Goal: Transaction & Acquisition: Book appointment/travel/reservation

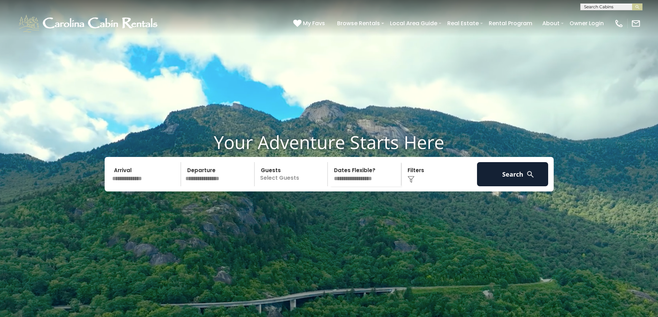
click at [419, 187] on div "Click to Choose" at bounding box center [438, 174] width 71 height 24
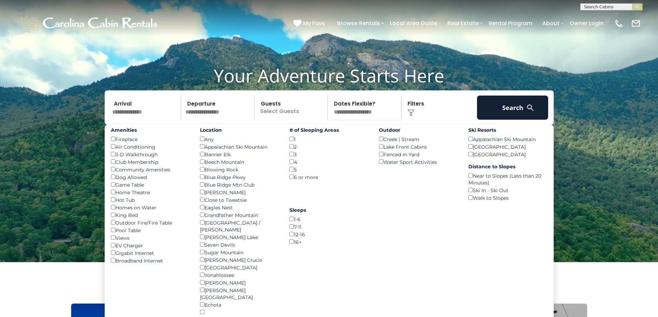
scroll to position [69, 0]
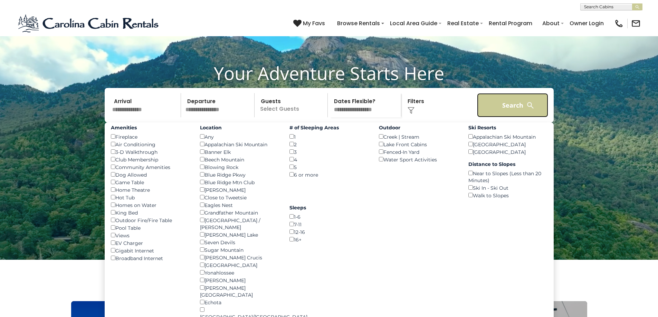
click at [504, 117] on button "Search" at bounding box center [512, 105] width 71 height 24
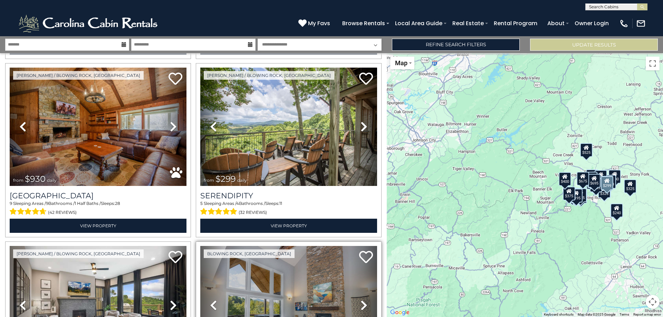
scroll to position [553, 0]
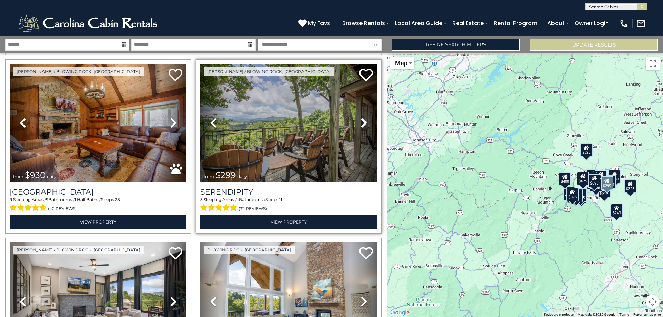
click at [362, 119] on icon at bounding box center [364, 122] width 7 height 11
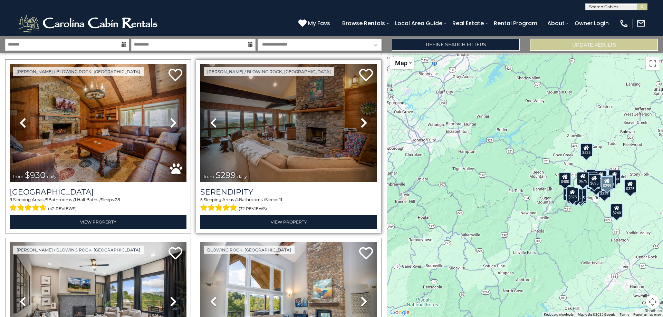
click at [362, 120] on icon at bounding box center [364, 122] width 7 height 11
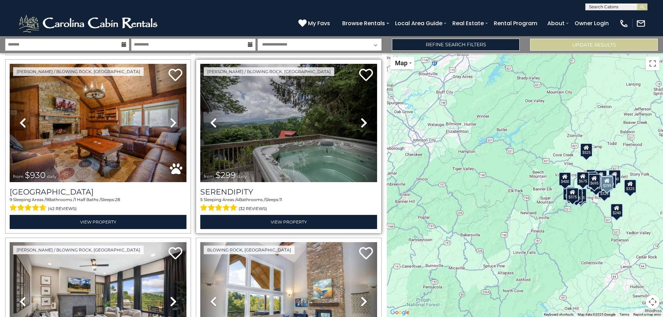
click at [362, 120] on icon at bounding box center [364, 122] width 7 height 11
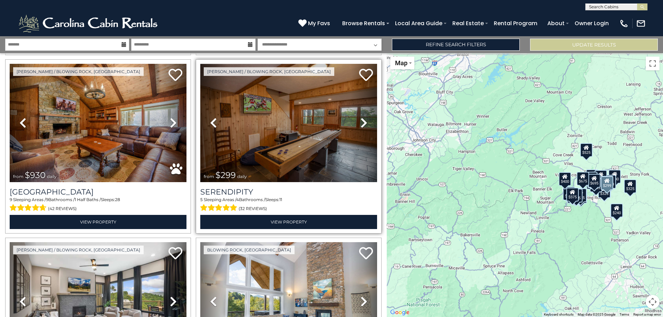
click at [362, 120] on icon at bounding box center [364, 122] width 7 height 11
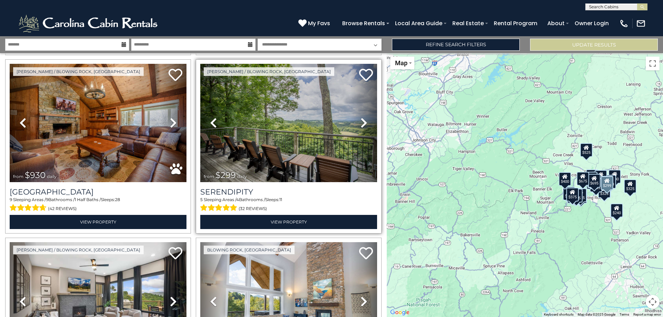
click at [361, 121] on icon at bounding box center [364, 122] width 7 height 11
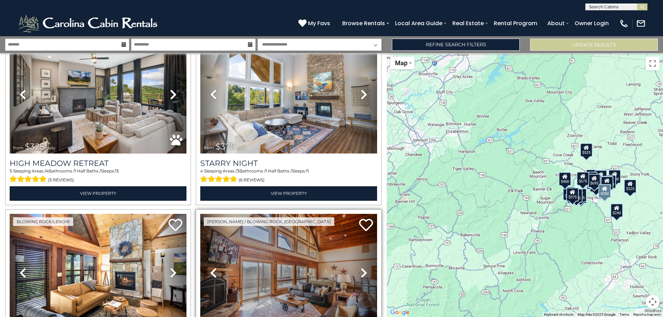
scroll to position [725, 0]
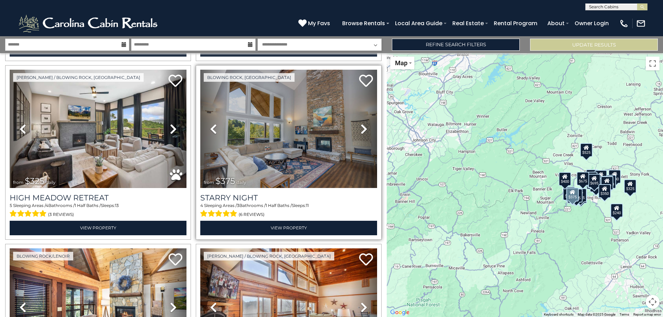
click at [361, 124] on icon at bounding box center [364, 129] width 7 height 11
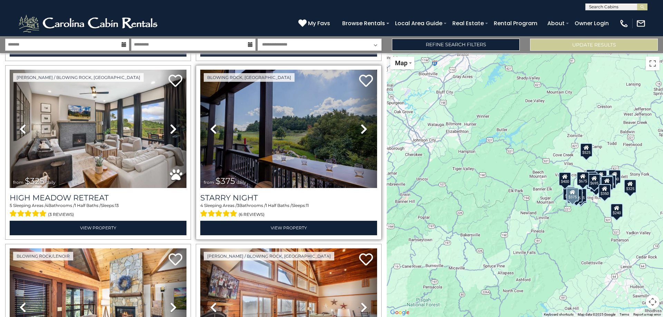
click at [361, 124] on icon at bounding box center [364, 129] width 7 height 11
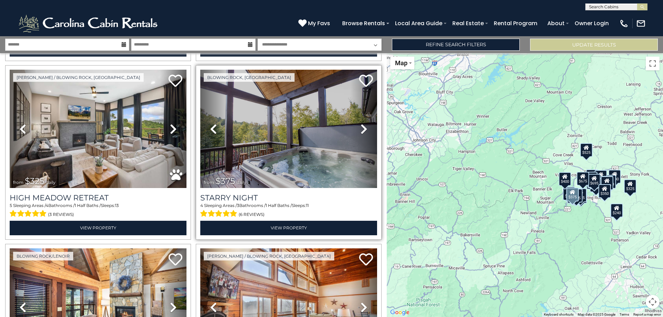
click at [361, 124] on icon at bounding box center [364, 129] width 7 height 11
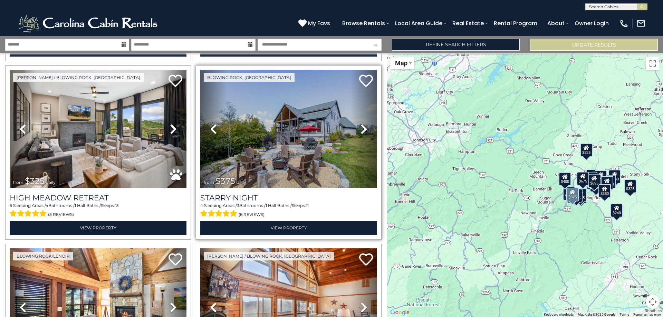
click at [361, 124] on icon at bounding box center [364, 129] width 7 height 11
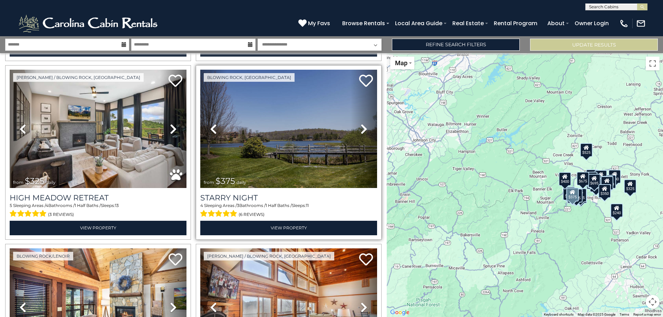
click at [361, 124] on icon at bounding box center [364, 129] width 7 height 11
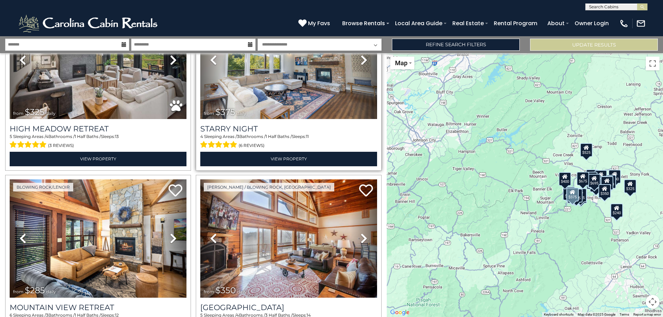
scroll to position [898, 0]
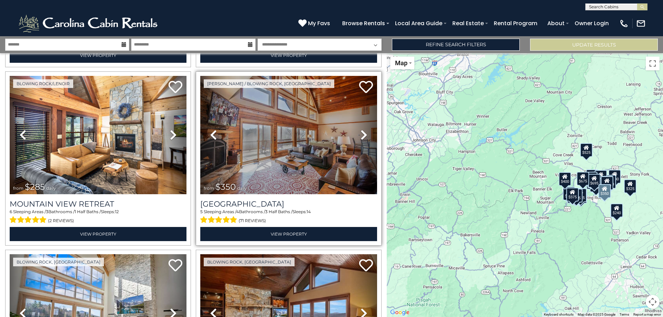
click at [361, 130] on icon at bounding box center [364, 135] width 7 height 11
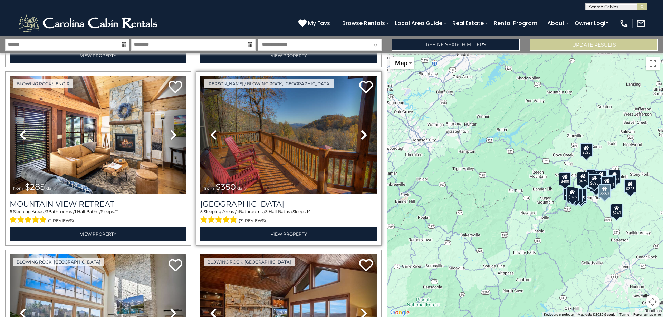
click at [361, 130] on icon at bounding box center [364, 135] width 7 height 11
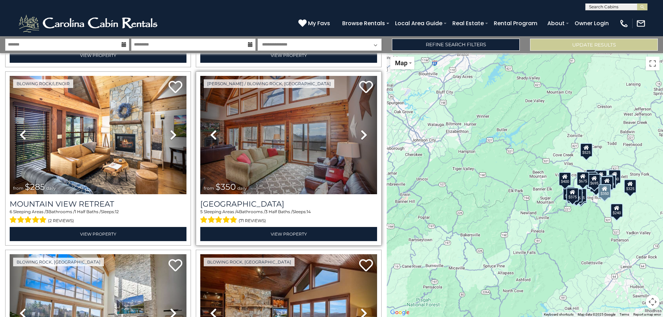
click at [361, 130] on icon at bounding box center [364, 135] width 7 height 11
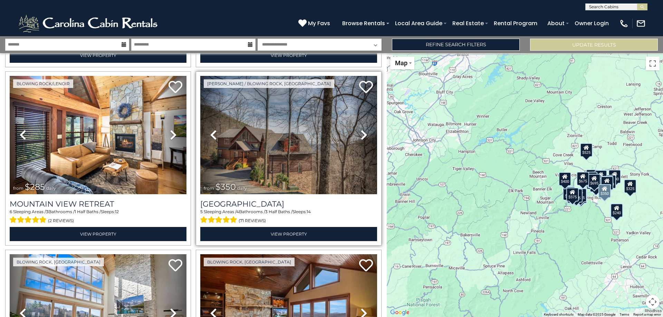
click at [361, 130] on icon at bounding box center [364, 135] width 7 height 11
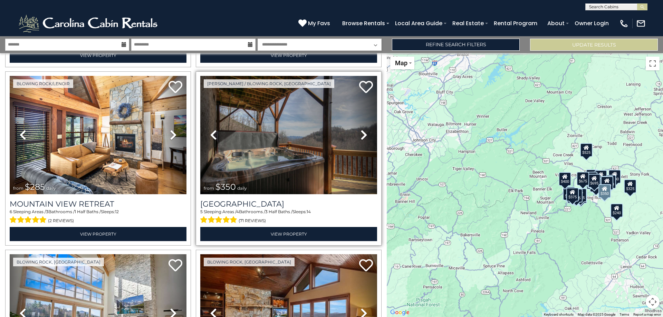
click at [361, 130] on icon at bounding box center [364, 135] width 7 height 11
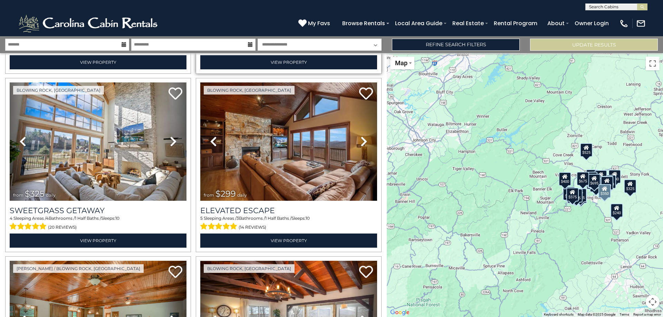
scroll to position [1071, 0]
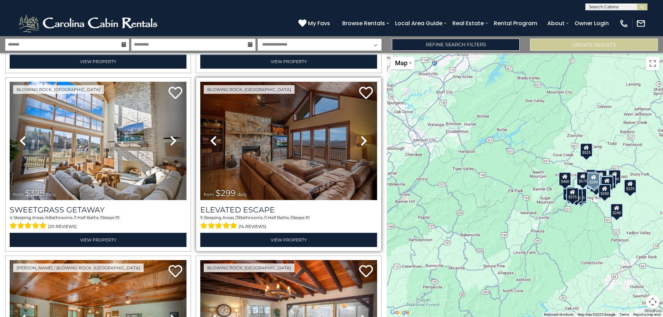
click at [366, 137] on link "Next" at bounding box center [364, 141] width 27 height 118
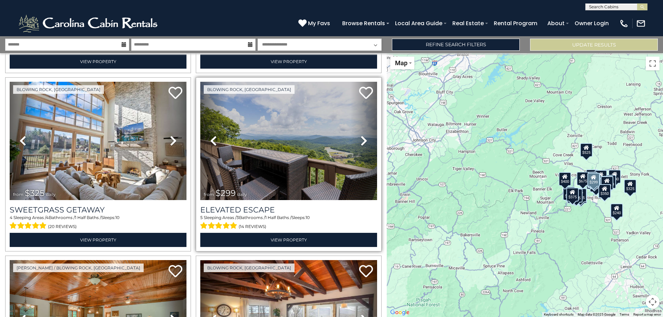
click at [361, 135] on icon at bounding box center [364, 140] width 7 height 11
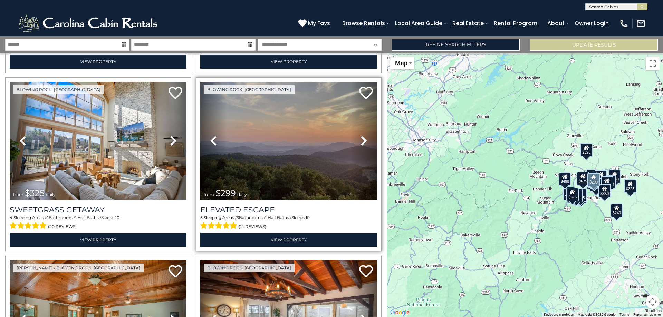
click at [361, 135] on icon at bounding box center [364, 140] width 7 height 11
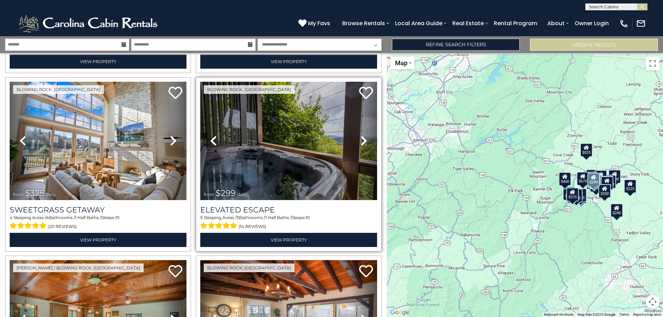
click at [361, 135] on icon at bounding box center [364, 140] width 7 height 11
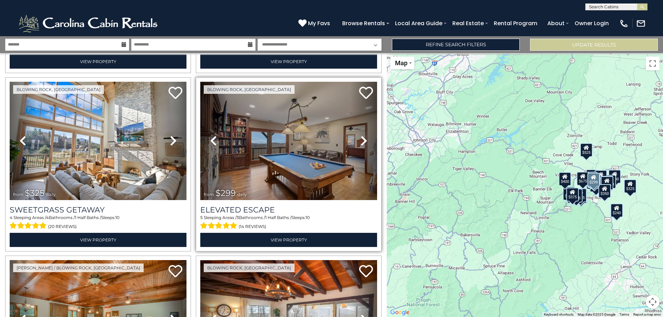
click at [361, 135] on icon at bounding box center [364, 140] width 7 height 11
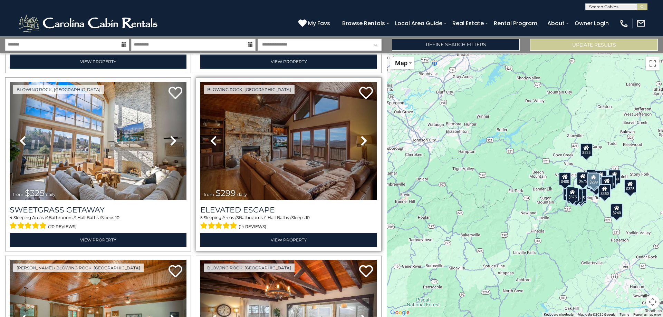
click at [361, 135] on icon at bounding box center [364, 140] width 7 height 11
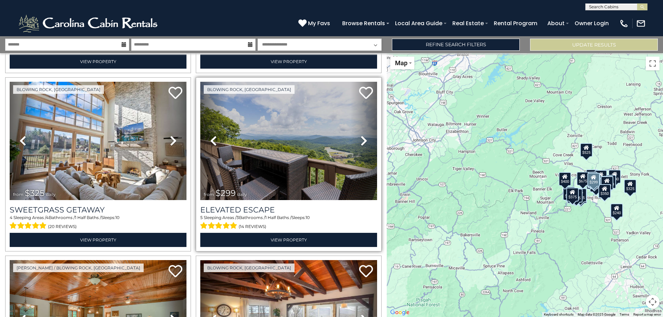
click at [361, 135] on icon at bounding box center [364, 140] width 7 height 11
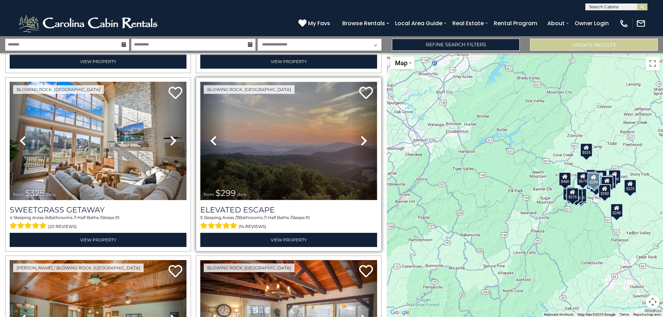
click at [264, 172] on img at bounding box center [288, 141] width 177 height 118
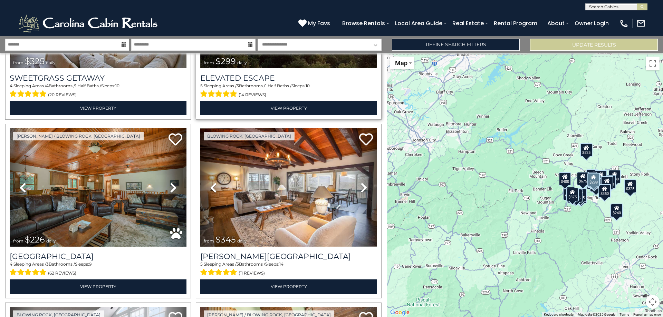
scroll to position [1209, 0]
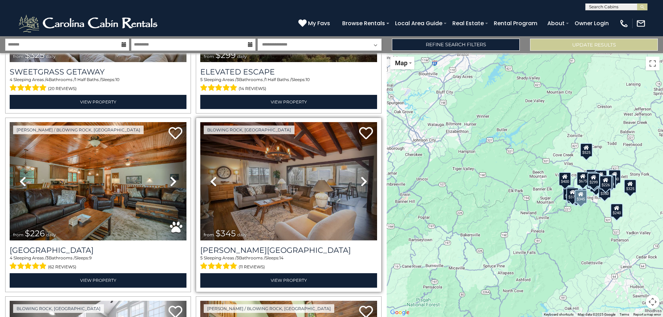
click at [362, 176] on icon at bounding box center [364, 181] width 7 height 11
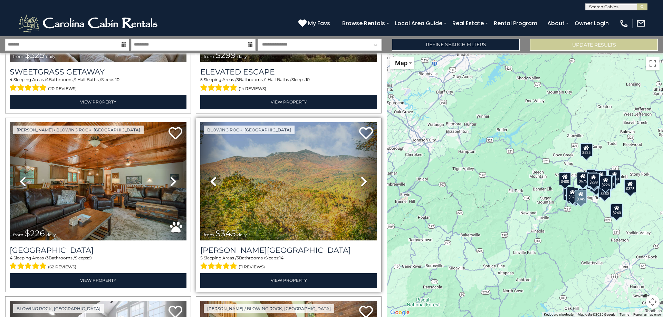
click at [362, 176] on icon at bounding box center [364, 181] width 7 height 11
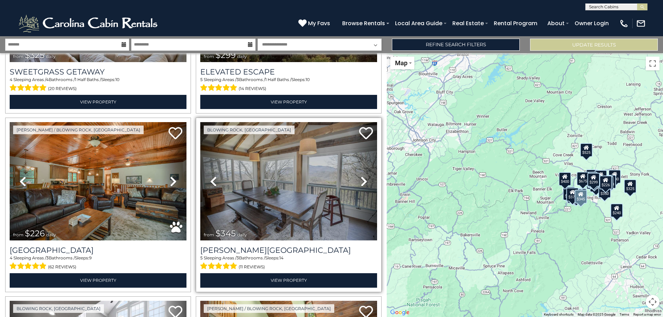
click at [362, 176] on icon at bounding box center [364, 181] width 7 height 11
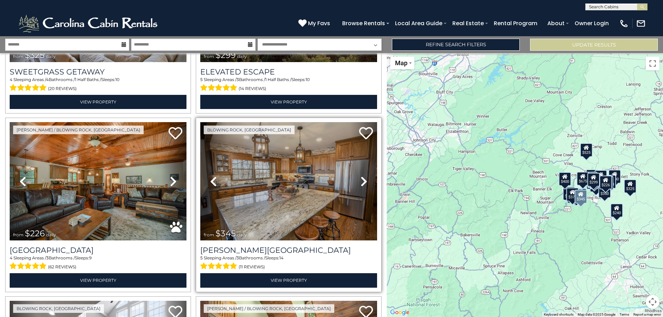
click at [362, 176] on icon at bounding box center [364, 181] width 7 height 11
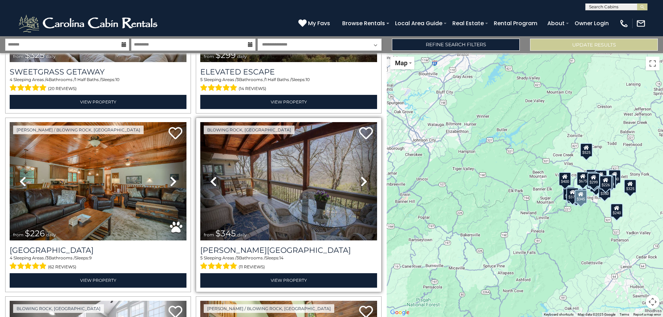
click at [362, 176] on icon at bounding box center [364, 181] width 7 height 11
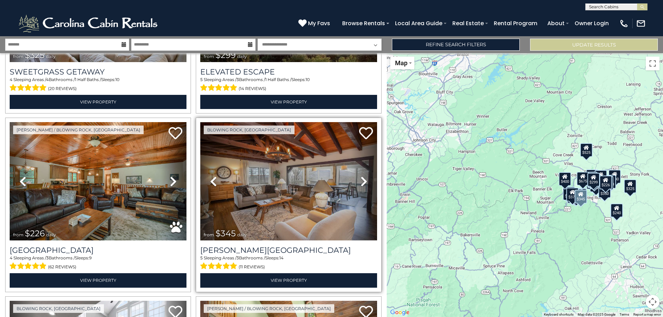
click at [362, 176] on icon at bounding box center [364, 181] width 7 height 11
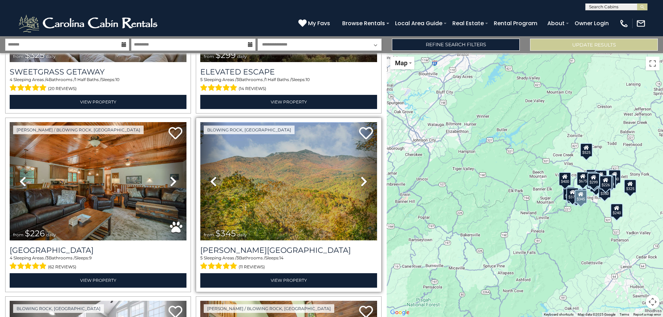
click at [276, 226] on img at bounding box center [288, 181] width 177 height 118
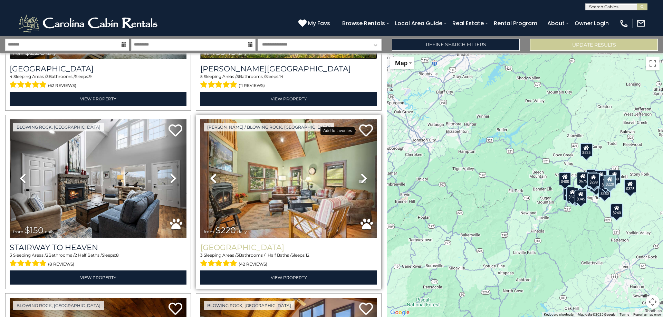
scroll to position [1416, 0]
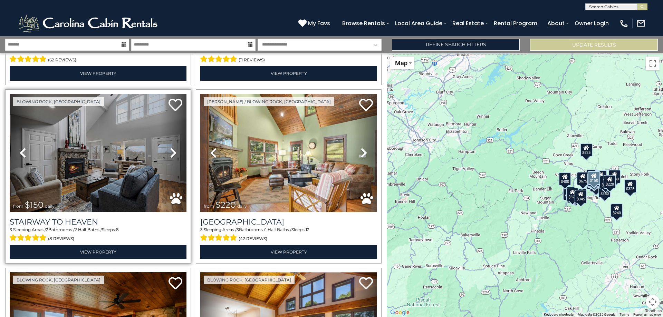
click at [174, 147] on icon at bounding box center [173, 152] width 7 height 11
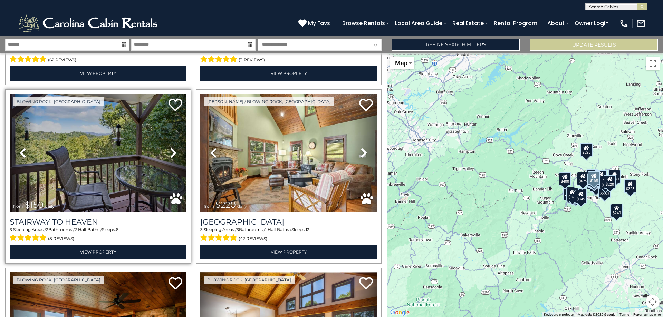
click at [172, 147] on icon at bounding box center [173, 152] width 7 height 11
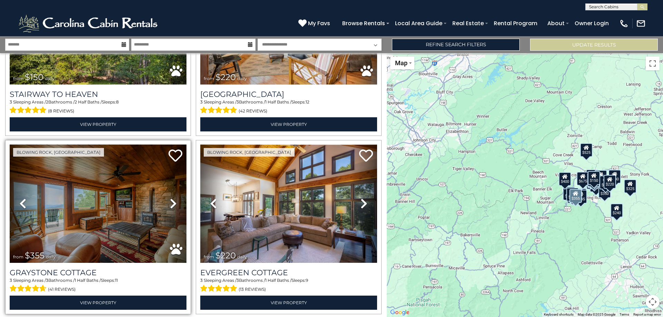
scroll to position [1589, 0]
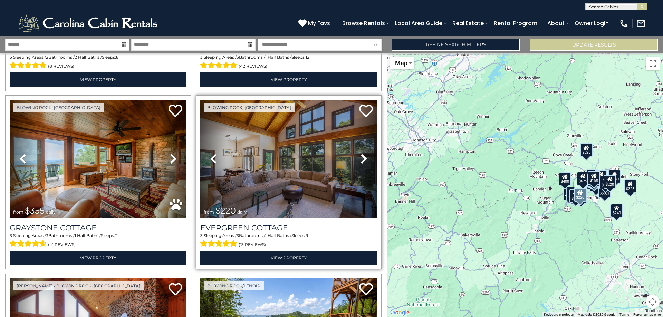
click at [361, 153] on icon at bounding box center [364, 158] width 7 height 11
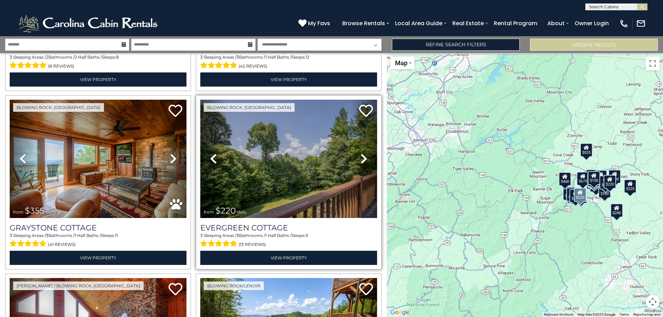
click at [361, 153] on icon at bounding box center [364, 158] width 7 height 11
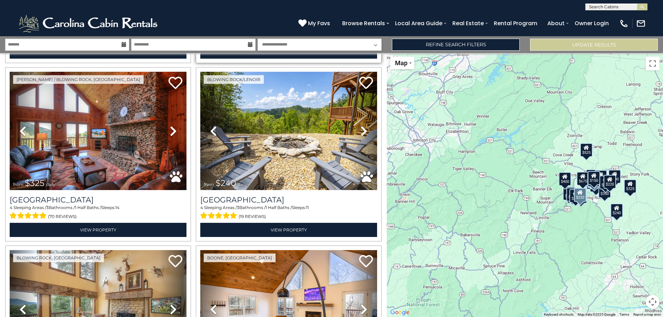
scroll to position [1796, 0]
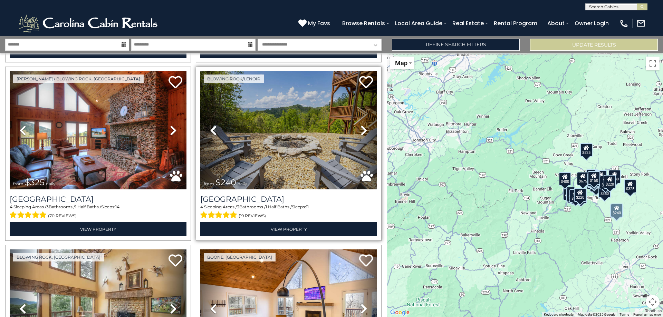
click at [361, 125] on icon at bounding box center [364, 130] width 7 height 11
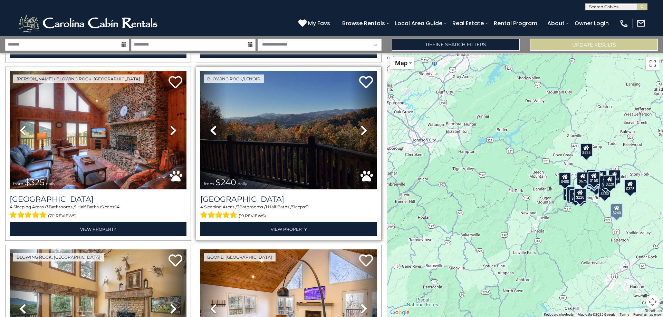
click at [361, 125] on icon at bounding box center [364, 130] width 7 height 11
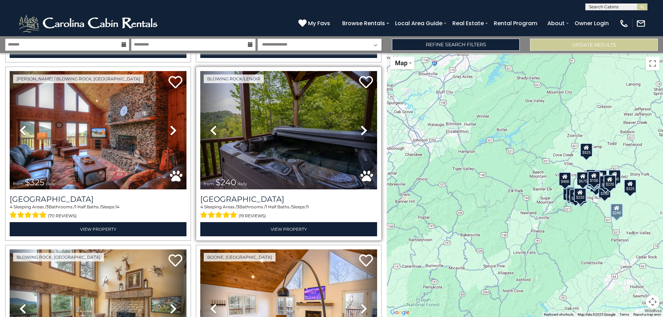
click at [361, 125] on icon at bounding box center [364, 130] width 7 height 11
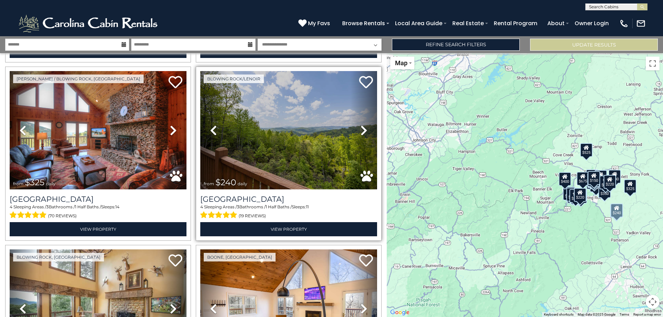
click at [361, 125] on icon at bounding box center [364, 130] width 7 height 11
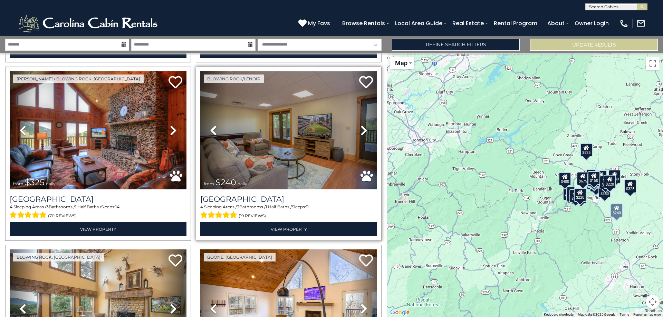
click at [361, 125] on icon at bounding box center [364, 130] width 7 height 11
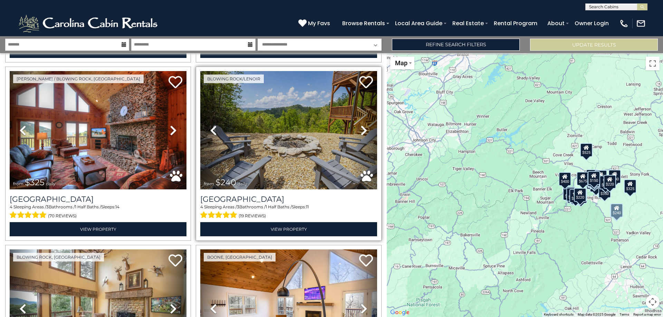
click at [361, 125] on icon at bounding box center [364, 130] width 7 height 11
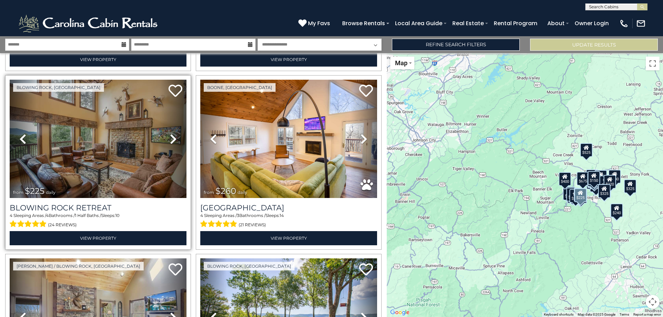
scroll to position [1969, 0]
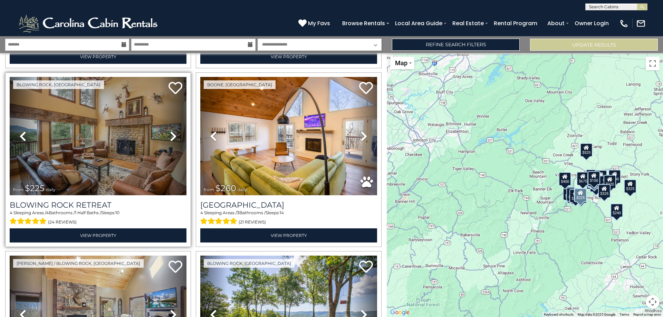
click at [170, 131] on icon at bounding box center [173, 136] width 7 height 11
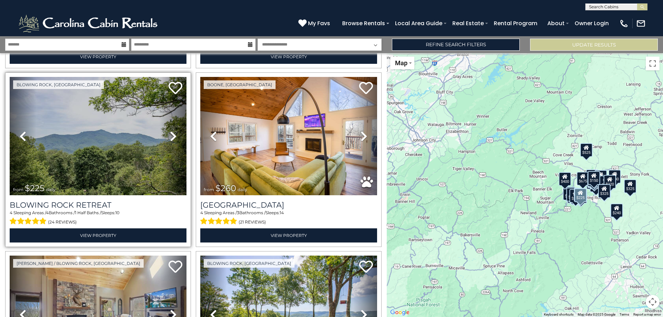
click at [170, 131] on icon at bounding box center [173, 136] width 7 height 11
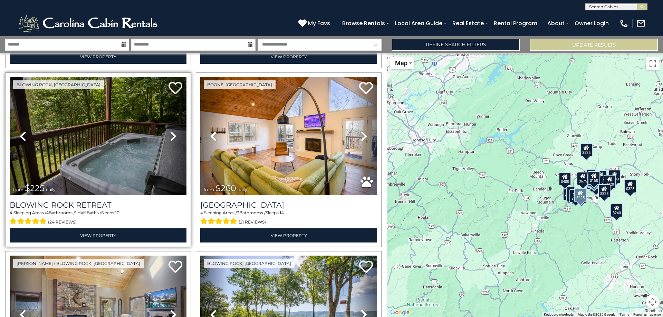
click at [170, 131] on icon at bounding box center [173, 136] width 7 height 11
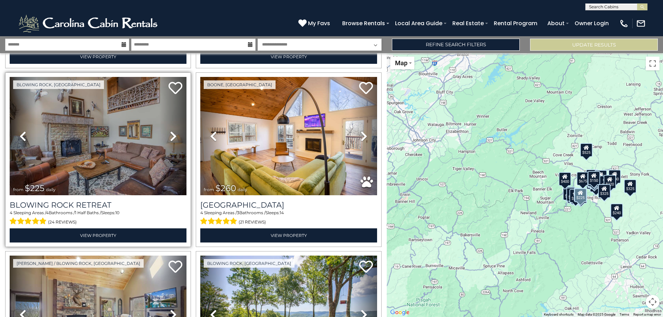
click at [170, 131] on icon at bounding box center [173, 136] width 7 height 11
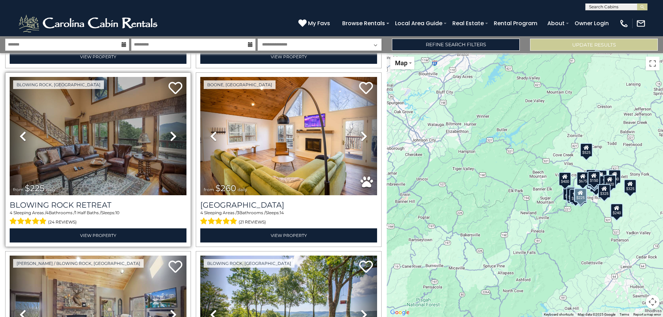
click at [170, 131] on icon at bounding box center [173, 136] width 7 height 11
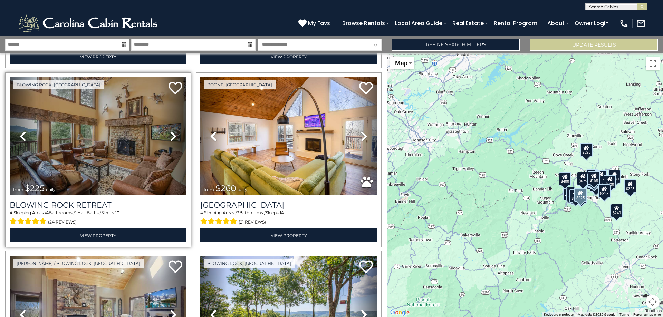
click at [170, 131] on icon at bounding box center [173, 136] width 7 height 11
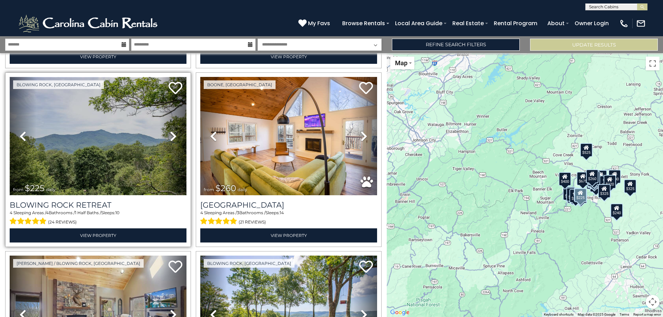
click at [94, 162] on img at bounding box center [98, 136] width 177 height 118
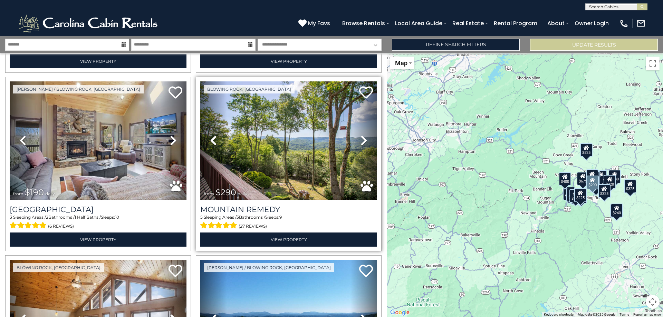
scroll to position [2141, 0]
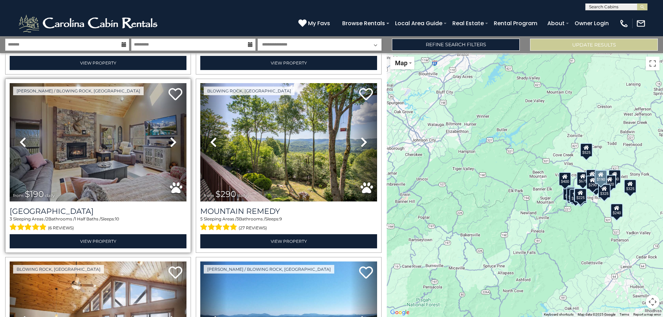
click at [172, 137] on icon at bounding box center [173, 142] width 7 height 11
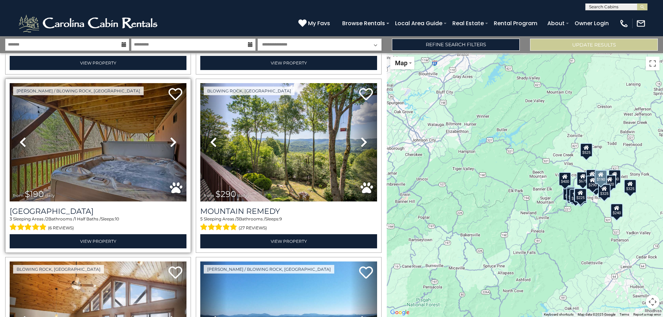
click at [172, 137] on icon at bounding box center [173, 142] width 7 height 11
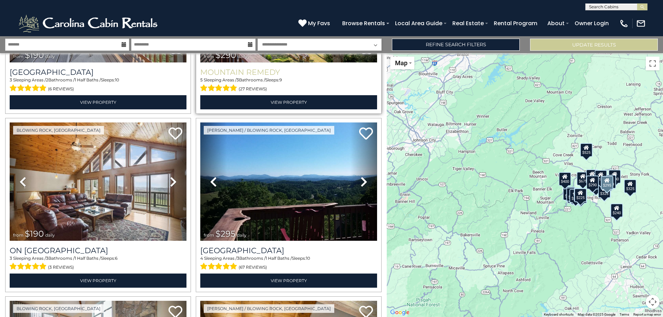
scroll to position [2314, 0]
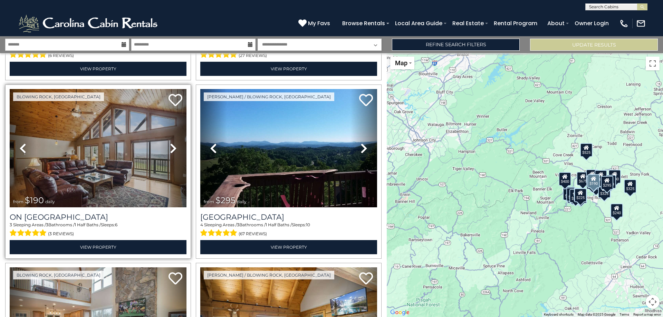
click at [172, 143] on icon at bounding box center [173, 148] width 7 height 11
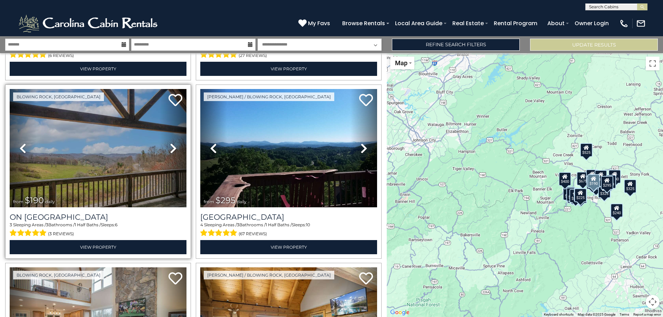
click at [172, 143] on icon at bounding box center [173, 148] width 7 height 11
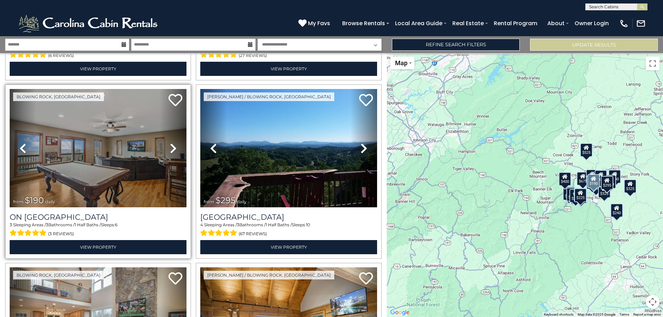
click at [172, 143] on icon at bounding box center [173, 148] width 7 height 11
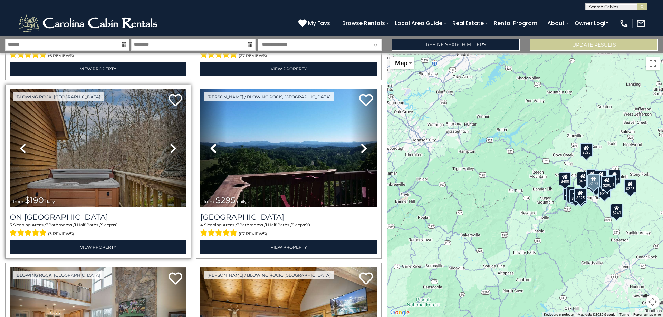
click at [172, 143] on icon at bounding box center [173, 148] width 7 height 11
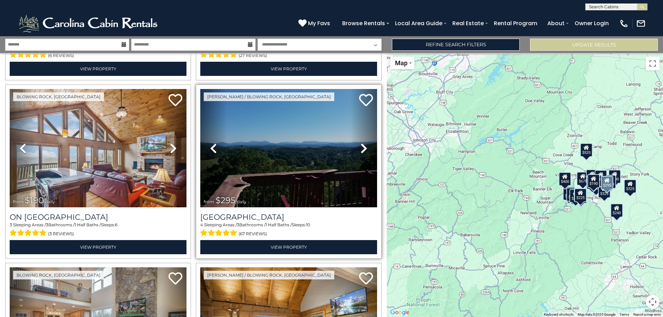
click at [363, 143] on icon at bounding box center [364, 148] width 7 height 11
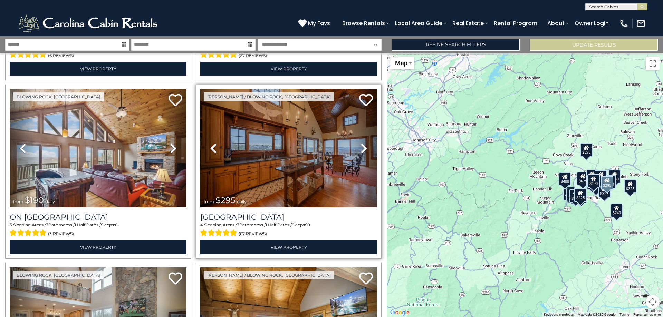
click at [363, 143] on icon at bounding box center [364, 148] width 7 height 11
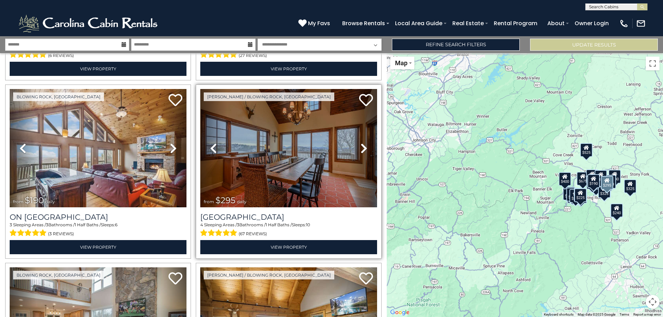
click at [363, 143] on icon at bounding box center [364, 148] width 7 height 11
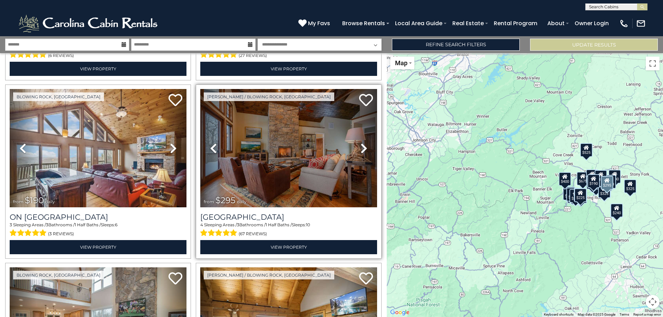
click at [363, 143] on icon at bounding box center [364, 148] width 7 height 11
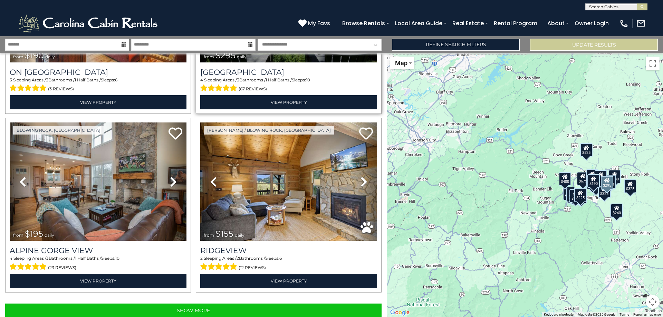
scroll to position [2459, 0]
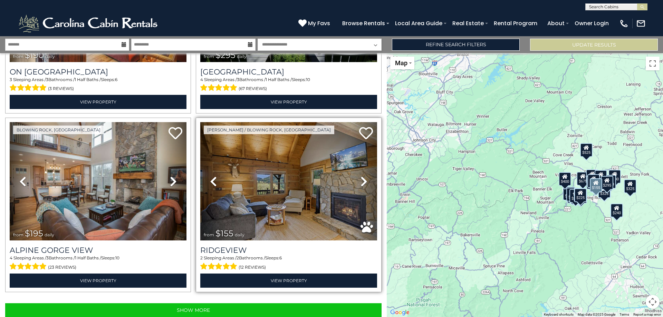
click at [361, 176] on icon at bounding box center [364, 181] width 7 height 11
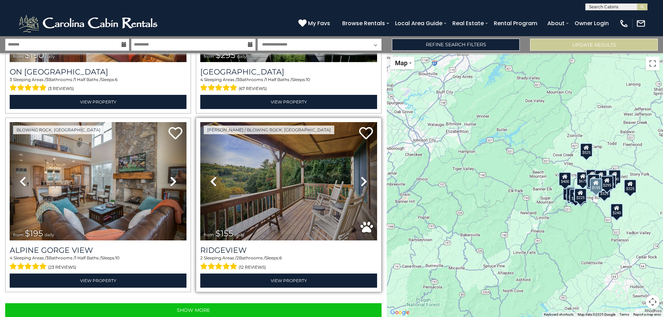
click at [361, 176] on icon at bounding box center [364, 181] width 7 height 11
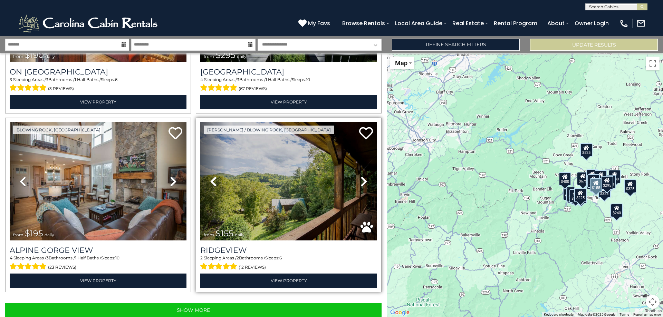
click at [361, 176] on icon at bounding box center [364, 181] width 7 height 11
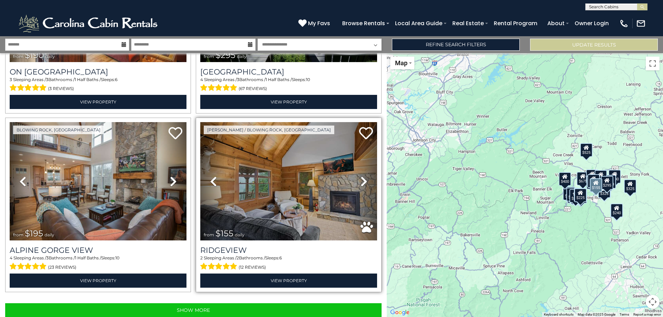
click at [361, 176] on icon at bounding box center [364, 181] width 7 height 11
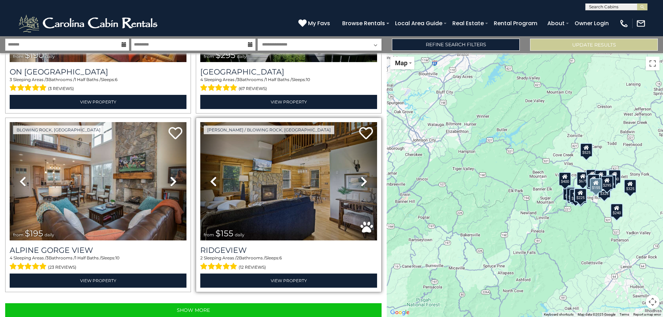
click at [361, 176] on icon at bounding box center [364, 181] width 7 height 11
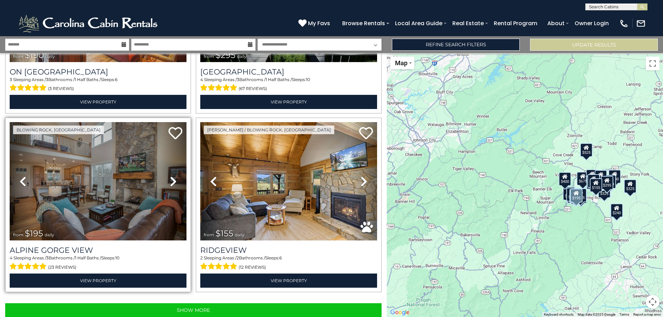
click at [170, 176] on icon at bounding box center [173, 181] width 7 height 11
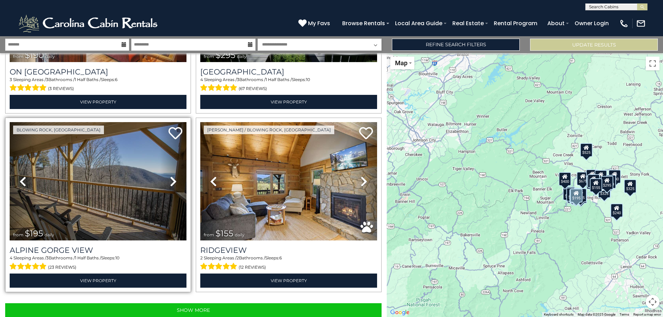
click at [170, 176] on icon at bounding box center [173, 181] width 7 height 11
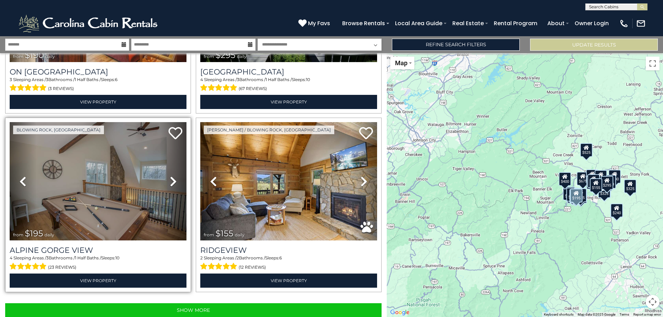
click at [170, 176] on icon at bounding box center [173, 181] width 7 height 11
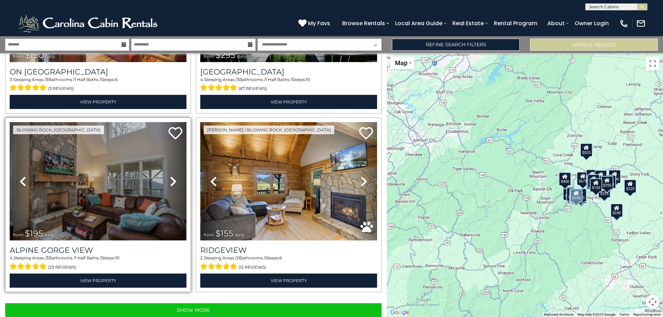
click at [170, 176] on icon at bounding box center [173, 181] width 7 height 11
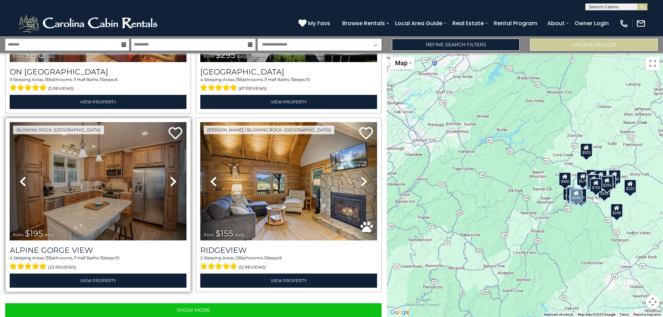
click at [170, 176] on icon at bounding box center [173, 181] width 7 height 11
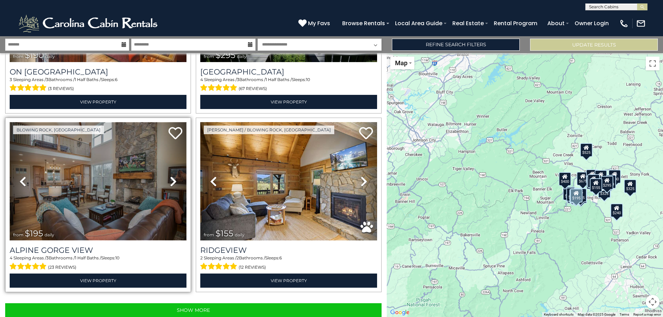
click at [148, 175] on img at bounding box center [98, 181] width 177 height 118
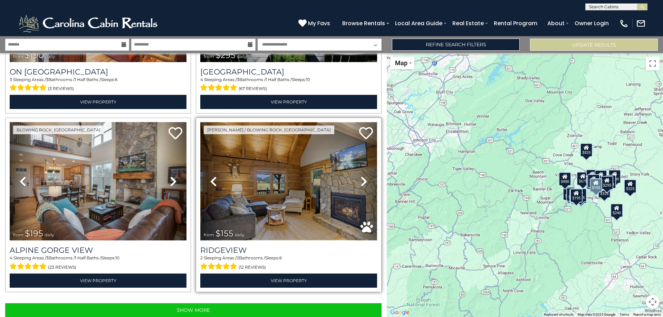
click at [331, 200] on img at bounding box center [288, 181] width 177 height 118
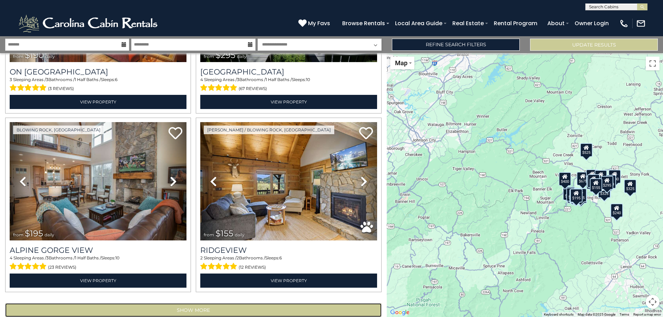
click at [262, 304] on button "Show More" at bounding box center [193, 311] width 376 height 14
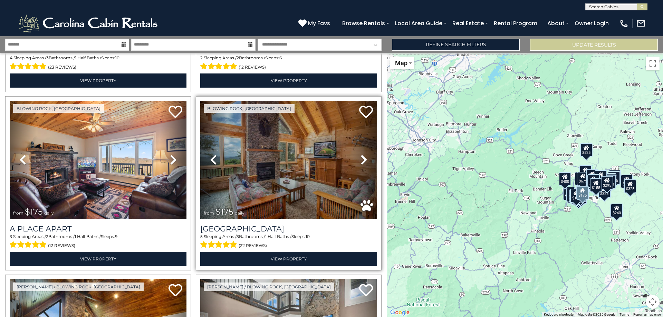
scroll to position [2667, 0]
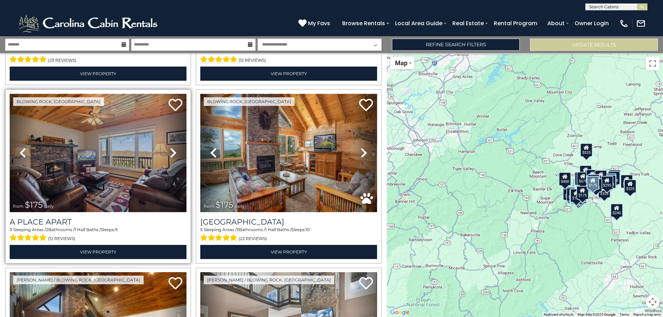
click at [170, 147] on icon at bounding box center [173, 152] width 7 height 11
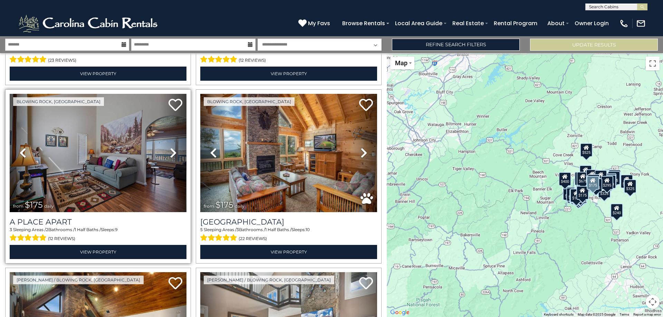
click at [170, 147] on icon at bounding box center [173, 152] width 7 height 11
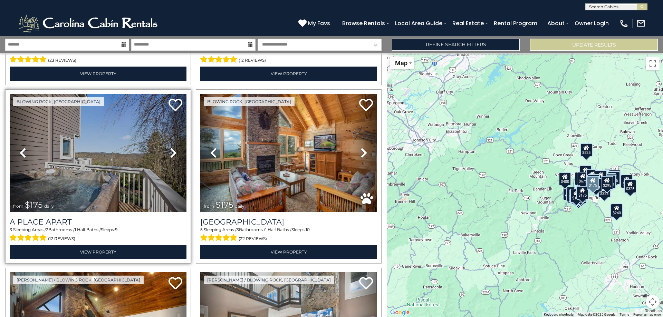
click at [170, 147] on icon at bounding box center [173, 152] width 7 height 11
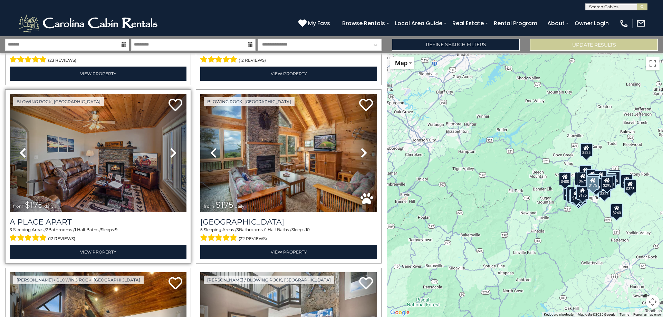
click at [170, 147] on icon at bounding box center [173, 152] width 7 height 11
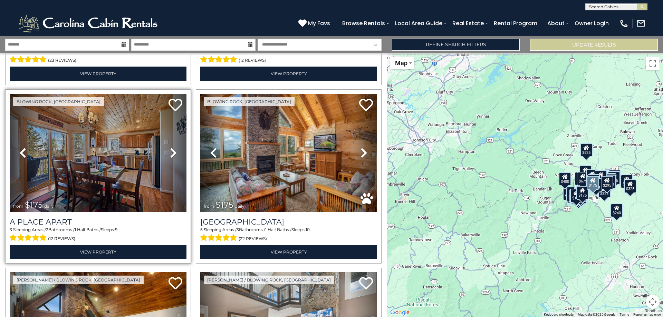
click at [170, 147] on icon at bounding box center [173, 152] width 7 height 11
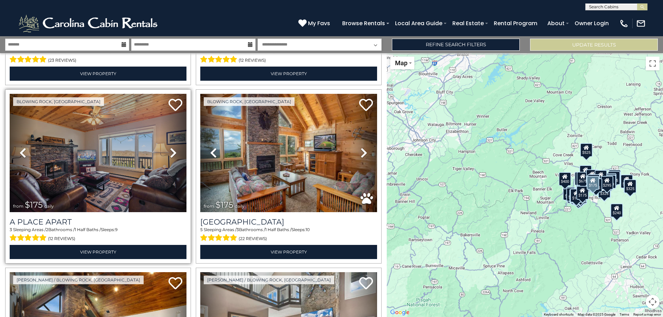
click at [170, 147] on icon at bounding box center [173, 152] width 7 height 11
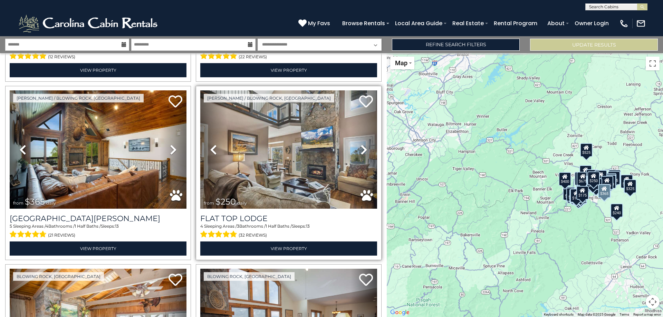
scroll to position [2805, 0]
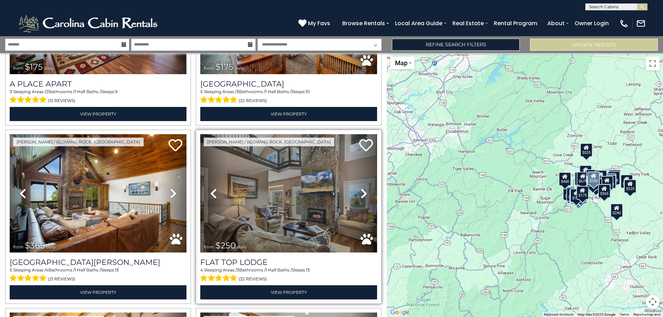
click at [365, 174] on link "Next" at bounding box center [364, 193] width 27 height 118
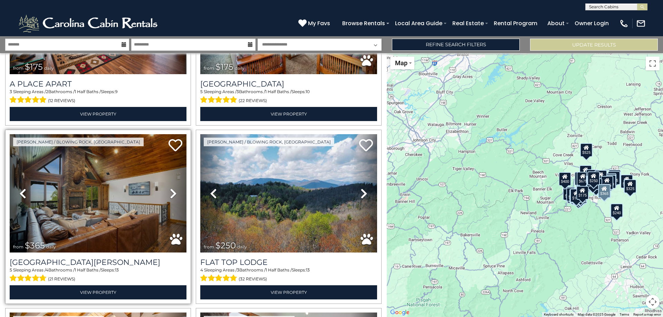
click at [171, 188] on icon at bounding box center [173, 193] width 7 height 11
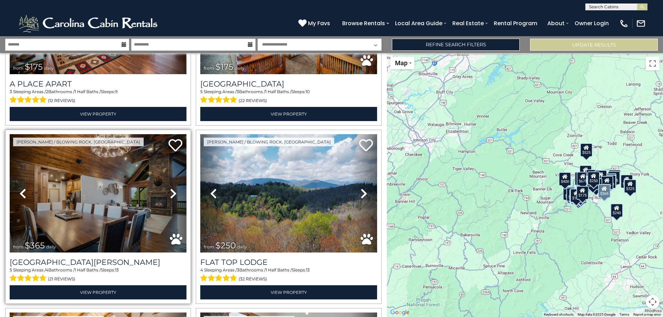
click at [171, 188] on icon at bounding box center [173, 193] width 7 height 11
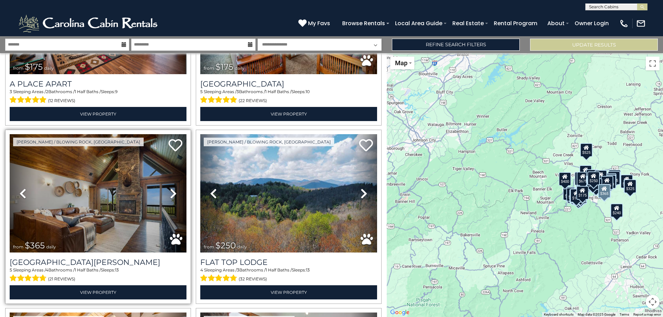
click at [171, 188] on icon at bounding box center [173, 193] width 7 height 11
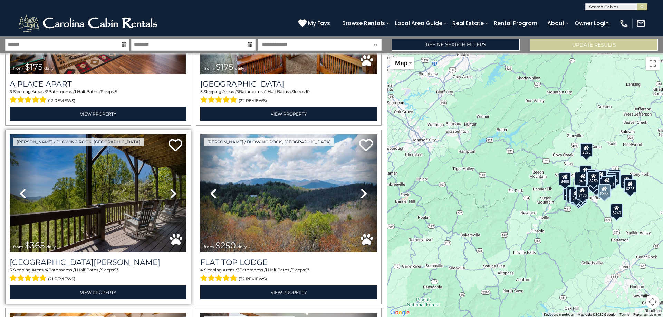
click at [171, 188] on icon at bounding box center [173, 193] width 7 height 11
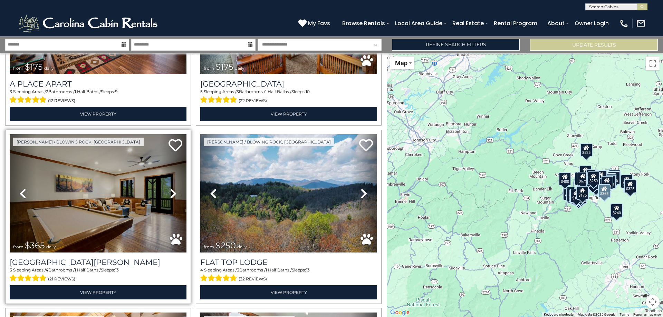
click at [171, 188] on icon at bounding box center [173, 193] width 7 height 11
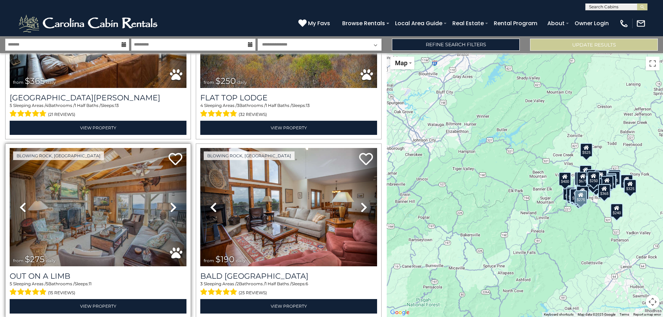
scroll to position [2977, 0]
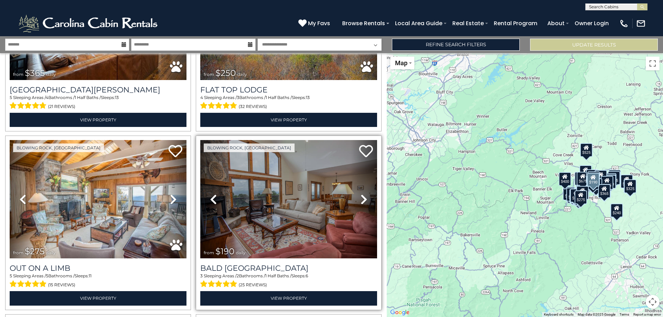
click at [361, 194] on icon at bounding box center [364, 199] width 7 height 11
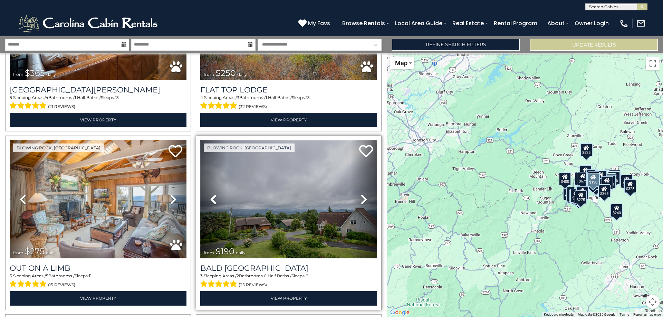
click at [309, 223] on img at bounding box center [288, 199] width 177 height 118
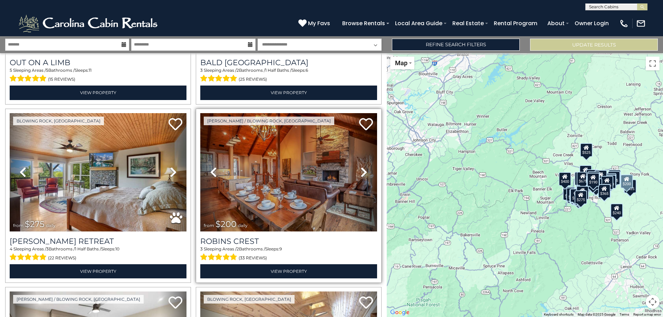
scroll to position [3185, 0]
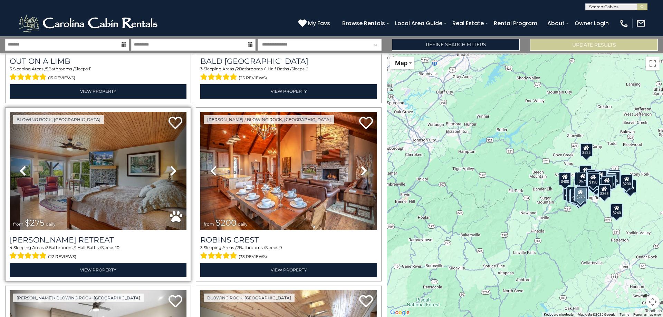
click at [174, 165] on icon at bounding box center [173, 170] width 7 height 11
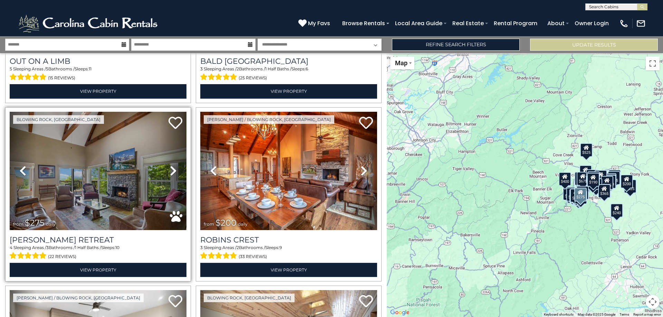
click at [173, 165] on icon at bounding box center [173, 170] width 7 height 11
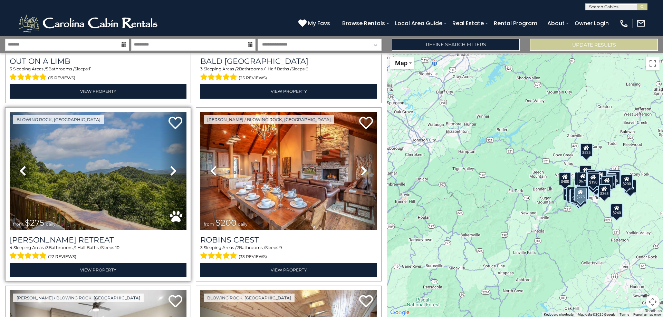
click at [173, 165] on icon at bounding box center [173, 170] width 7 height 11
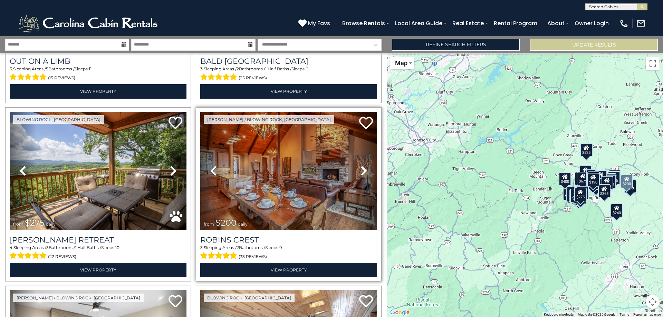
click at [361, 165] on icon at bounding box center [364, 170] width 7 height 11
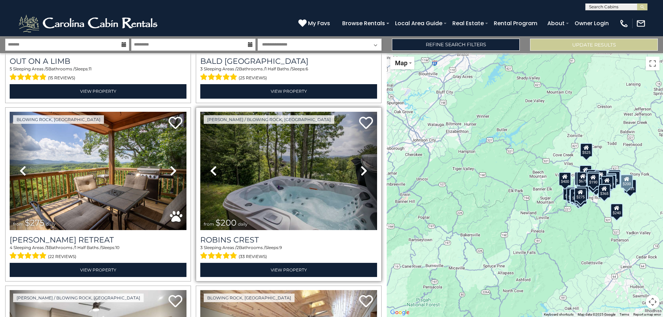
click at [361, 165] on icon at bounding box center [364, 170] width 7 height 11
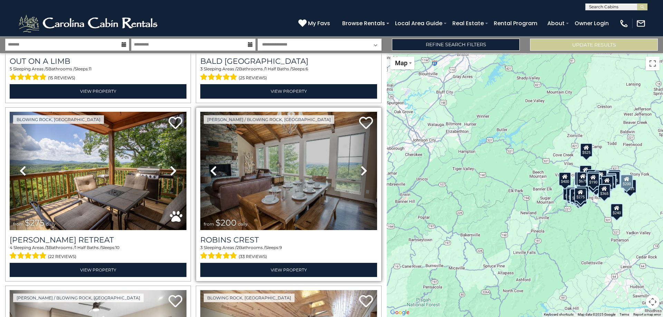
click at [361, 165] on icon at bounding box center [364, 170] width 7 height 11
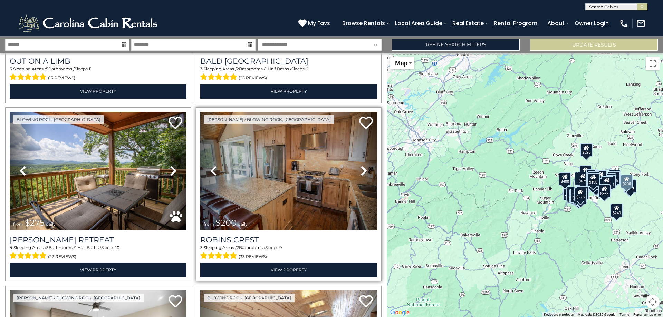
click at [361, 165] on icon at bounding box center [364, 170] width 7 height 11
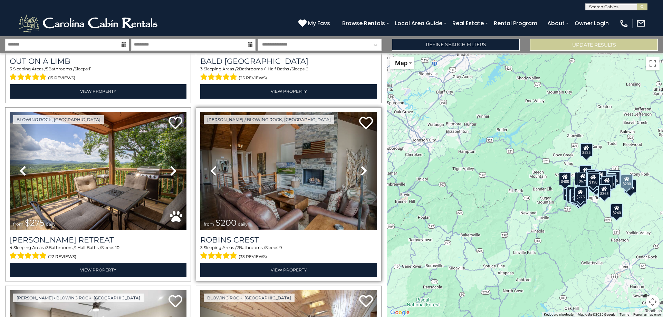
click at [361, 165] on icon at bounding box center [364, 170] width 7 height 11
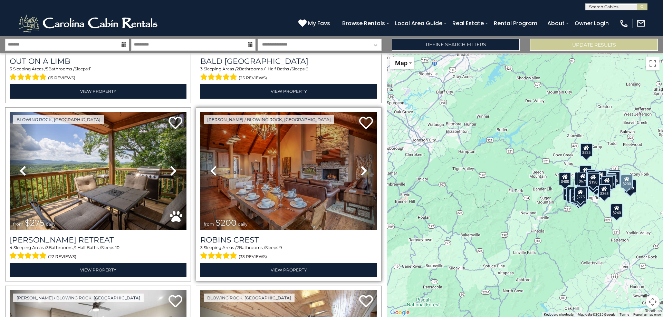
click at [361, 165] on icon at bounding box center [364, 170] width 7 height 11
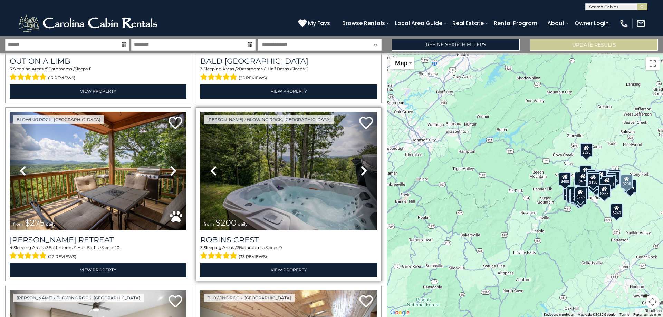
click at [361, 165] on icon at bounding box center [364, 170] width 7 height 11
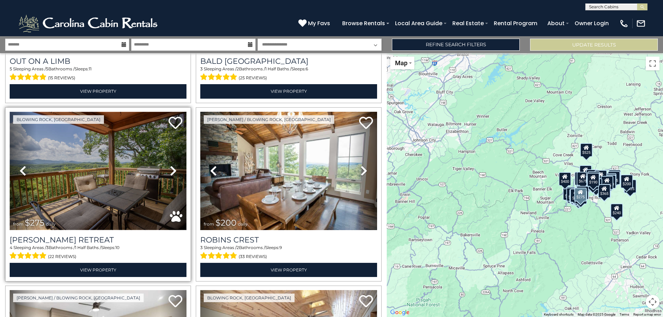
click at [138, 162] on img at bounding box center [98, 171] width 177 height 118
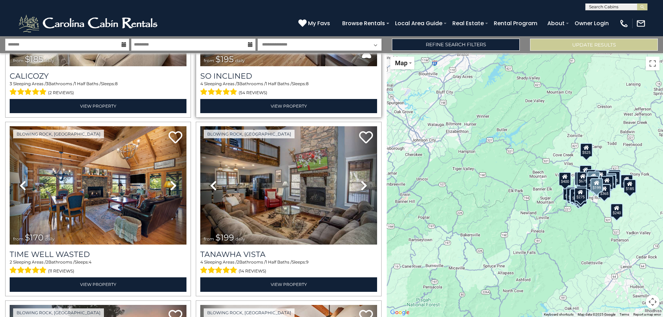
scroll to position [3530, 0]
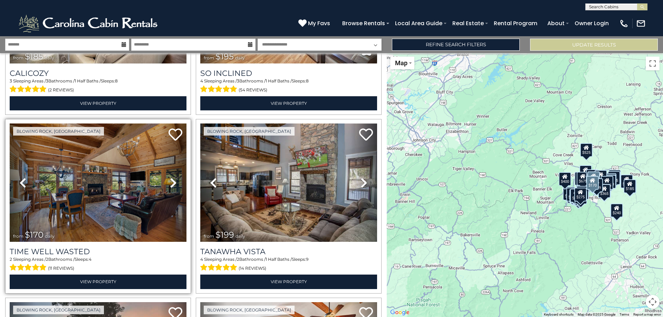
click at [168, 162] on link "Next" at bounding box center [173, 183] width 27 height 118
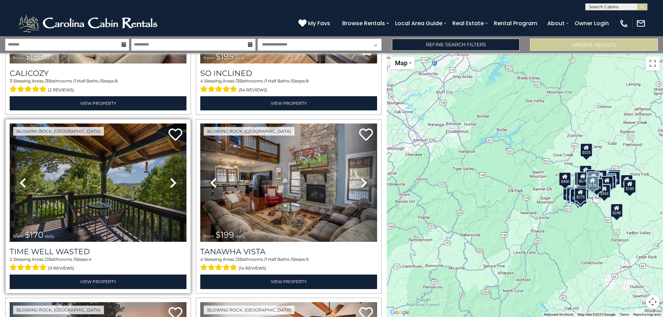
click at [168, 162] on link "Next" at bounding box center [173, 183] width 27 height 118
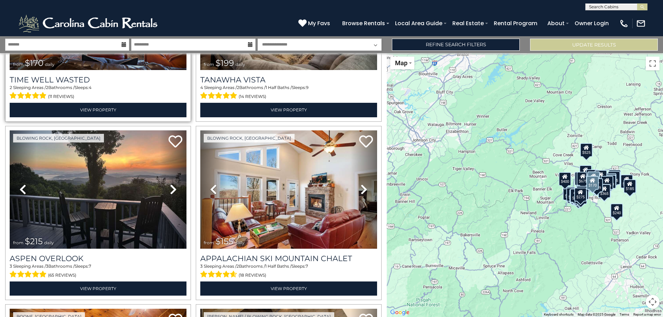
scroll to position [3703, 0]
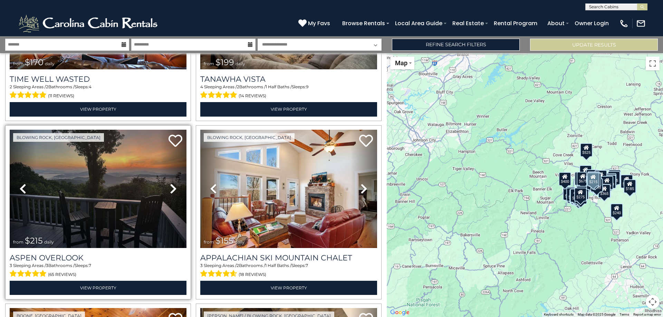
click at [170, 183] on icon at bounding box center [173, 188] width 7 height 11
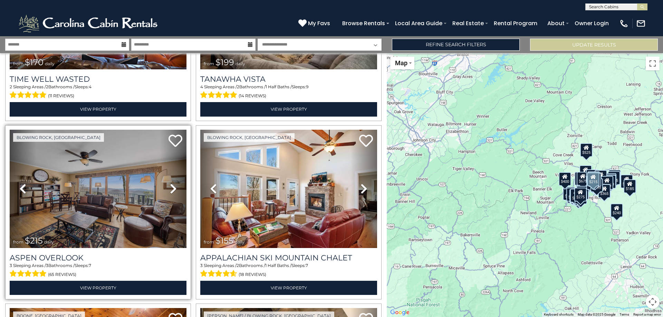
click at [170, 183] on icon at bounding box center [173, 188] width 7 height 11
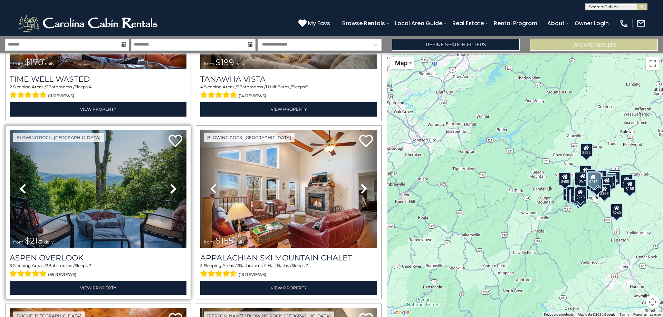
click at [170, 183] on icon at bounding box center [173, 188] width 7 height 11
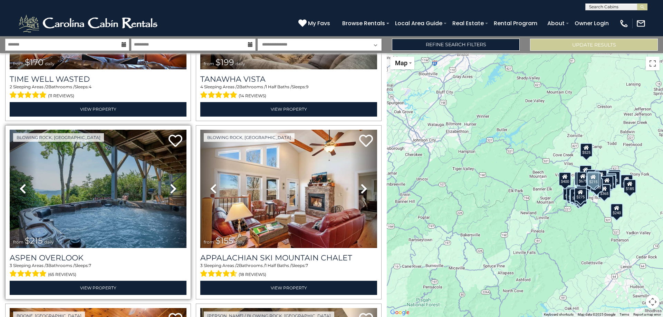
click at [170, 183] on icon at bounding box center [173, 188] width 7 height 11
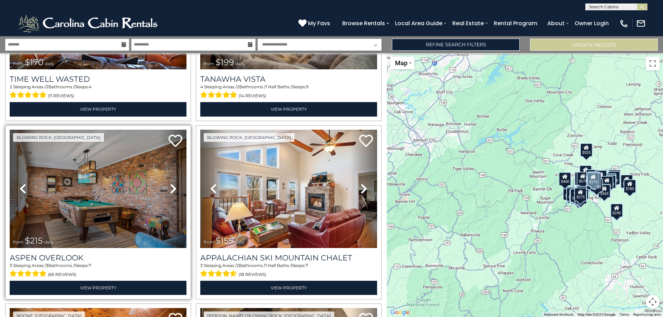
click at [170, 183] on icon at bounding box center [173, 188] width 7 height 11
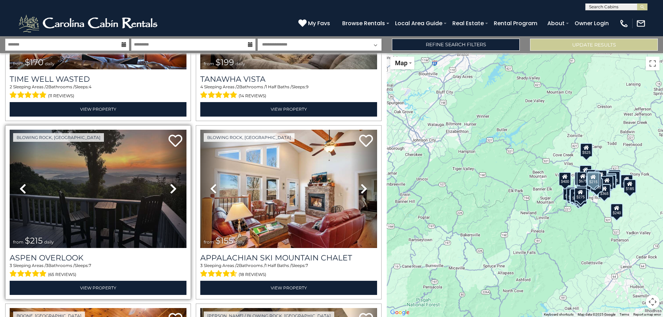
click at [170, 183] on icon at bounding box center [173, 188] width 7 height 11
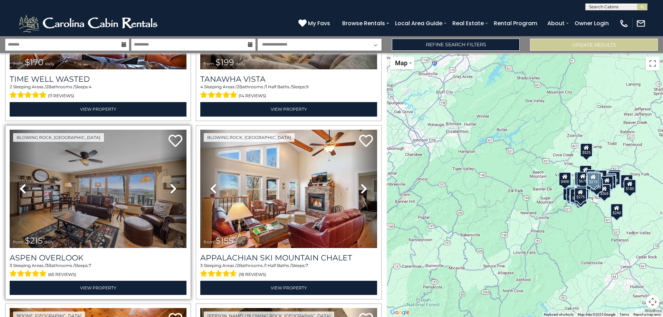
click at [170, 183] on icon at bounding box center [173, 188] width 7 height 11
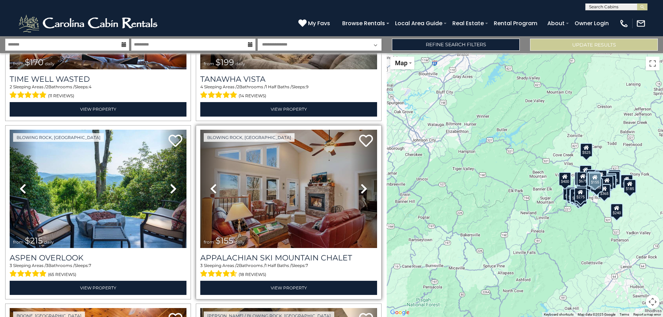
click at [361, 183] on icon at bounding box center [364, 188] width 7 height 11
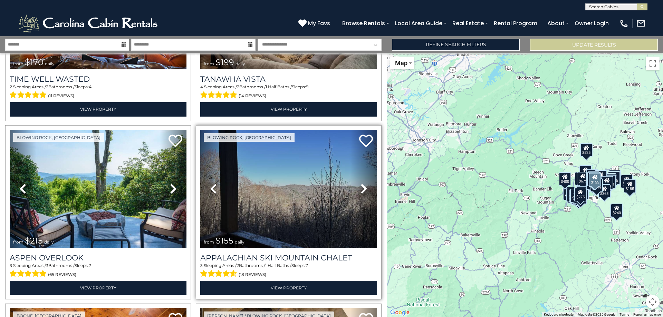
click at [361, 183] on icon at bounding box center [364, 188] width 7 height 11
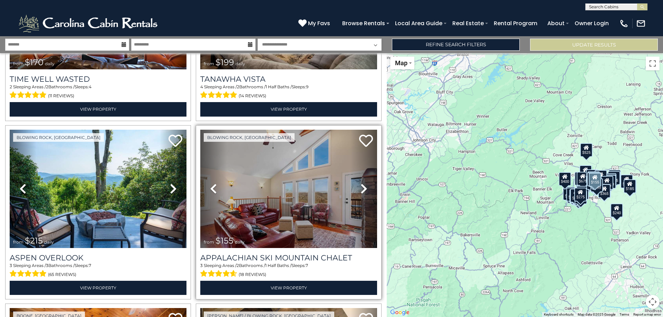
click at [361, 183] on icon at bounding box center [364, 188] width 7 height 11
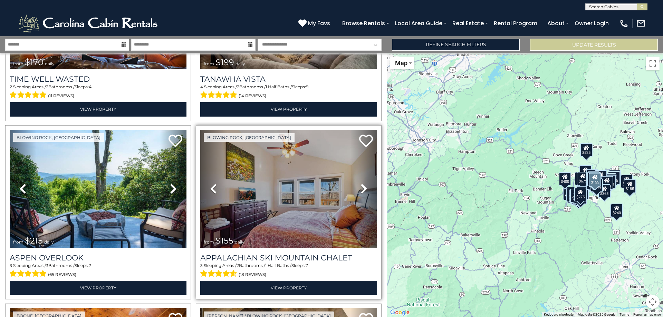
click at [361, 183] on icon at bounding box center [364, 188] width 7 height 11
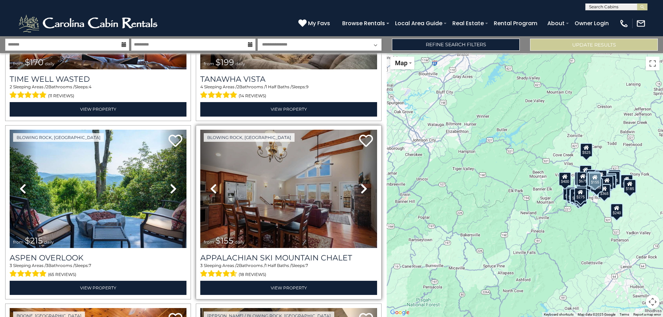
click at [361, 183] on icon at bounding box center [364, 188] width 7 height 11
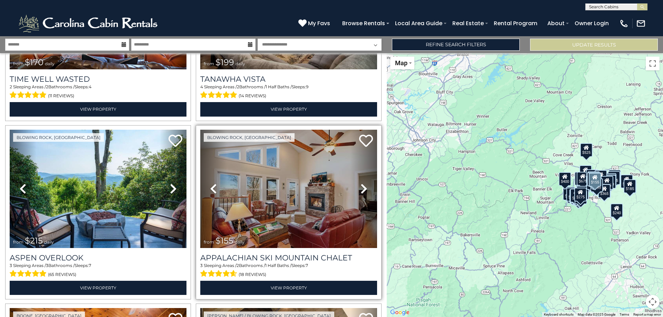
click at [361, 183] on icon at bounding box center [364, 188] width 7 height 11
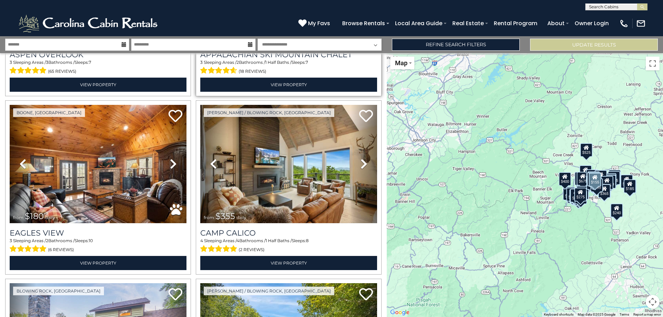
scroll to position [3910, 0]
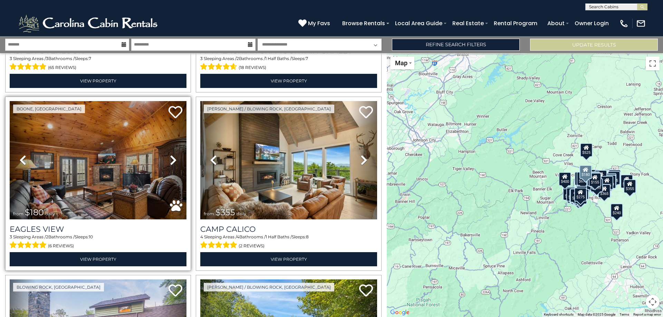
click at [167, 137] on link "Next" at bounding box center [173, 160] width 27 height 118
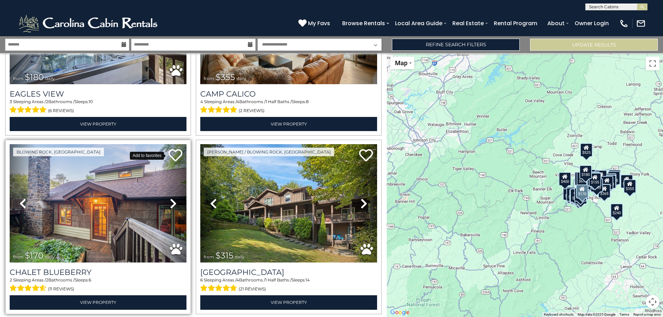
scroll to position [4048, 0]
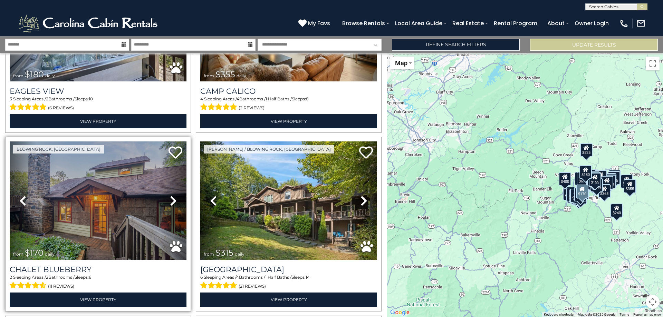
click at [174, 195] on icon at bounding box center [173, 200] width 7 height 11
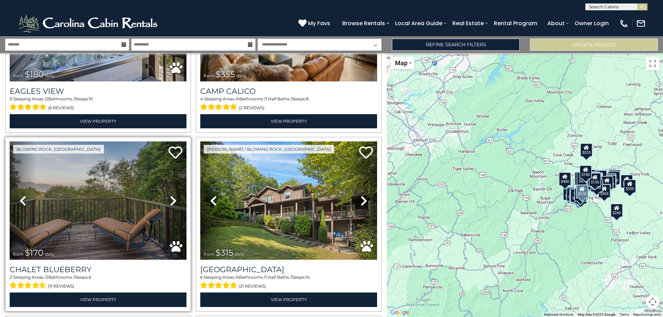
click at [174, 195] on icon at bounding box center [173, 200] width 7 height 11
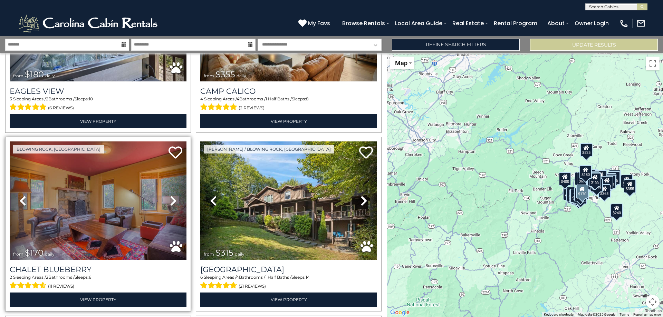
click at [174, 195] on icon at bounding box center [173, 200] width 7 height 11
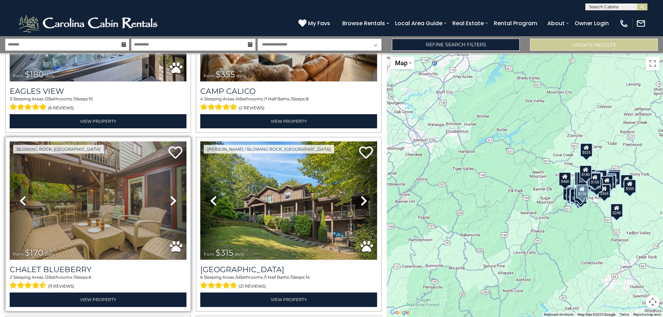
click at [174, 195] on icon at bounding box center [173, 200] width 7 height 11
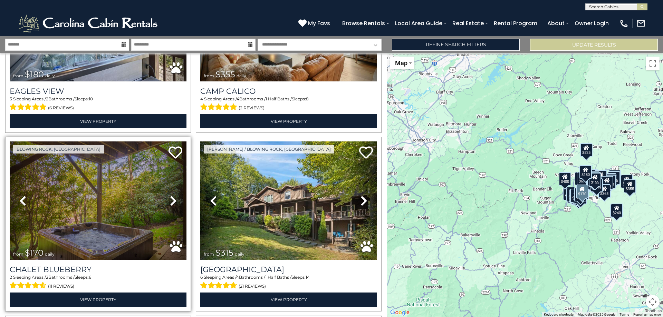
click at [174, 195] on icon at bounding box center [173, 200] width 7 height 11
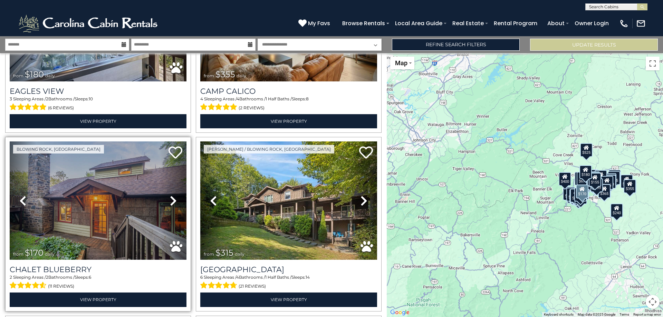
click at [174, 195] on icon at bounding box center [173, 200] width 7 height 11
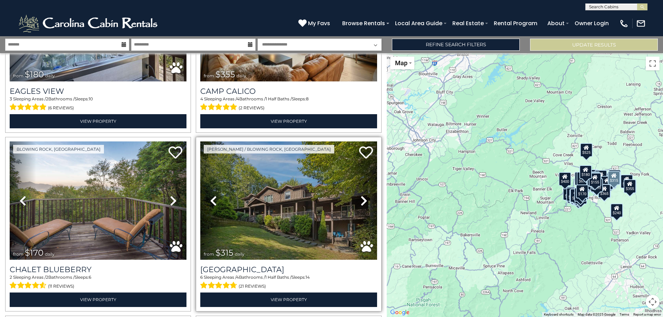
click at [356, 176] on link "Next" at bounding box center [364, 201] width 27 height 118
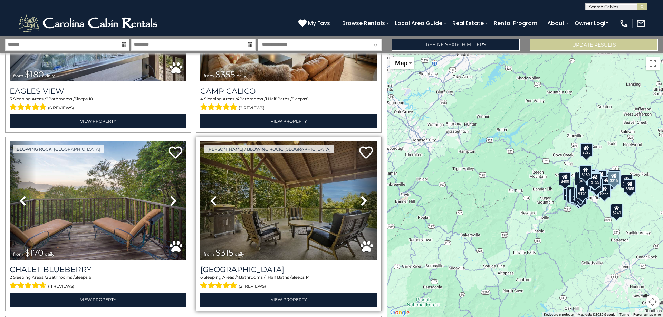
click at [356, 176] on link "Next" at bounding box center [364, 201] width 27 height 118
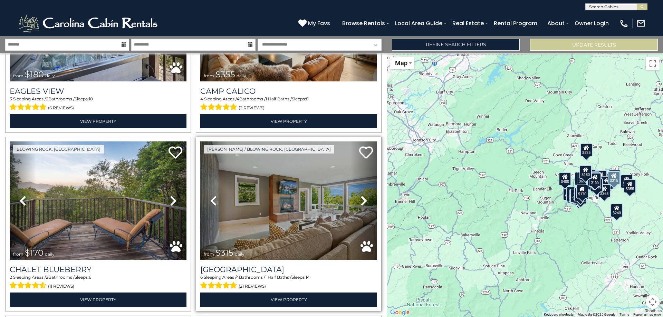
click at [356, 176] on link "Next" at bounding box center [364, 201] width 27 height 118
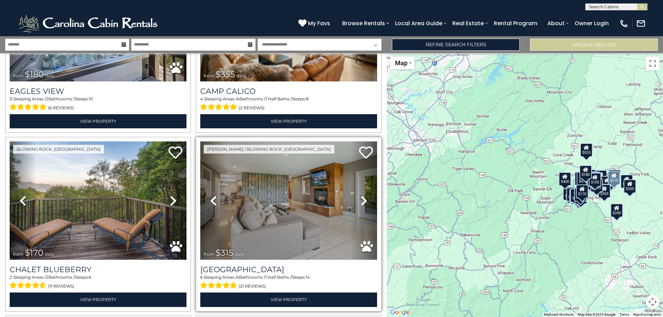
click at [356, 176] on link "Next" at bounding box center [364, 201] width 27 height 118
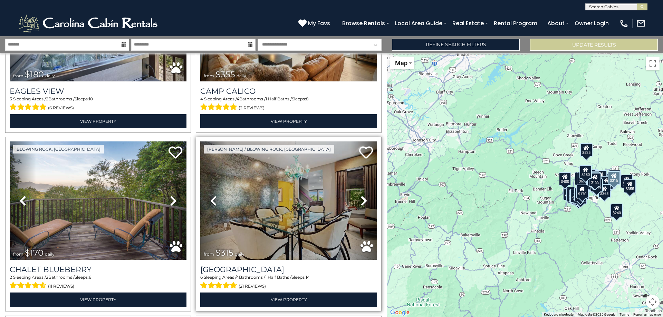
click at [356, 176] on link "Next" at bounding box center [364, 201] width 27 height 118
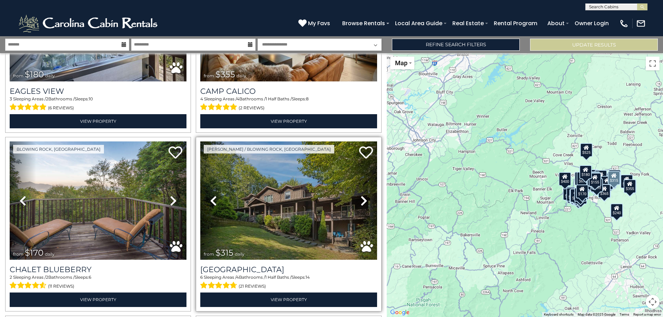
click at [356, 172] on link "Next" at bounding box center [364, 201] width 27 height 118
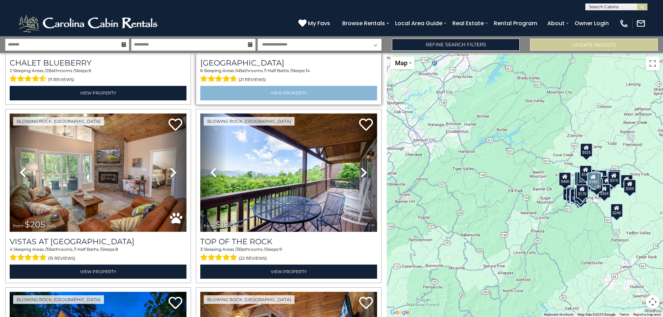
scroll to position [4255, 0]
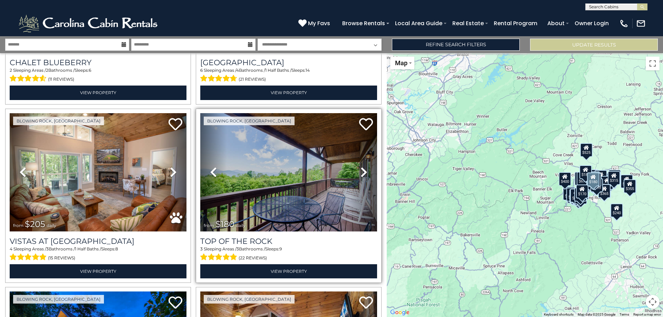
click at [361, 167] on icon at bounding box center [364, 172] width 7 height 11
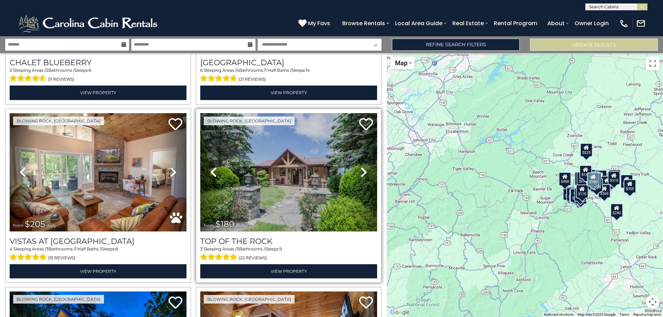
click at [361, 167] on icon at bounding box center [364, 172] width 7 height 11
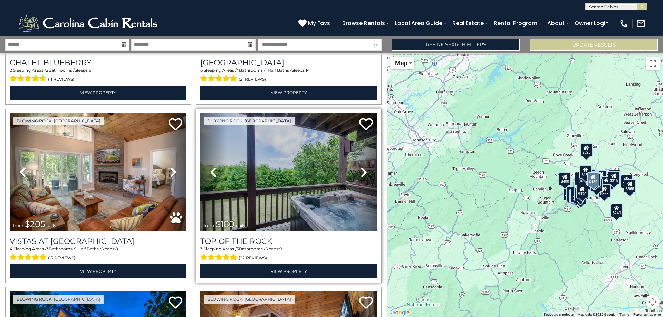
click at [361, 167] on icon at bounding box center [364, 172] width 7 height 11
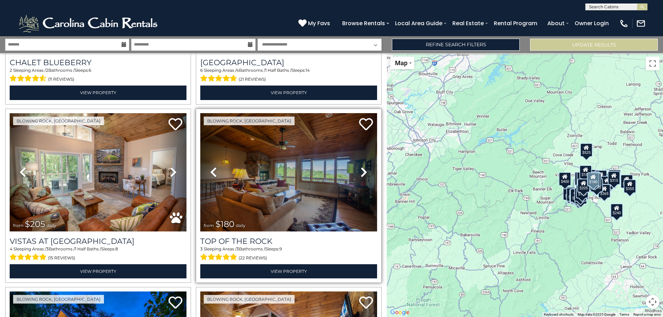
click at [356, 145] on link "Next" at bounding box center [364, 172] width 27 height 118
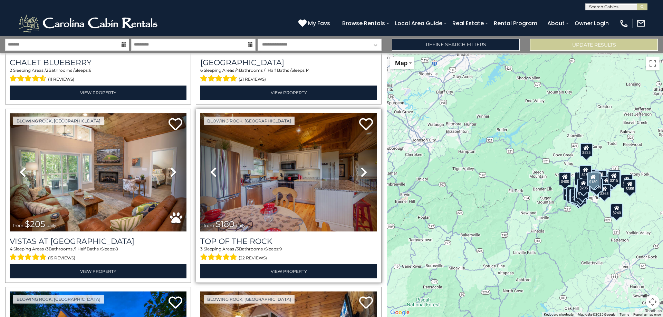
click at [356, 145] on link "Next" at bounding box center [364, 172] width 27 height 118
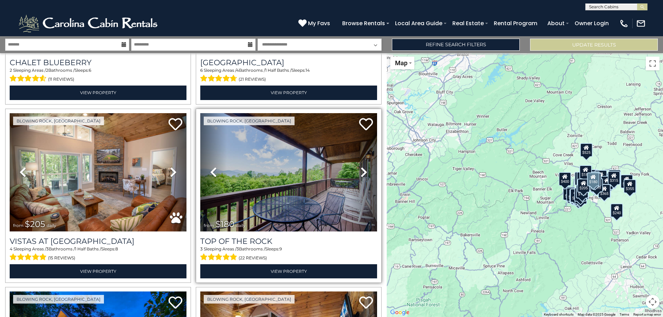
click at [356, 145] on link "Next" at bounding box center [364, 172] width 27 height 118
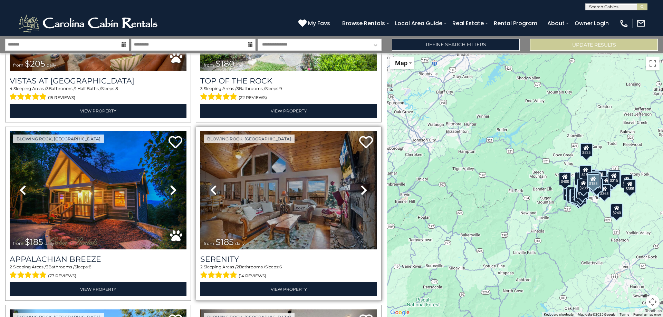
scroll to position [4428, 0]
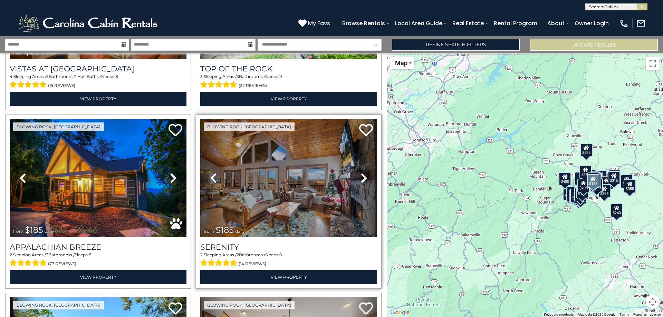
click at [361, 173] on icon at bounding box center [364, 178] width 7 height 11
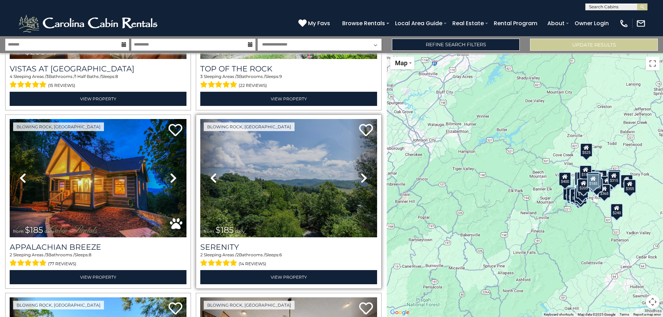
click at [361, 173] on icon at bounding box center [364, 178] width 7 height 11
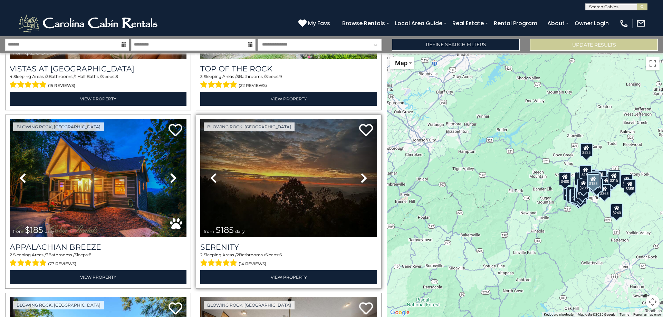
click at [361, 173] on icon at bounding box center [364, 178] width 7 height 11
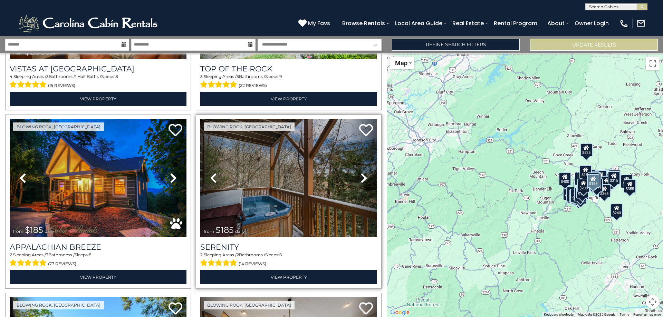
click at [361, 173] on icon at bounding box center [364, 178] width 7 height 11
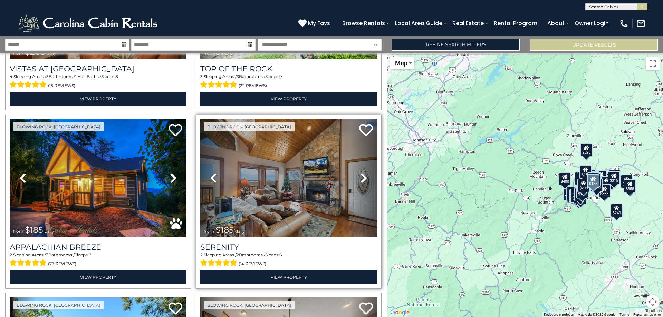
click at [361, 173] on icon at bounding box center [364, 178] width 7 height 11
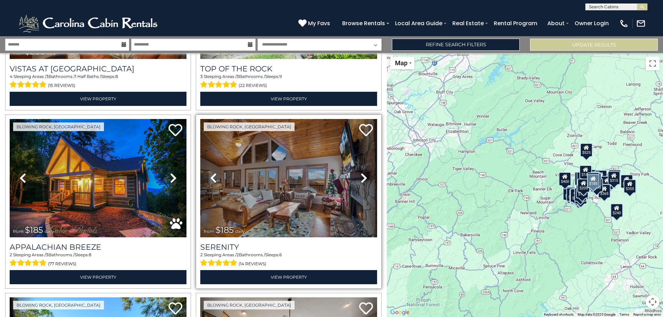
click at [361, 173] on icon at bounding box center [364, 178] width 7 height 11
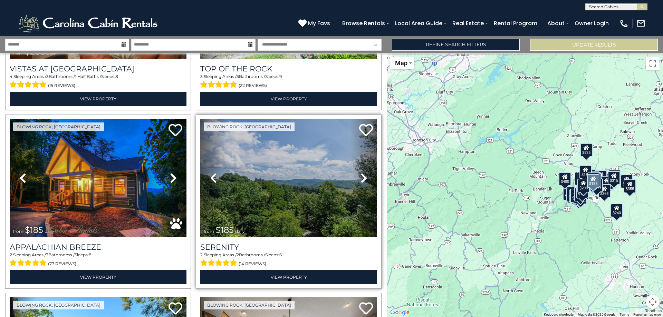
click at [361, 173] on icon at bounding box center [364, 178] width 7 height 11
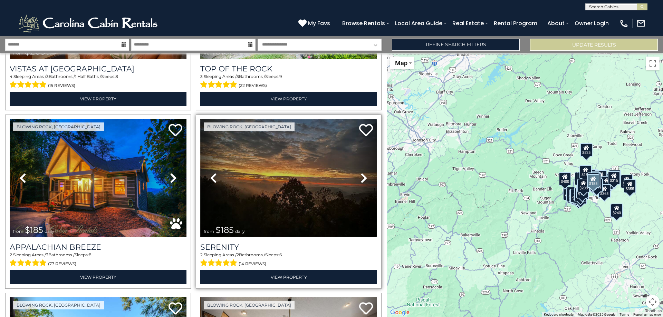
click at [289, 168] on img at bounding box center [288, 178] width 177 height 118
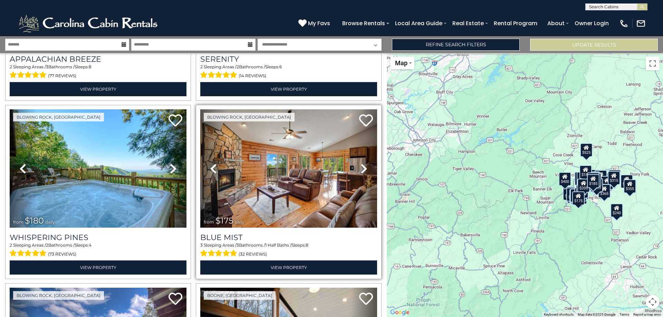
scroll to position [4601, 0]
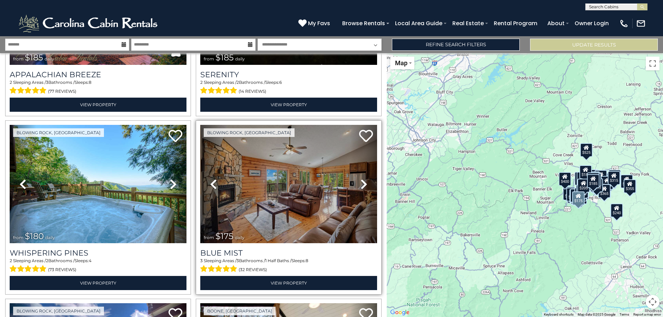
click at [362, 179] on icon at bounding box center [364, 184] width 7 height 11
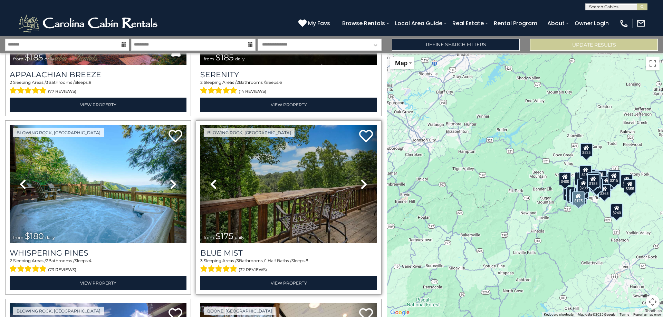
click at [362, 179] on icon at bounding box center [364, 184] width 7 height 11
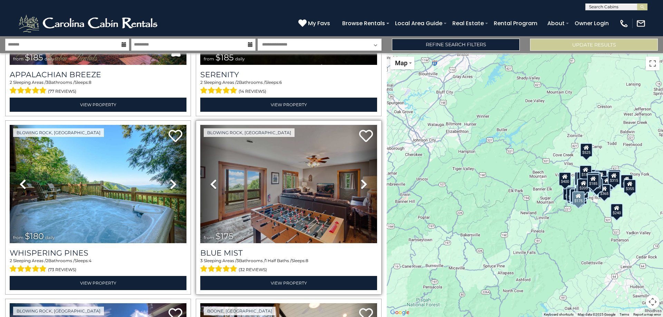
click at [362, 179] on icon at bounding box center [364, 184] width 7 height 11
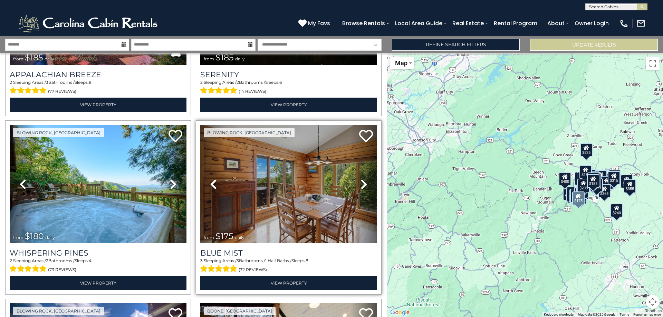
click at [362, 179] on icon at bounding box center [364, 184] width 7 height 11
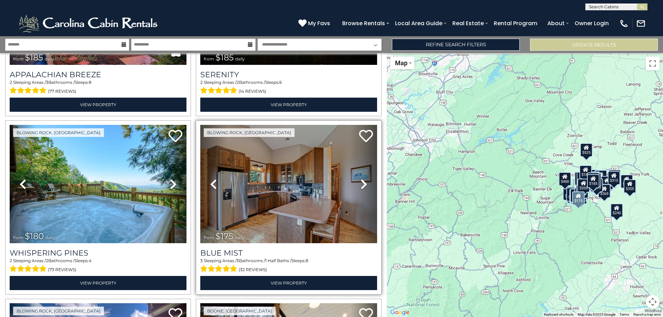
click at [362, 179] on icon at bounding box center [364, 184] width 7 height 11
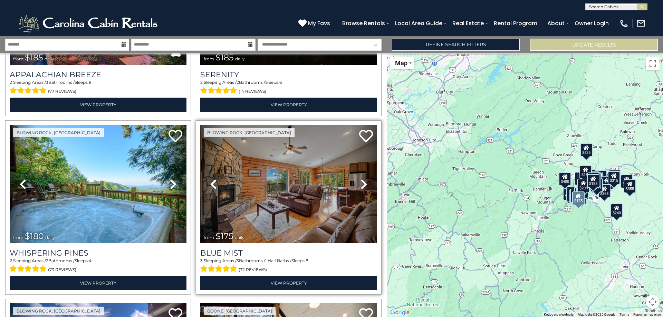
click at [362, 179] on icon at bounding box center [364, 184] width 7 height 11
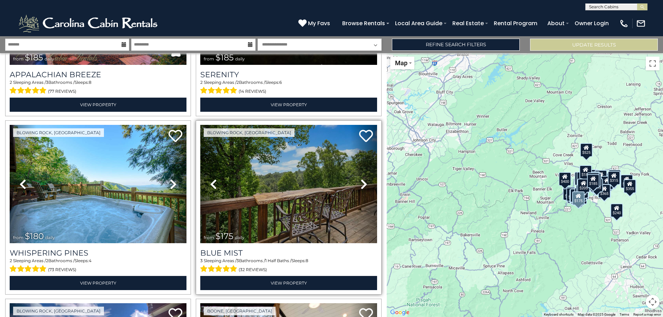
click at [362, 179] on icon at bounding box center [364, 184] width 7 height 11
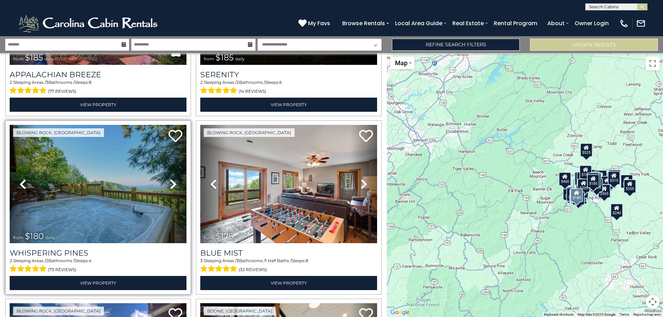
click at [174, 179] on icon at bounding box center [173, 184] width 7 height 11
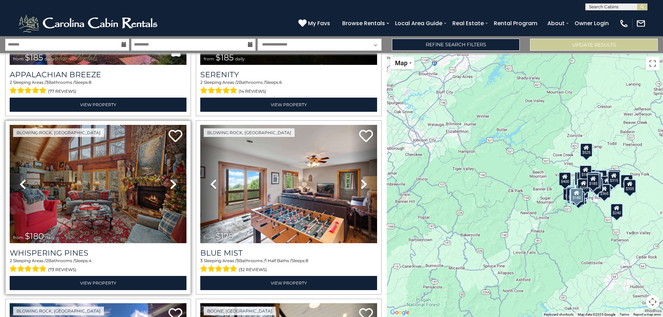
click at [172, 179] on icon at bounding box center [173, 184] width 7 height 11
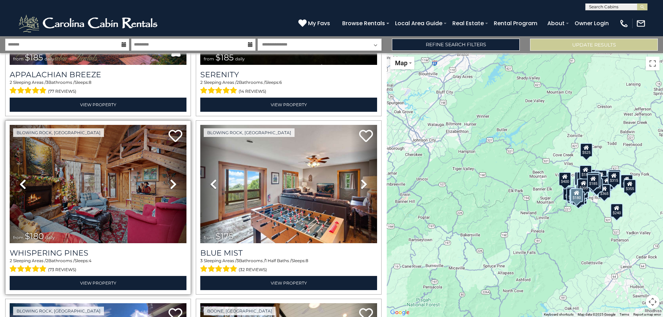
click at [172, 179] on icon at bounding box center [173, 184] width 7 height 11
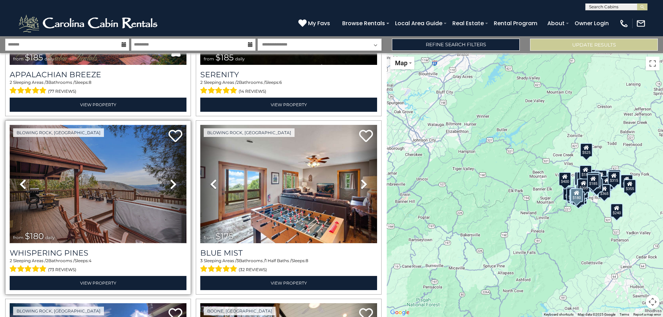
click at [86, 184] on img at bounding box center [98, 184] width 177 height 118
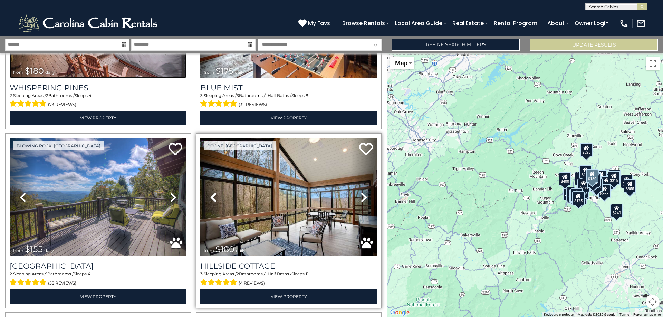
scroll to position [4773, 0]
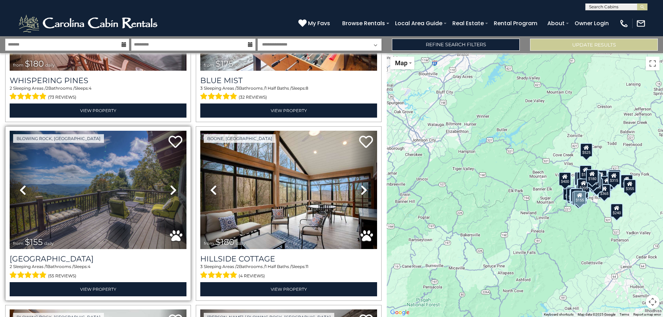
click at [173, 185] on icon at bounding box center [173, 190] width 7 height 11
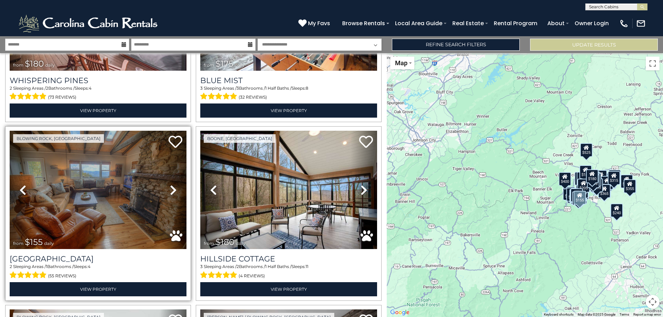
click at [173, 185] on icon at bounding box center [173, 190] width 7 height 11
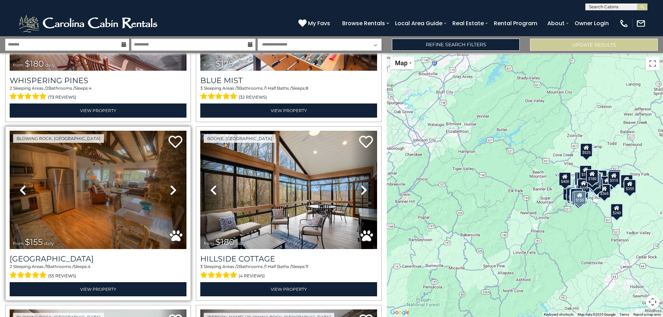
click at [173, 185] on icon at bounding box center [173, 190] width 7 height 11
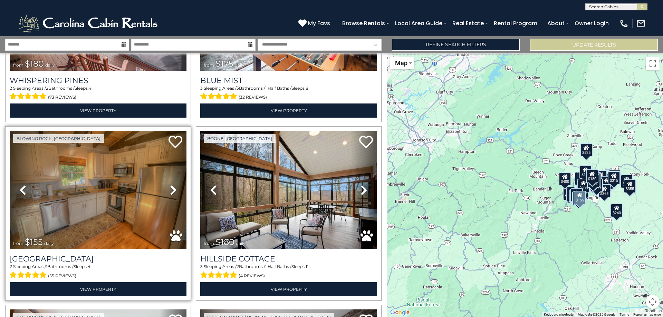
click at [173, 185] on icon at bounding box center [173, 190] width 7 height 11
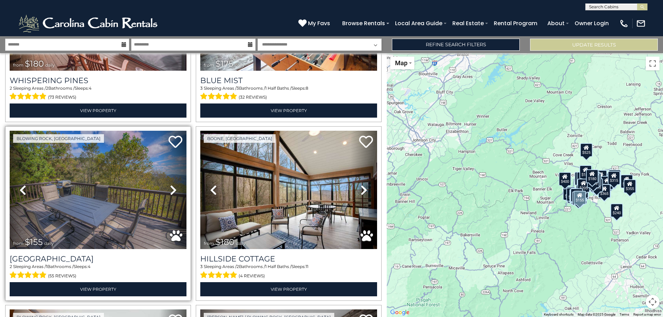
click at [172, 185] on icon at bounding box center [173, 190] width 7 height 11
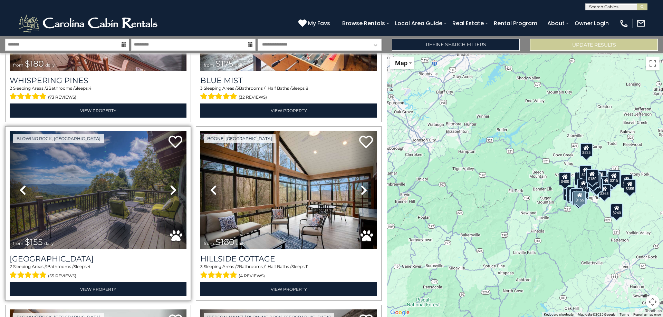
click at [172, 185] on icon at bounding box center [173, 190] width 7 height 11
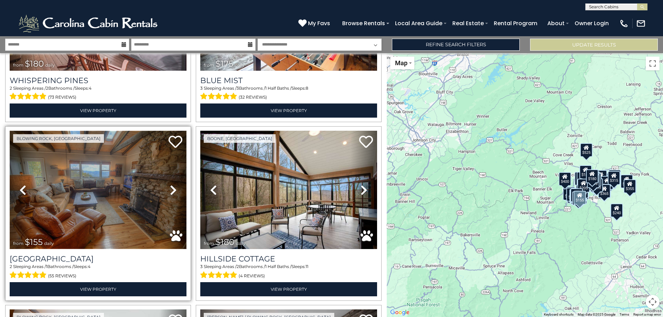
click at [116, 189] on img at bounding box center [98, 190] width 177 height 118
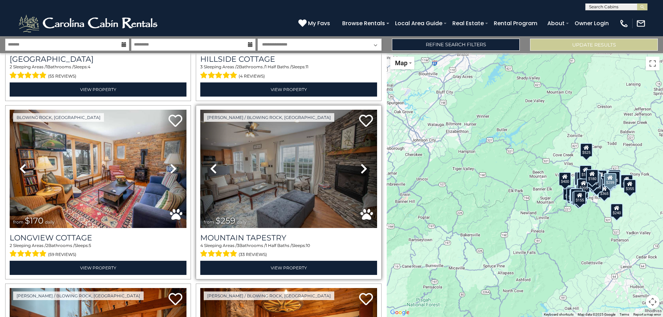
scroll to position [4981, 0]
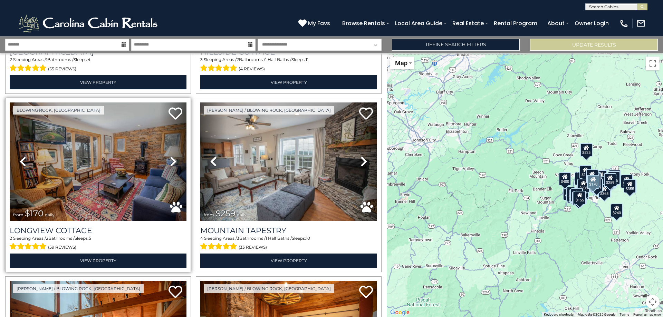
click at [173, 156] on icon at bounding box center [173, 161] width 7 height 11
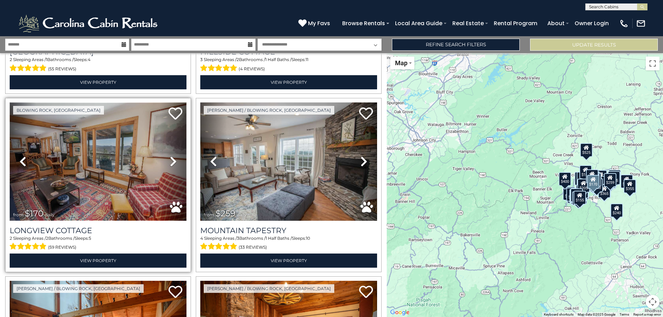
click at [155, 152] on img at bounding box center [98, 162] width 177 height 118
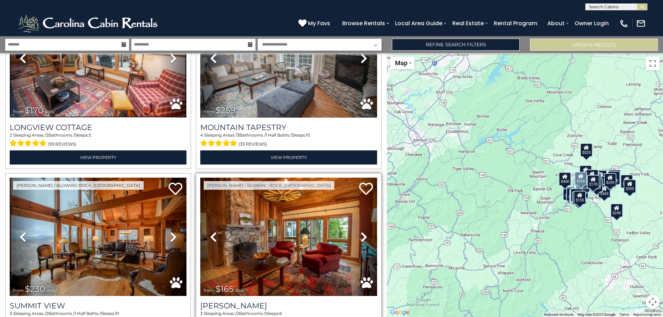
scroll to position [5122, 0]
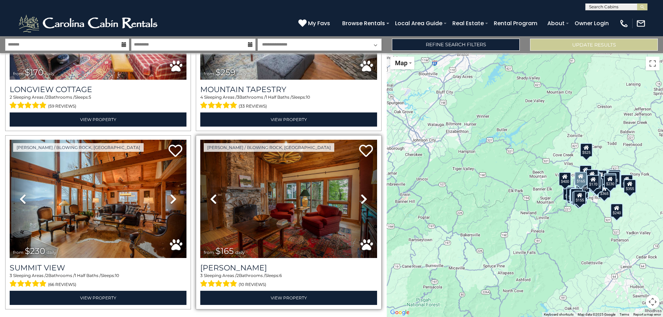
click at [361, 194] on icon at bounding box center [364, 199] width 7 height 11
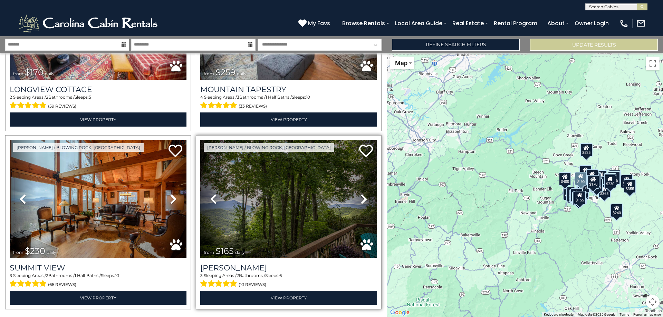
click at [361, 194] on icon at bounding box center [364, 199] width 7 height 11
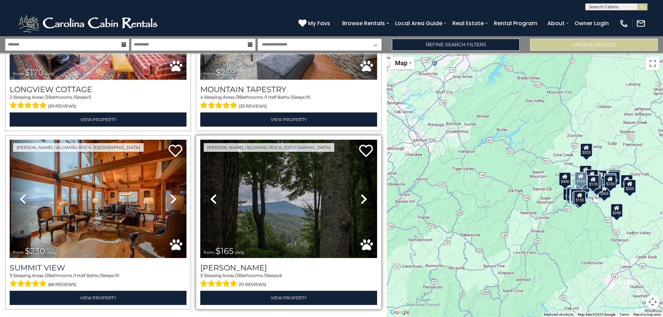
click at [361, 194] on icon at bounding box center [364, 199] width 7 height 11
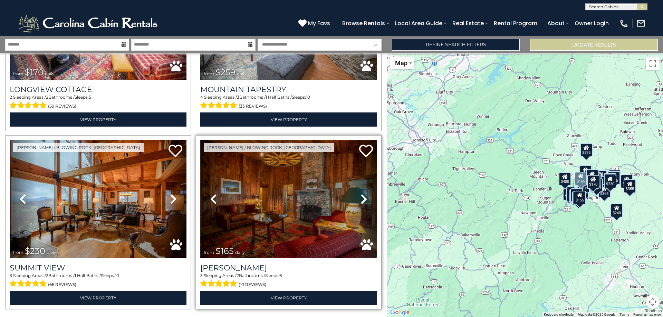
click at [311, 179] on img at bounding box center [288, 199] width 177 height 118
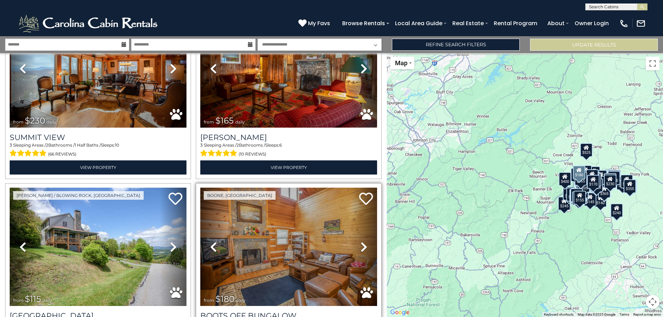
scroll to position [5319, 0]
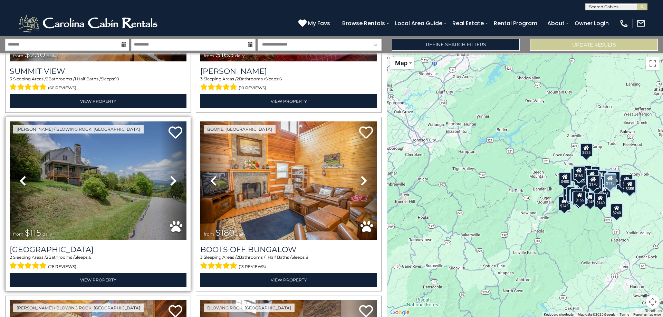
click at [171, 175] on icon at bounding box center [173, 180] width 7 height 11
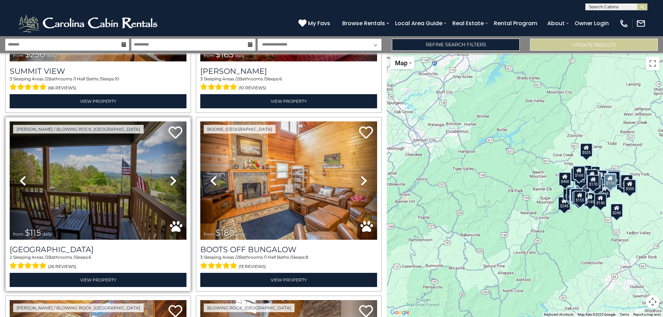
click at [171, 175] on icon at bounding box center [173, 180] width 7 height 11
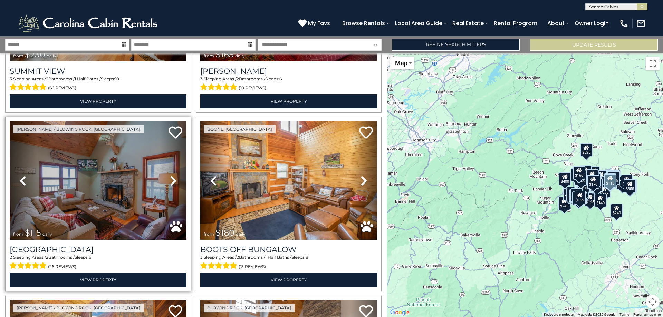
click at [171, 175] on icon at bounding box center [173, 180] width 7 height 11
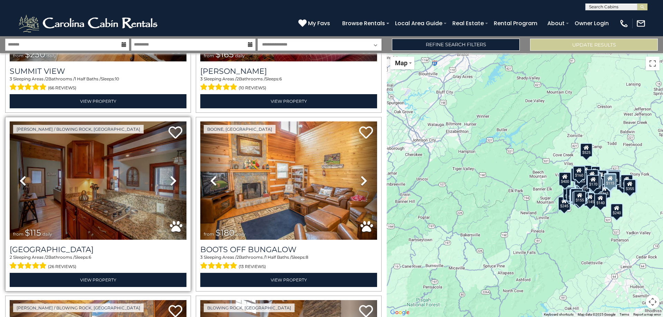
click at [171, 175] on icon at bounding box center [173, 180] width 7 height 11
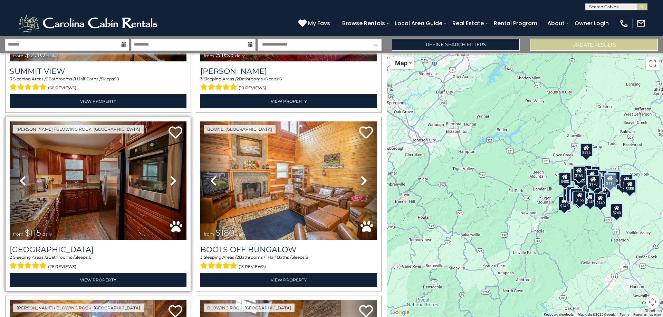
click at [171, 175] on icon at bounding box center [173, 180] width 7 height 11
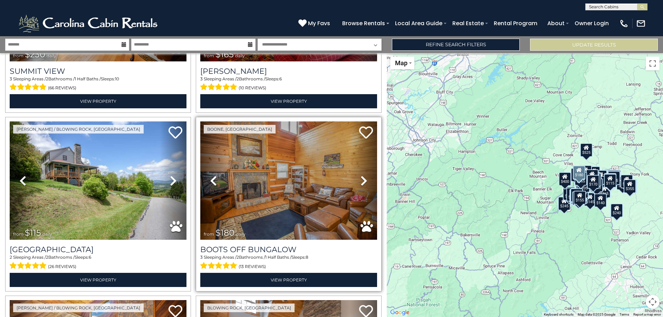
click at [361, 175] on icon at bounding box center [364, 180] width 7 height 11
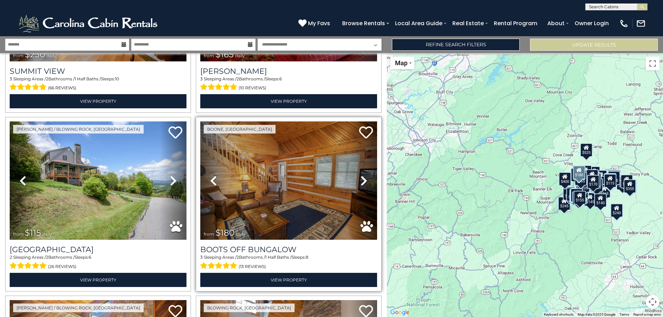
click at [361, 175] on icon at bounding box center [364, 180] width 7 height 11
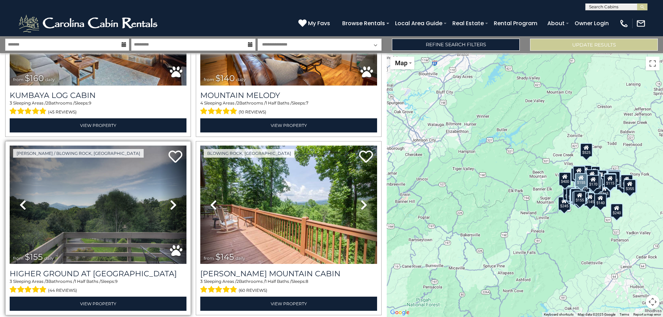
scroll to position [5664, 0]
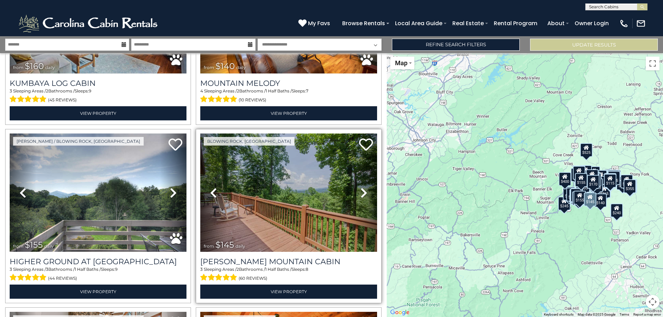
click at [361, 188] on icon at bounding box center [364, 193] width 7 height 11
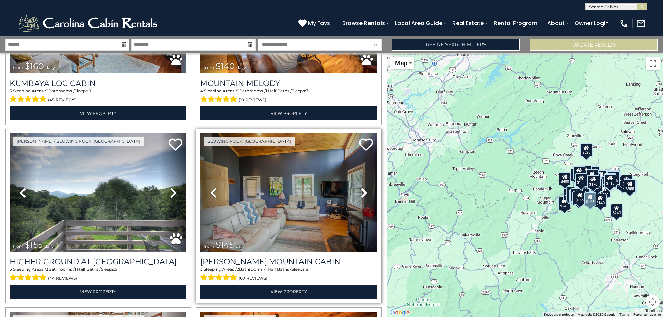
click at [361, 188] on icon at bounding box center [364, 193] width 7 height 11
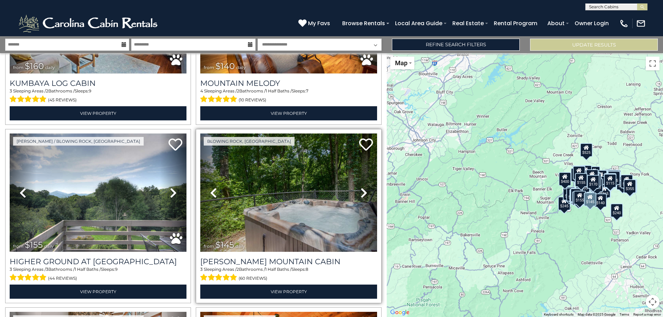
click at [361, 188] on icon at bounding box center [364, 193] width 7 height 11
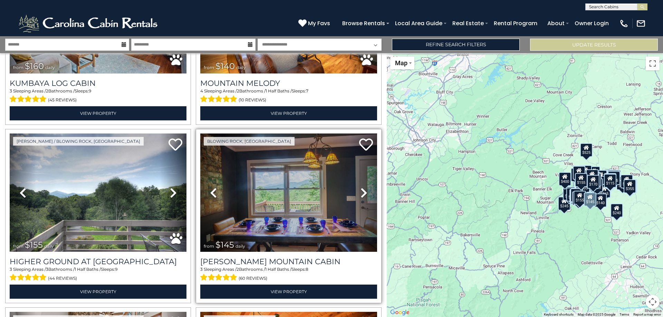
click at [361, 188] on icon at bounding box center [364, 193] width 7 height 11
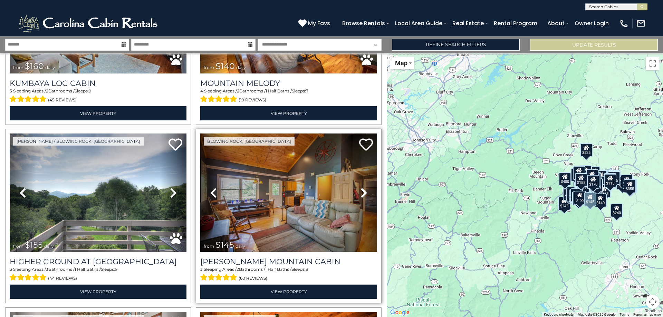
click at [361, 188] on icon at bounding box center [364, 193] width 7 height 11
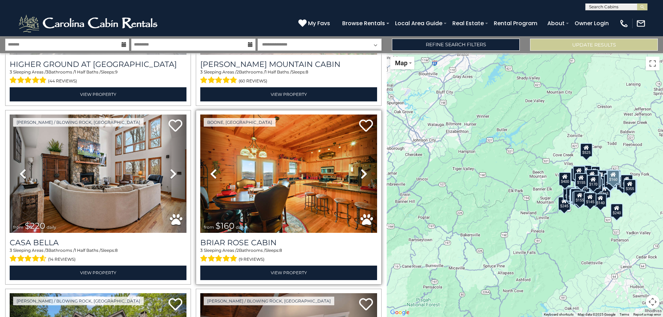
scroll to position [5871, 0]
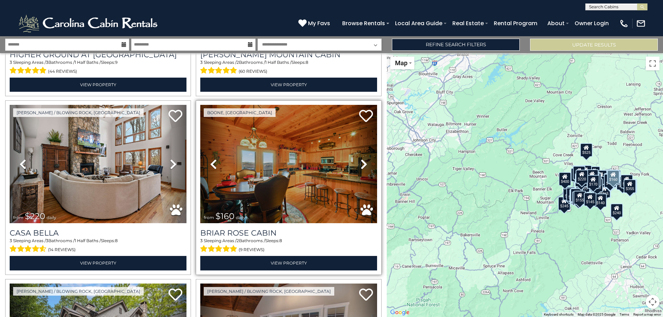
click at [361, 159] on icon at bounding box center [364, 164] width 7 height 11
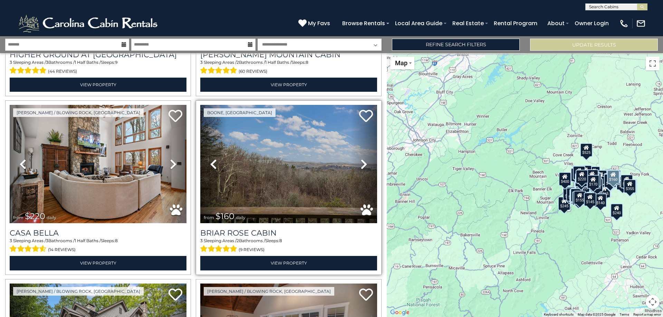
click at [361, 159] on icon at bounding box center [364, 164] width 7 height 11
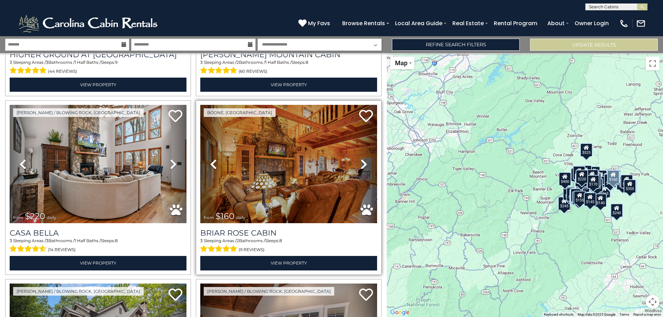
click at [361, 159] on icon at bounding box center [364, 164] width 7 height 11
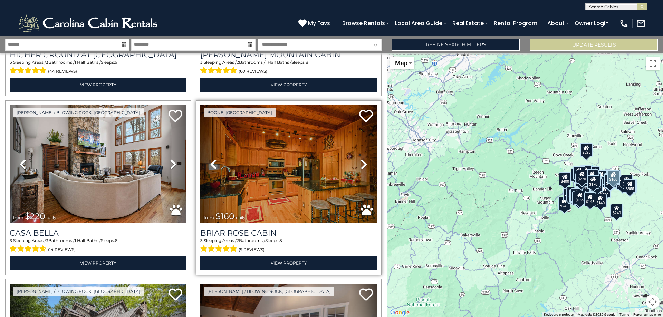
click at [361, 159] on icon at bounding box center [364, 164] width 7 height 11
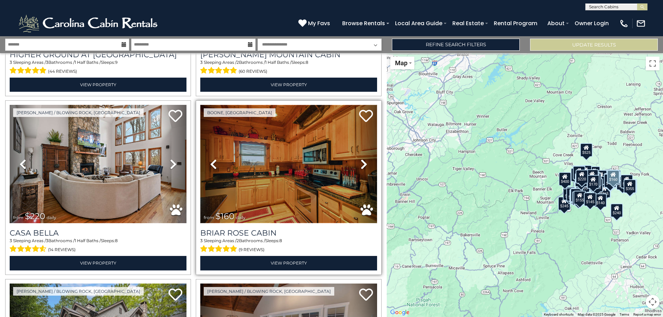
click at [337, 137] on img at bounding box center [288, 164] width 177 height 118
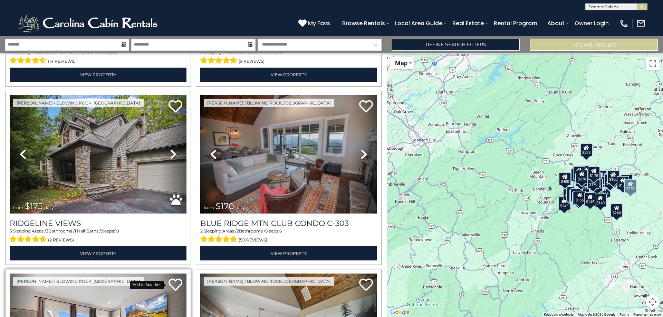
scroll to position [6044, 0]
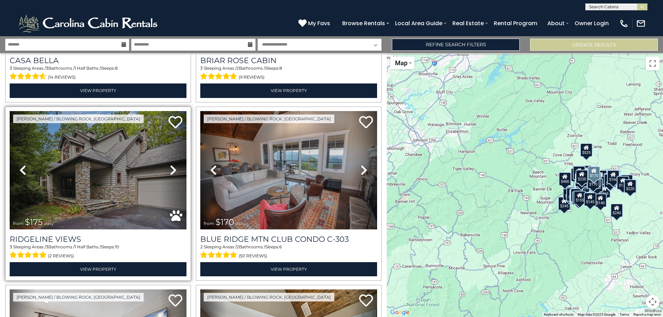
click at [166, 132] on link "Next" at bounding box center [173, 170] width 27 height 118
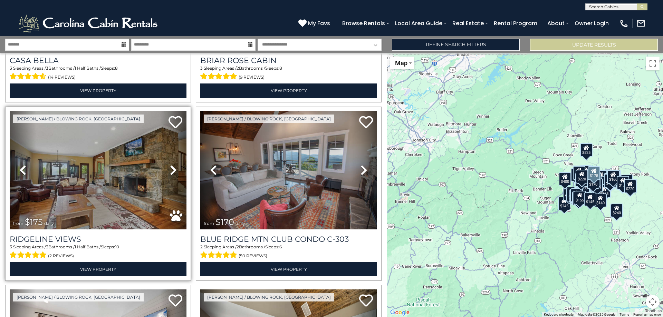
click at [166, 132] on link "Next" at bounding box center [173, 170] width 27 height 118
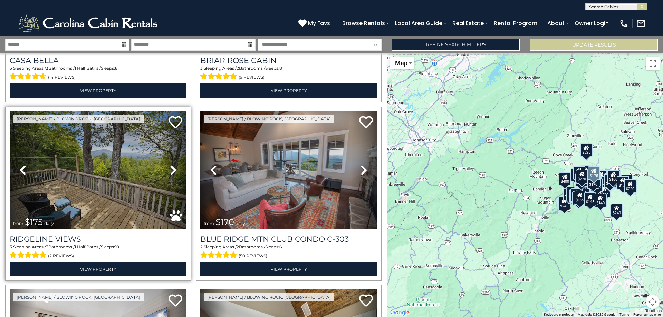
click at [166, 132] on link "Next" at bounding box center [173, 170] width 27 height 118
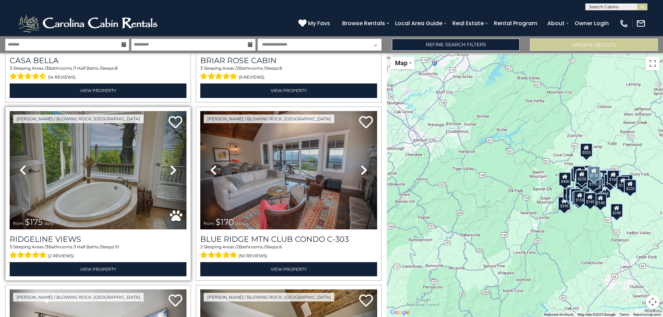
click at [166, 132] on link "Next" at bounding box center [173, 170] width 27 height 118
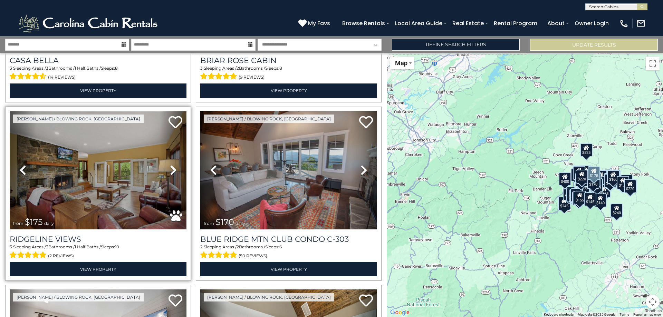
click at [117, 164] on img at bounding box center [98, 170] width 177 height 118
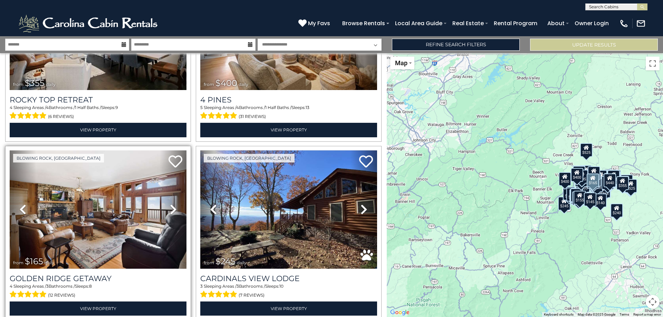
scroll to position [7080, 0]
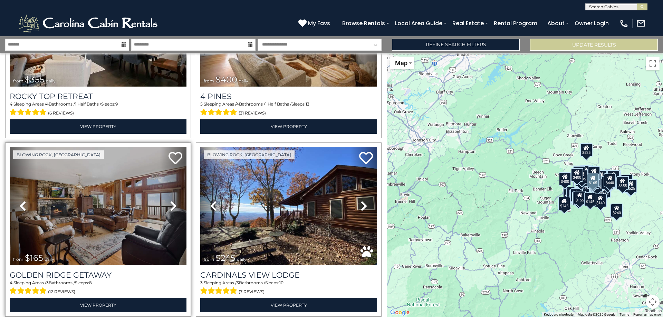
click at [167, 163] on link "Next" at bounding box center [173, 206] width 27 height 118
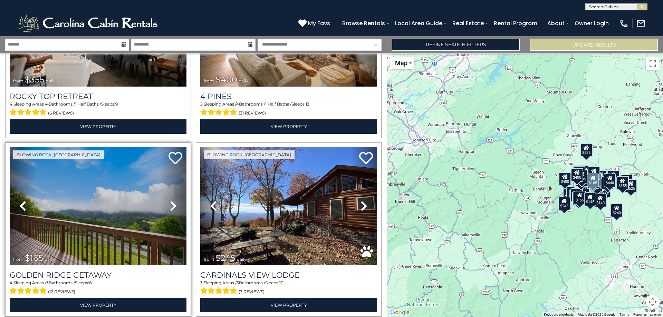
click at [167, 163] on link "Next" at bounding box center [173, 206] width 27 height 118
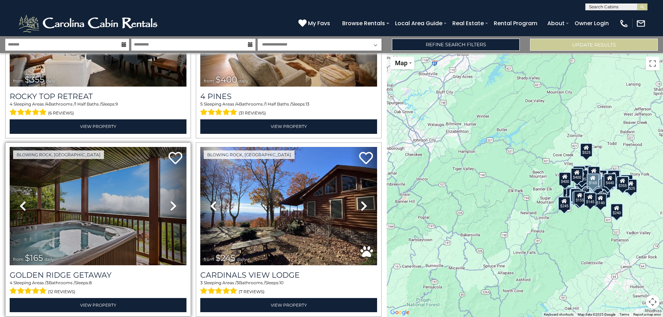
click at [167, 163] on link "Next" at bounding box center [173, 206] width 27 height 118
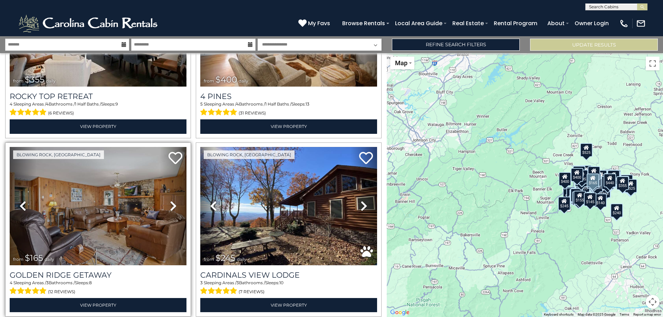
click at [167, 163] on link "Next" at bounding box center [173, 206] width 27 height 118
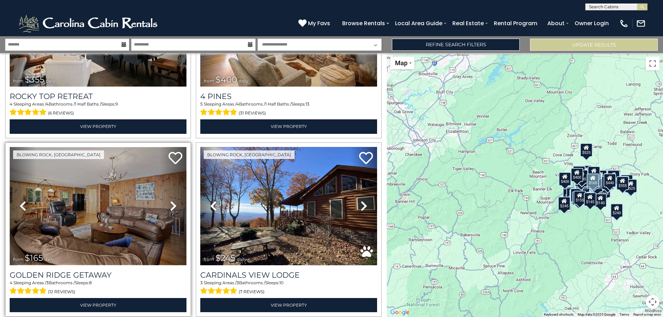
click at [151, 171] on img at bounding box center [98, 206] width 177 height 118
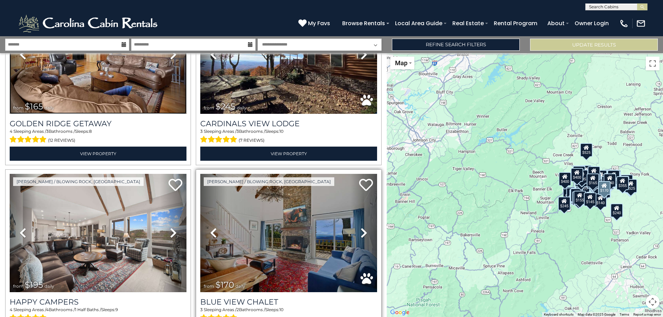
scroll to position [7238, 0]
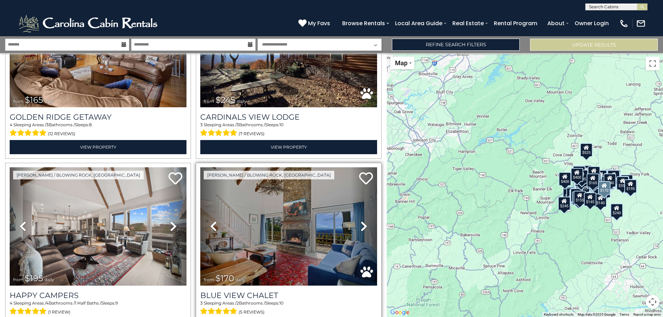
click at [361, 221] on icon at bounding box center [364, 226] width 7 height 11
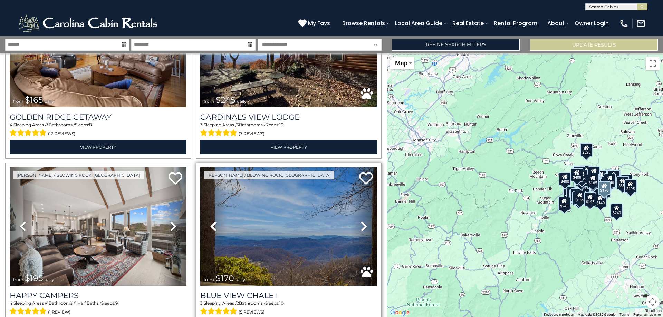
click at [361, 221] on icon at bounding box center [364, 226] width 7 height 11
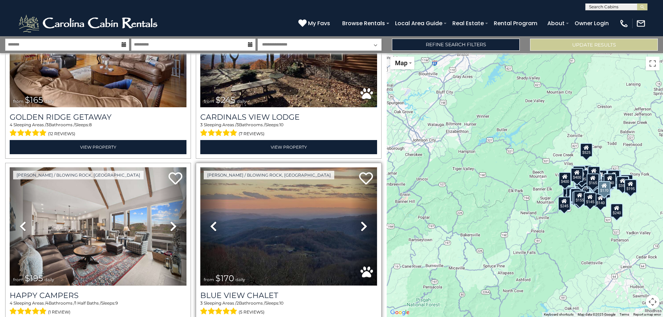
click at [288, 212] on img at bounding box center [288, 227] width 177 height 118
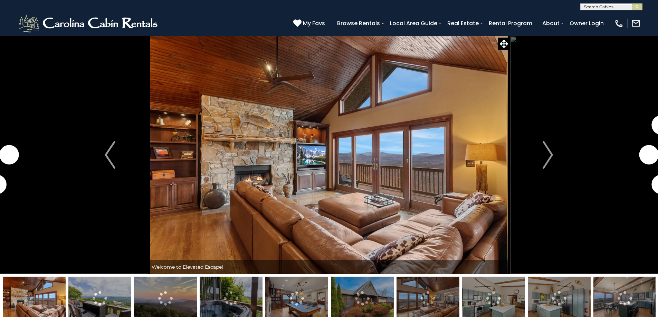
scroll to position [104, 0]
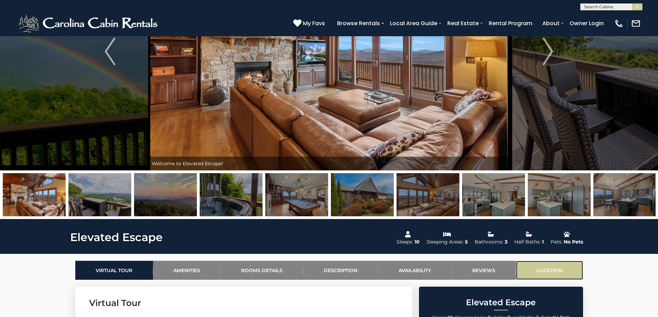
click at [543, 270] on link "Location" at bounding box center [549, 270] width 67 height 19
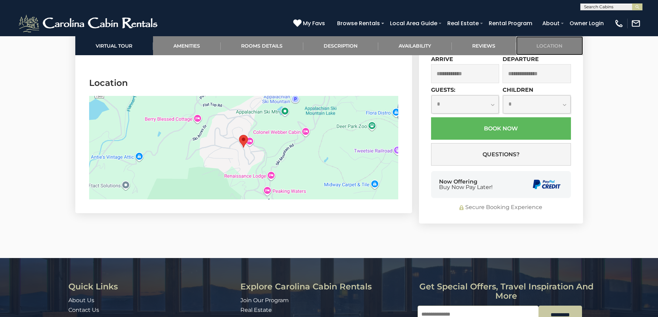
scroll to position [2332, 0]
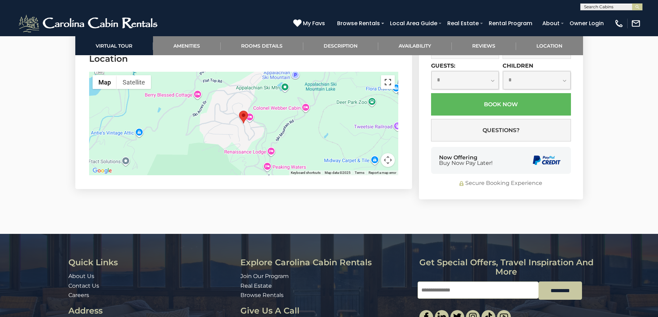
click at [385, 89] on button "Toggle fullscreen view" at bounding box center [388, 82] width 14 height 14
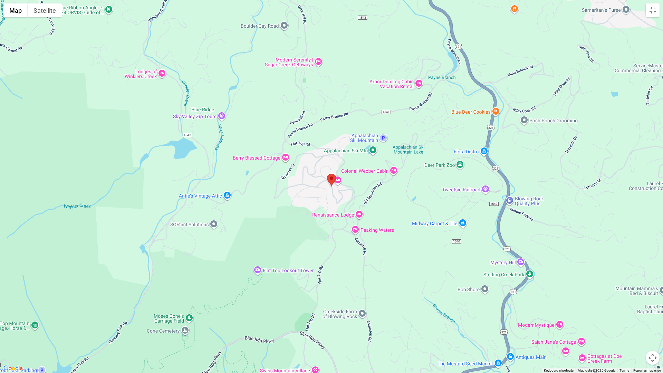
click at [335, 189] on div at bounding box center [331, 186] width 663 height 373
click at [652, 317] on button "Map camera controls" at bounding box center [653, 358] width 14 height 14
click at [651, 11] on button "Toggle fullscreen view" at bounding box center [653, 10] width 14 height 14
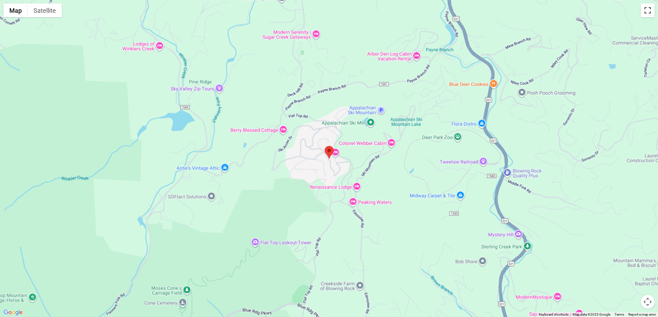
scroll to position [0, 0]
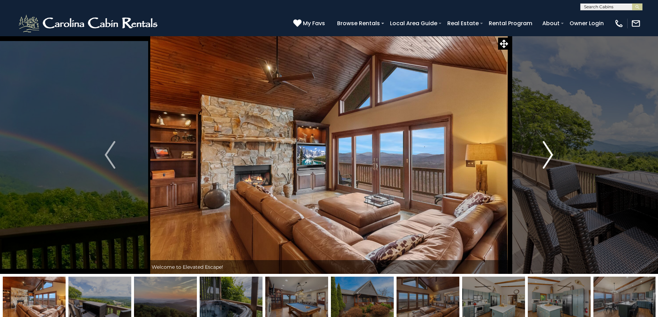
click at [550, 157] on img "Next" at bounding box center [548, 155] width 10 height 28
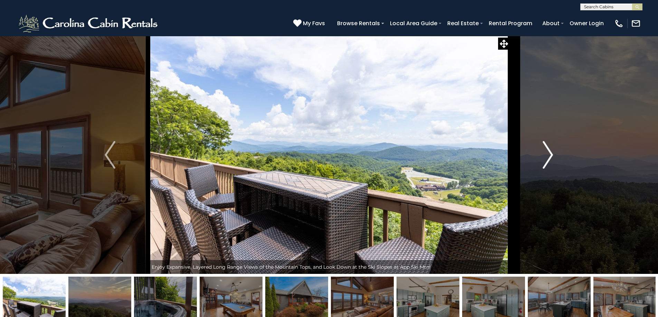
click at [550, 157] on img "Next" at bounding box center [548, 155] width 10 height 28
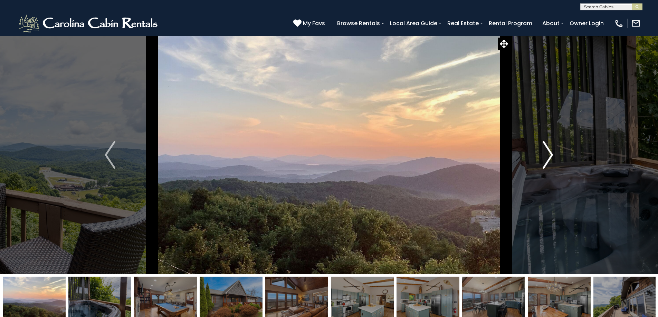
click at [550, 157] on img "Next" at bounding box center [548, 155] width 10 height 28
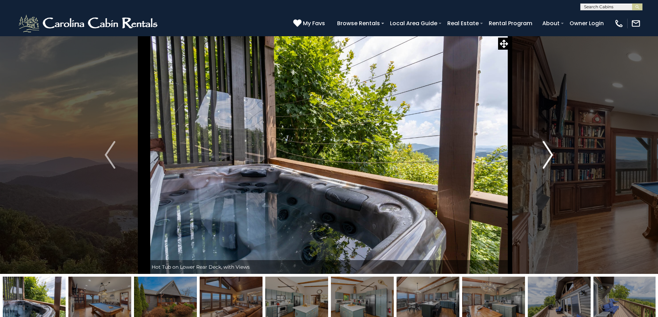
click at [550, 157] on img "Next" at bounding box center [548, 155] width 10 height 28
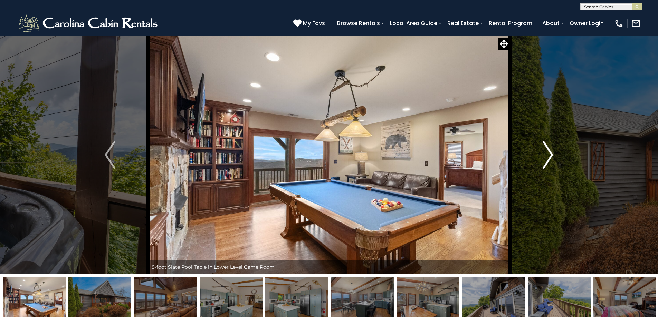
click at [550, 157] on img "Next" at bounding box center [548, 155] width 10 height 28
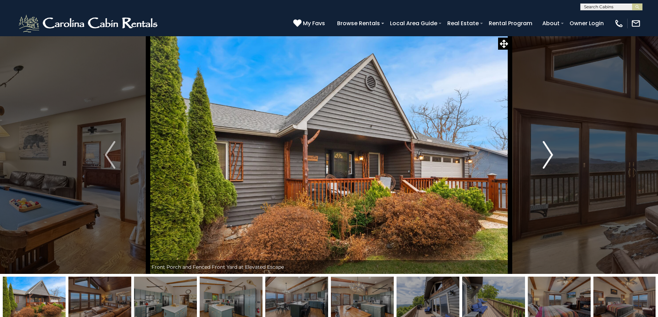
click at [551, 156] on img "Next" at bounding box center [548, 155] width 10 height 28
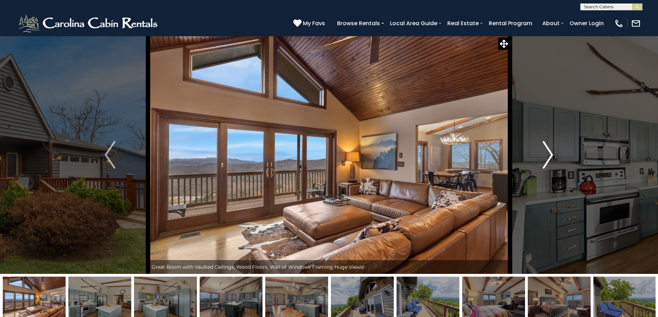
click at [551, 156] on img "Next" at bounding box center [548, 155] width 10 height 28
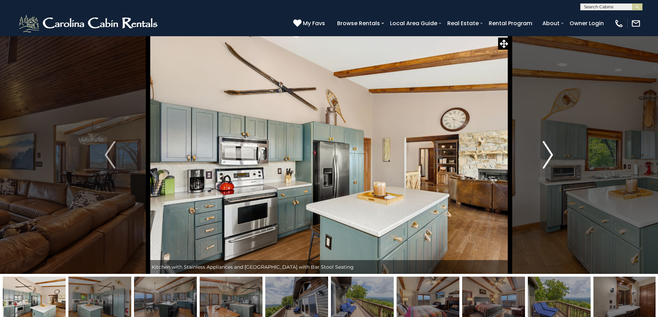
click at [551, 156] on img "Next" at bounding box center [548, 155] width 10 height 28
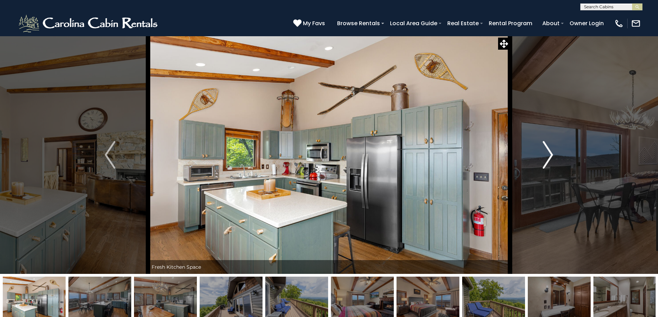
click at [552, 156] on img "Next" at bounding box center [548, 155] width 10 height 28
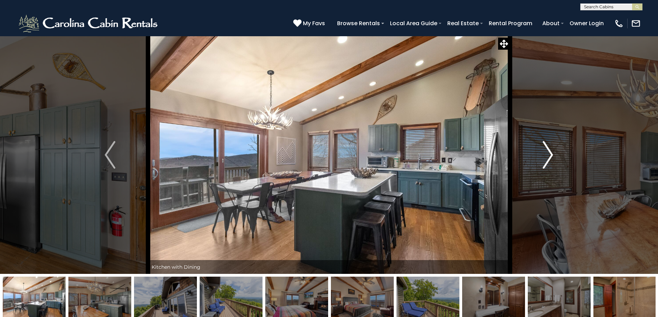
click at [552, 156] on img "Next" at bounding box center [548, 155] width 10 height 28
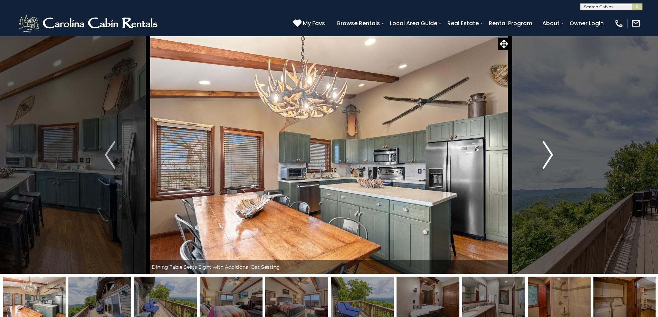
click at [552, 156] on img "Next" at bounding box center [548, 155] width 10 height 28
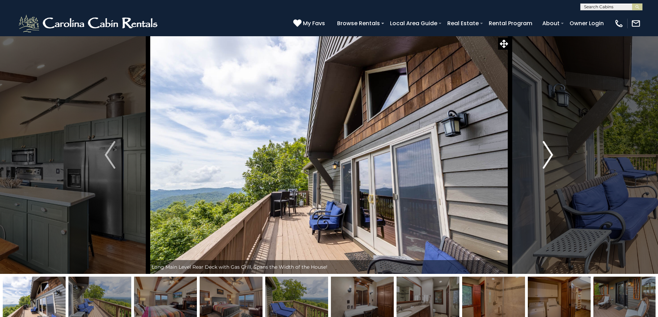
click at [552, 156] on img "Next" at bounding box center [548, 155] width 10 height 28
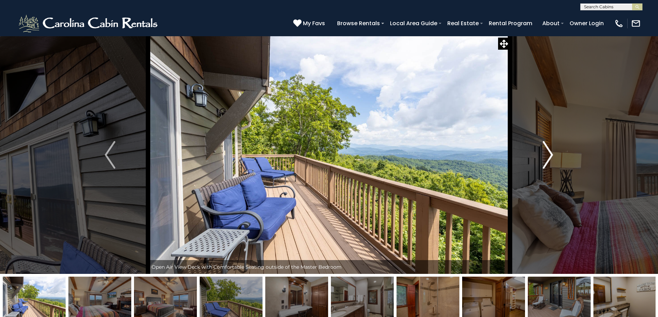
click at [552, 156] on img "Next" at bounding box center [548, 155] width 10 height 28
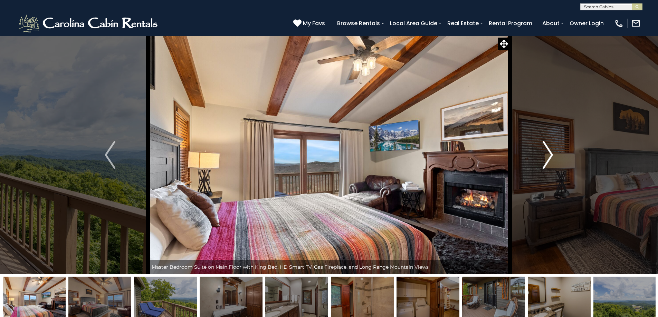
click at [552, 156] on img "Next" at bounding box center [548, 155] width 10 height 28
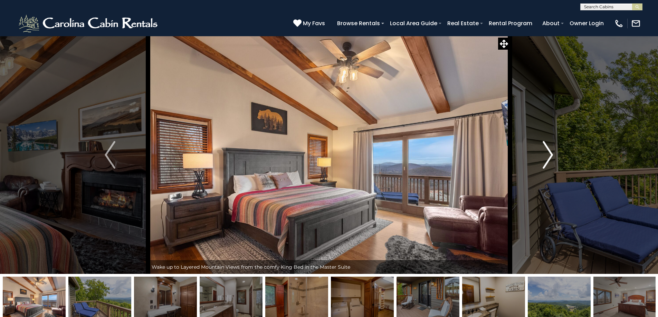
click at [552, 156] on img "Next" at bounding box center [548, 155] width 10 height 28
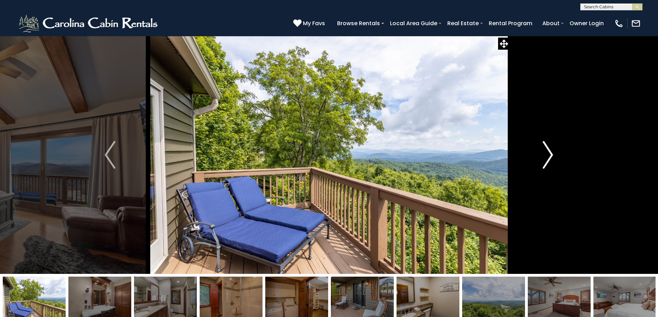
click at [552, 156] on img "Next" at bounding box center [548, 155] width 10 height 28
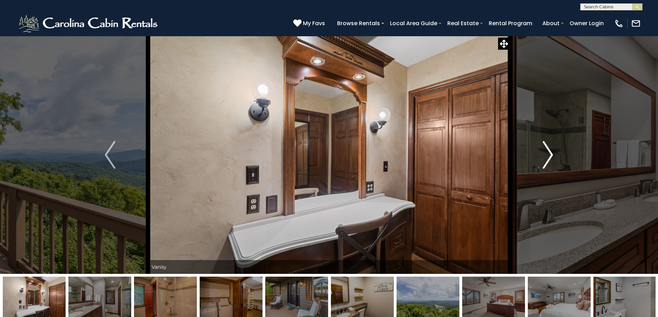
click at [552, 156] on img "Next" at bounding box center [548, 155] width 10 height 28
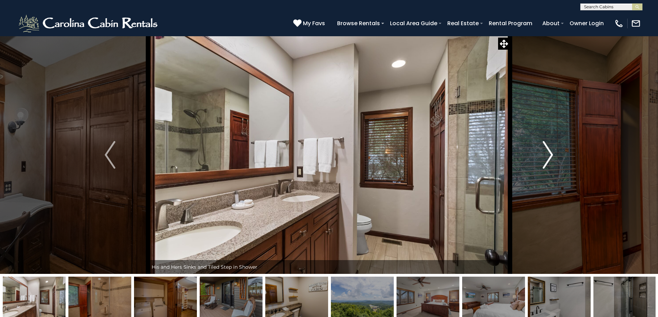
click at [552, 156] on img "Next" at bounding box center [548, 155] width 10 height 28
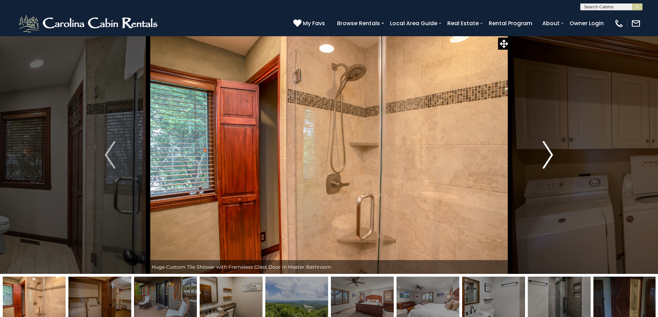
click at [552, 156] on img "Next" at bounding box center [548, 155] width 10 height 28
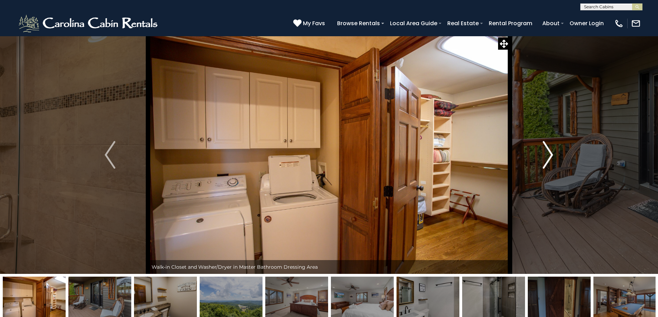
click at [552, 156] on img "Next" at bounding box center [548, 155] width 10 height 28
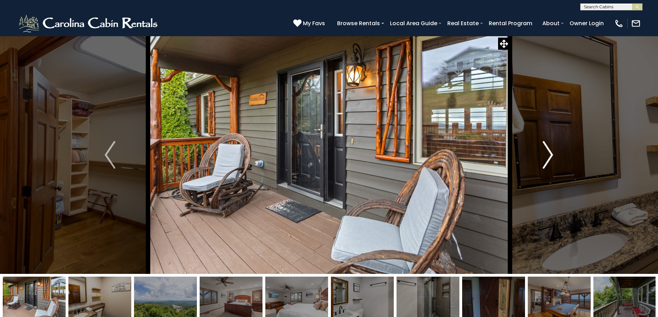
click at [552, 156] on img "Next" at bounding box center [548, 155] width 10 height 28
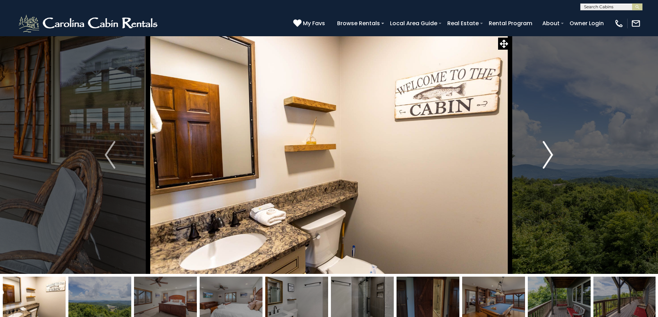
click at [552, 156] on img "Next" at bounding box center [548, 155] width 10 height 28
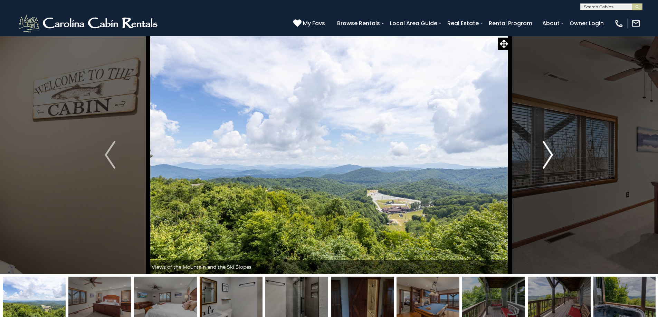
click at [552, 156] on img "Next" at bounding box center [548, 155] width 10 height 28
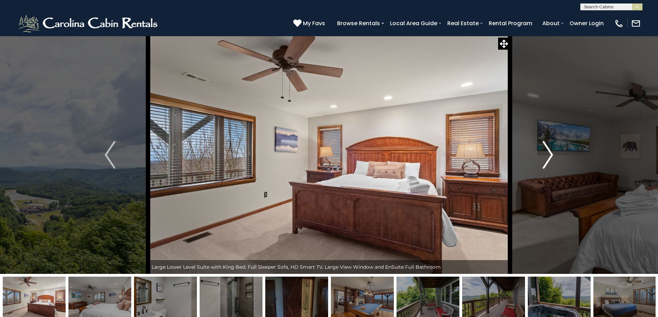
click at [552, 156] on img "Next" at bounding box center [548, 155] width 10 height 28
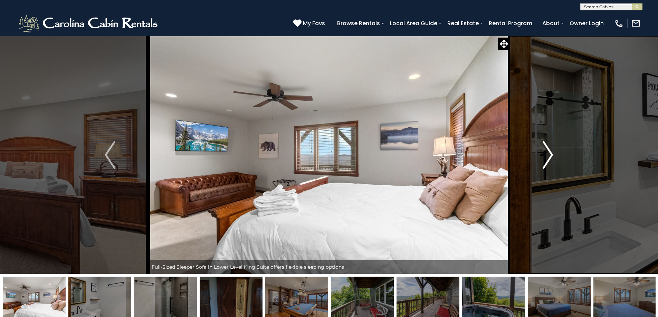
click at [552, 156] on img "Next" at bounding box center [548, 155] width 10 height 28
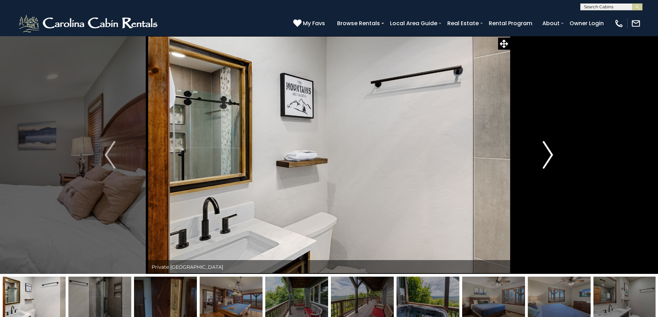
click at [552, 156] on img "Next" at bounding box center [548, 155] width 10 height 28
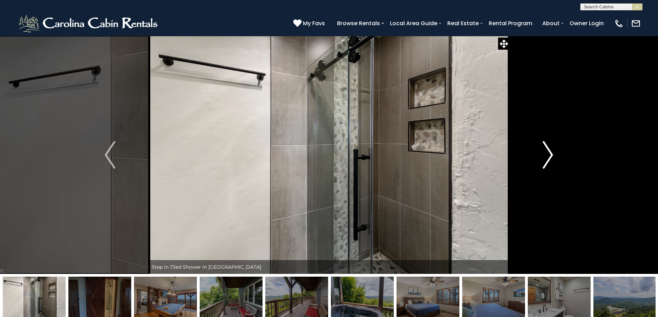
click at [552, 156] on img "Next" at bounding box center [548, 155] width 10 height 28
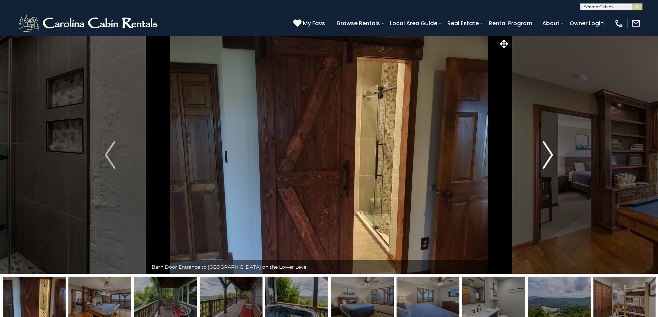
click at [552, 156] on img "Next" at bounding box center [548, 155] width 10 height 28
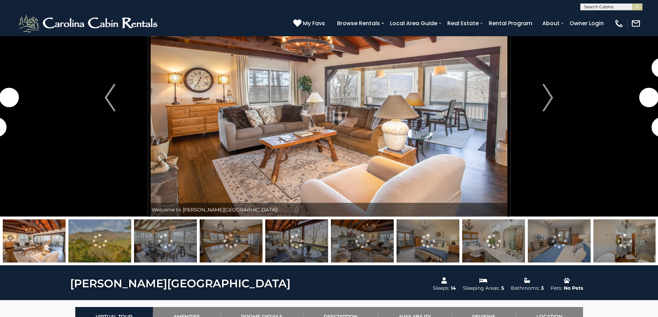
scroll to position [104, 0]
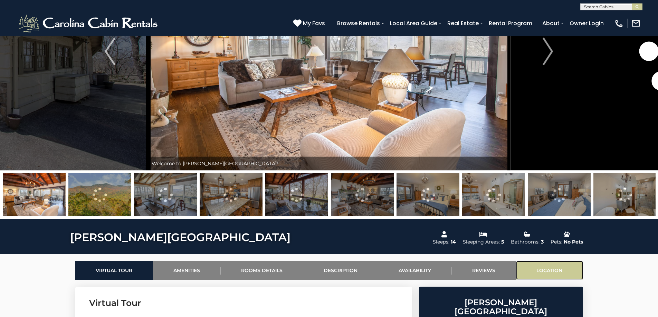
click at [551, 265] on link "Location" at bounding box center [549, 270] width 67 height 19
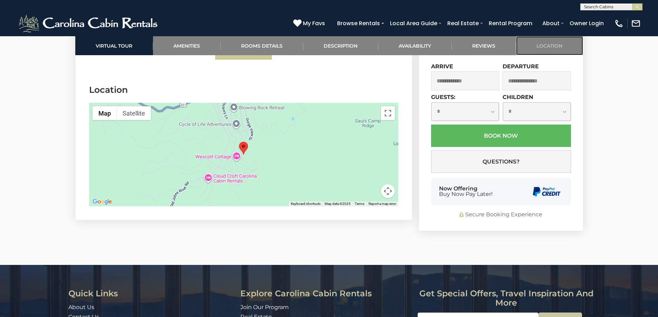
scroll to position [1614, 0]
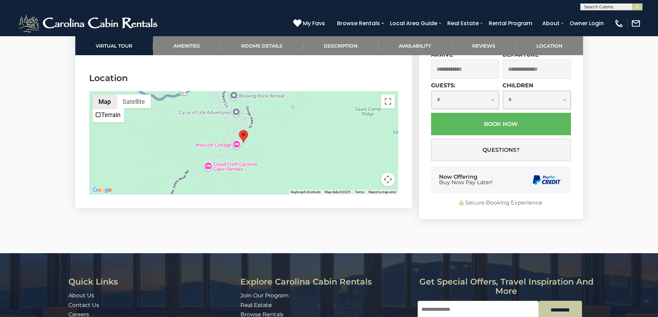
click at [100, 95] on button "Map" at bounding box center [105, 102] width 24 height 14
click at [285, 136] on div at bounding box center [243, 143] width 309 height 104
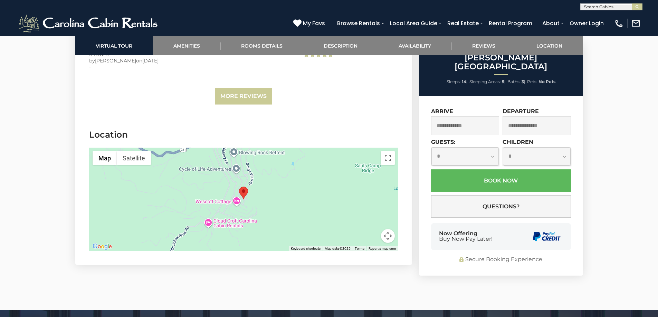
scroll to position [1579, 0]
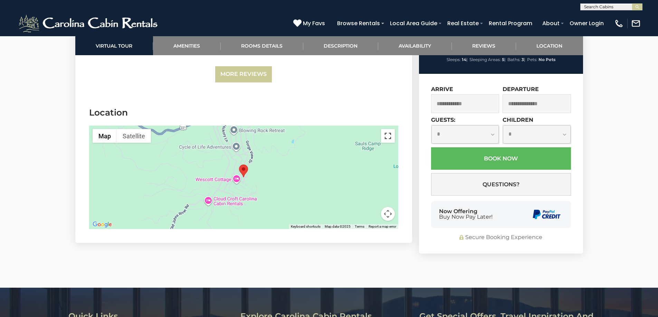
click at [387, 129] on button "Toggle fullscreen view" at bounding box center [388, 136] width 14 height 14
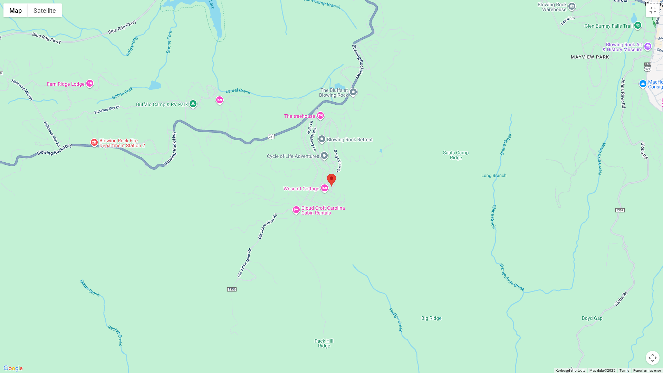
click at [403, 228] on div at bounding box center [331, 186] width 663 height 373
drag, startPoint x: 535, startPoint y: 181, endPoint x: 522, endPoint y: 182, distance: 13.5
click at [532, 182] on div at bounding box center [331, 186] width 663 height 373
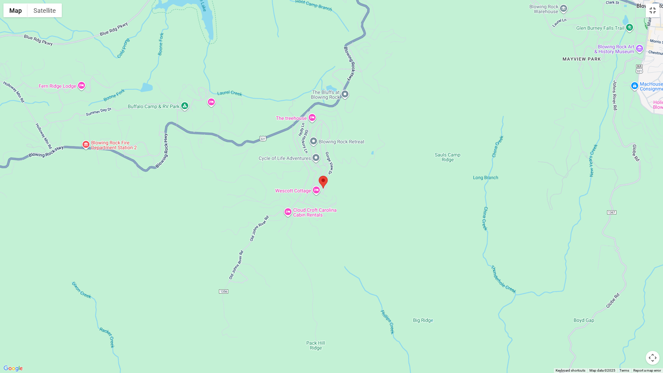
click at [653, 10] on button "Toggle fullscreen view" at bounding box center [653, 10] width 14 height 14
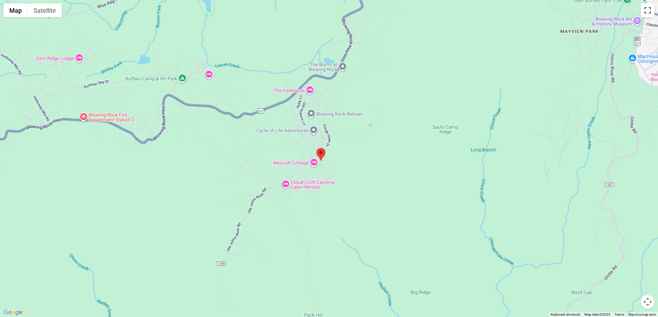
scroll to position [129, 0]
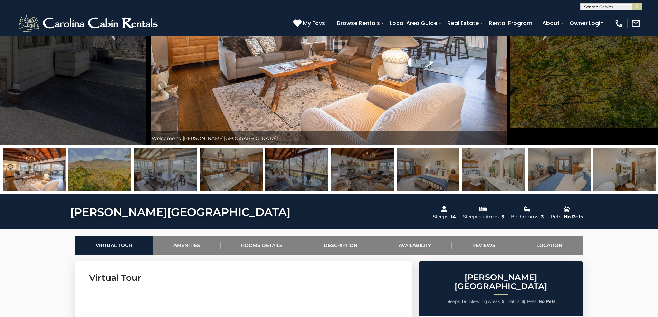
click at [367, 162] on img at bounding box center [362, 169] width 63 height 43
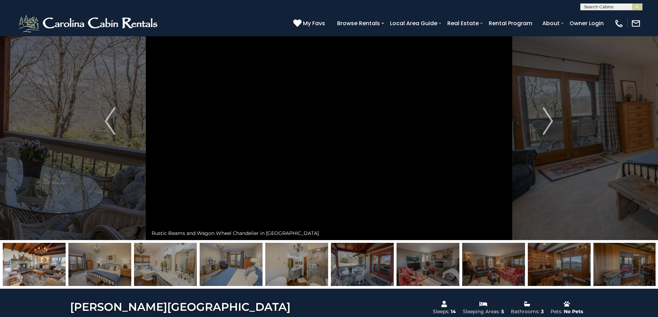
scroll to position [25, 0]
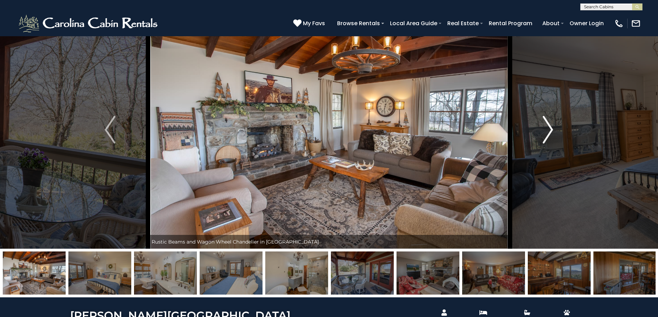
click at [548, 130] on img "Next" at bounding box center [548, 130] width 10 height 28
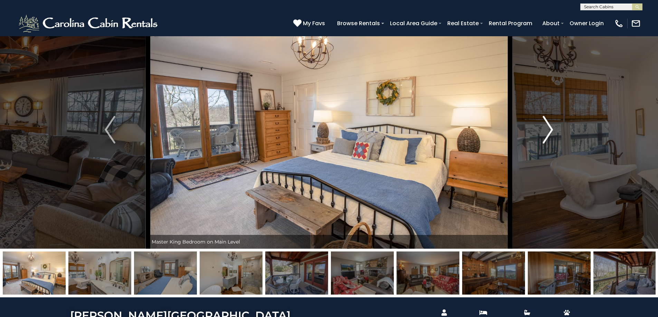
click at [548, 130] on img "Next" at bounding box center [548, 130] width 10 height 28
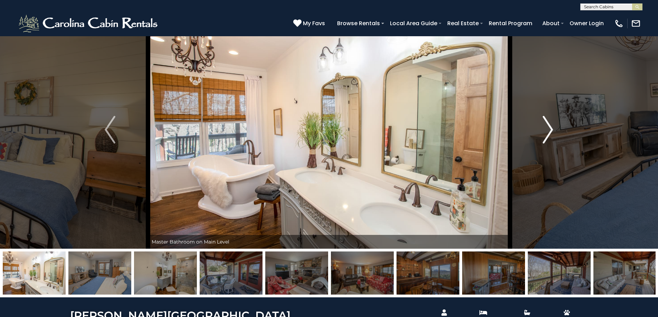
click at [548, 130] on img "Next" at bounding box center [548, 130] width 10 height 28
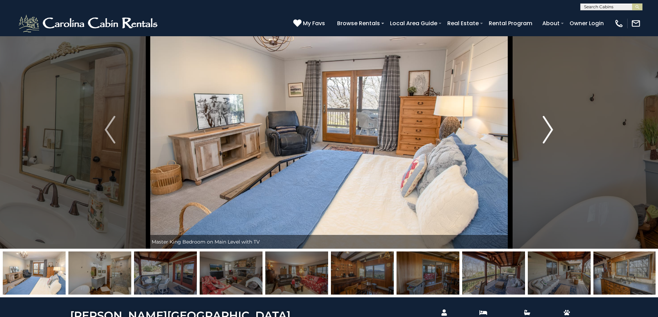
click at [548, 130] on img "Next" at bounding box center [548, 130] width 10 height 28
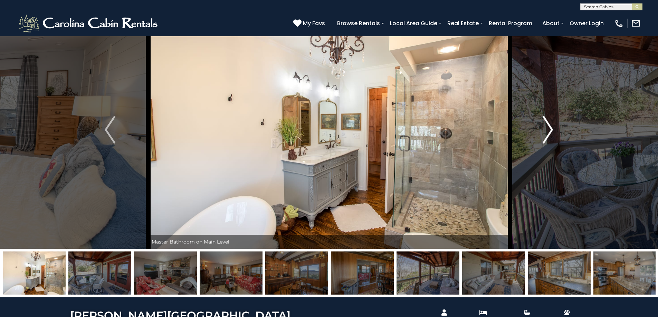
click at [548, 130] on img "Next" at bounding box center [548, 130] width 10 height 28
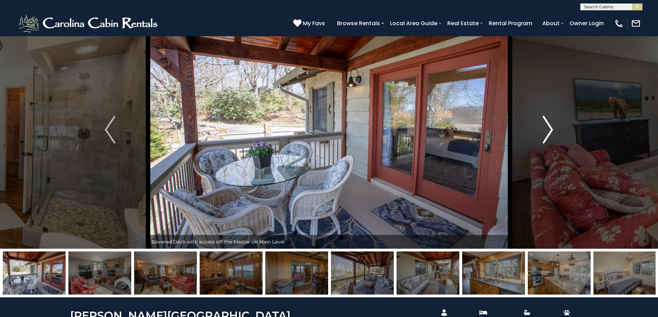
click at [548, 130] on img "Next" at bounding box center [548, 130] width 10 height 28
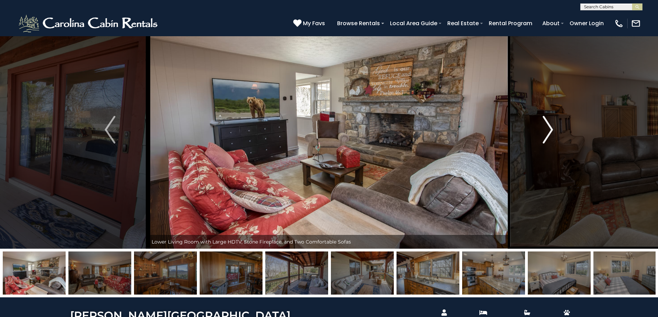
click at [548, 130] on img "Next" at bounding box center [548, 130] width 10 height 28
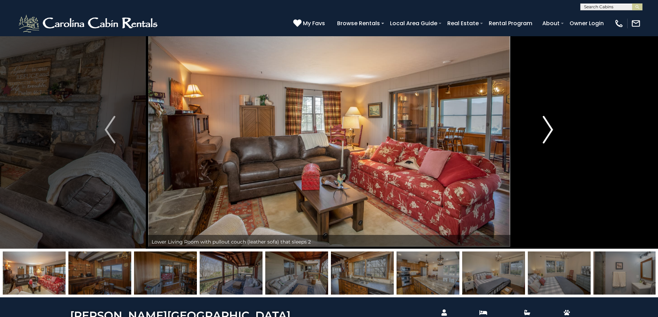
click at [548, 130] on img "Next" at bounding box center [548, 130] width 10 height 28
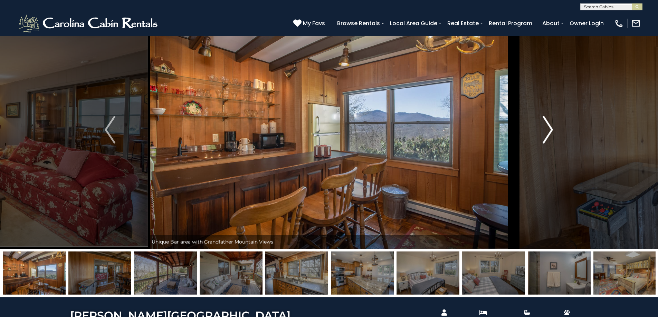
click at [548, 130] on img "Next" at bounding box center [548, 130] width 10 height 28
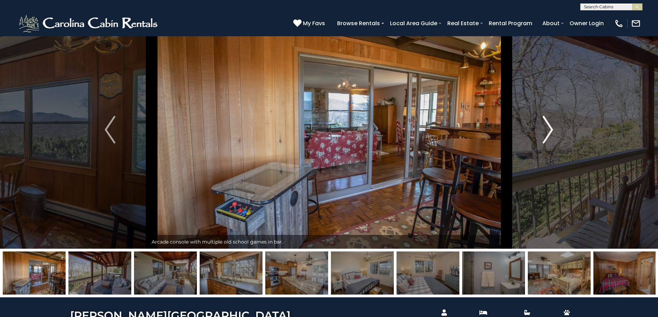
click at [548, 130] on img "Next" at bounding box center [548, 130] width 10 height 28
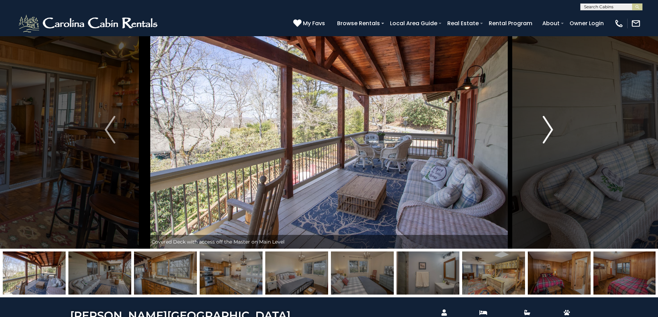
click at [548, 130] on img "Next" at bounding box center [548, 130] width 10 height 28
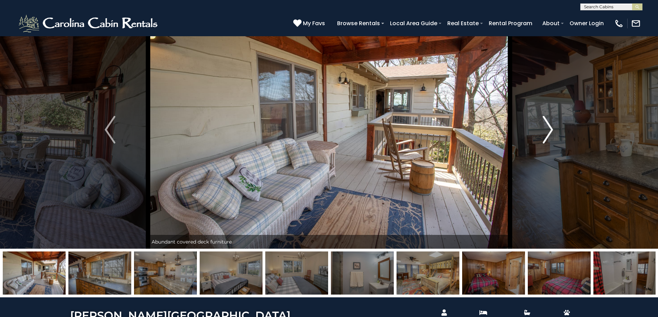
click at [548, 130] on img "Next" at bounding box center [548, 130] width 10 height 28
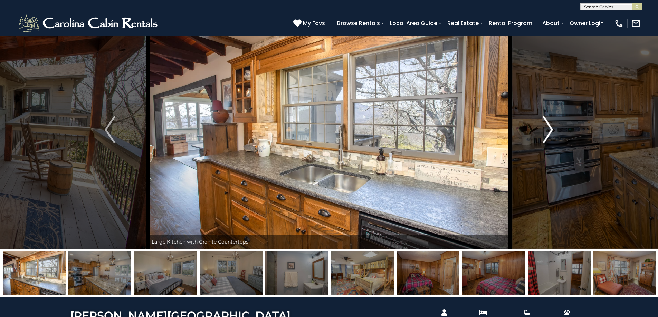
click at [548, 130] on img "Next" at bounding box center [548, 130] width 10 height 28
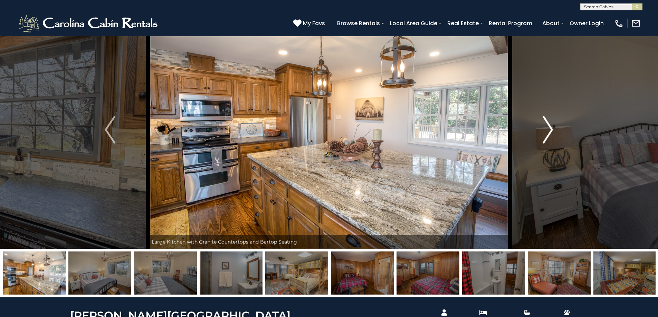
click at [548, 130] on img "Next" at bounding box center [548, 130] width 10 height 28
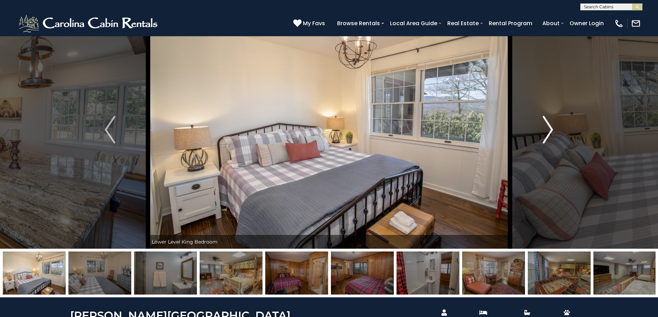
click at [548, 130] on img "Next" at bounding box center [548, 130] width 10 height 28
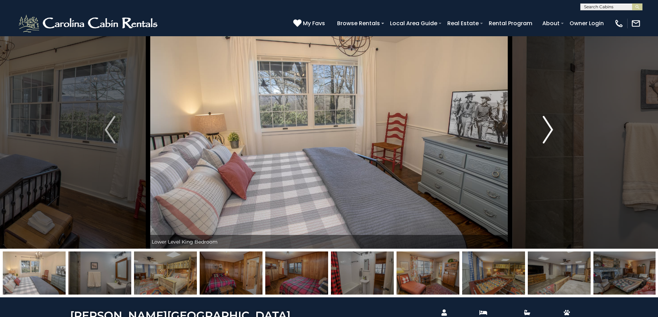
click at [548, 130] on img "Next" at bounding box center [548, 130] width 10 height 28
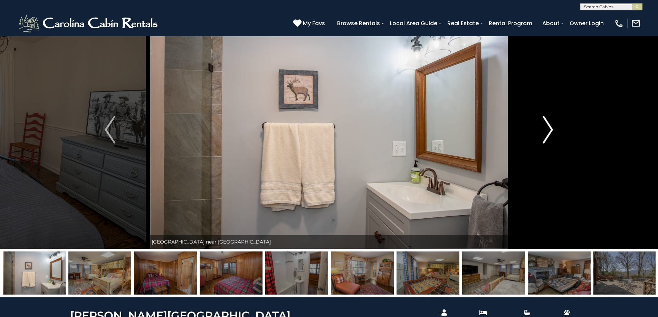
click at [548, 130] on img "Next" at bounding box center [548, 130] width 10 height 28
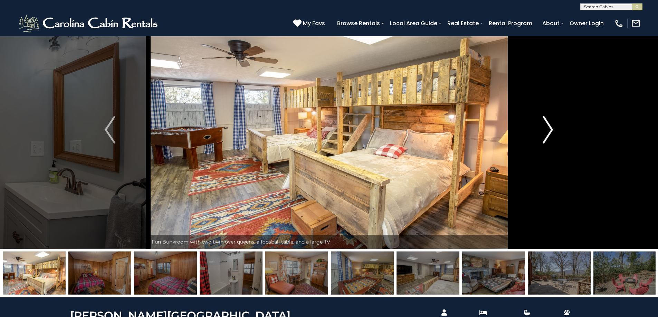
click at [548, 130] on img "Next" at bounding box center [548, 130] width 10 height 28
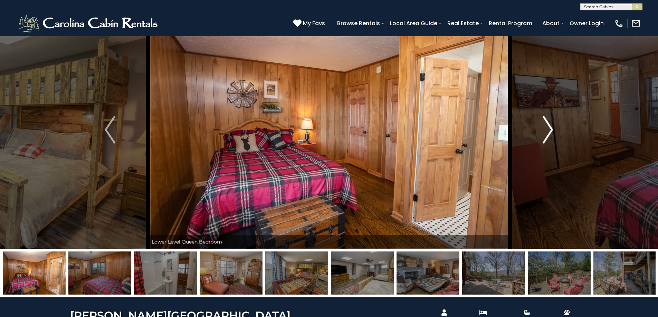
click at [548, 130] on img "Next" at bounding box center [548, 130] width 10 height 28
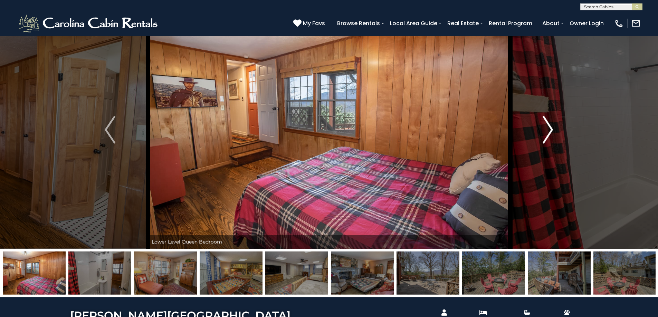
click at [548, 130] on img "Next" at bounding box center [548, 130] width 10 height 28
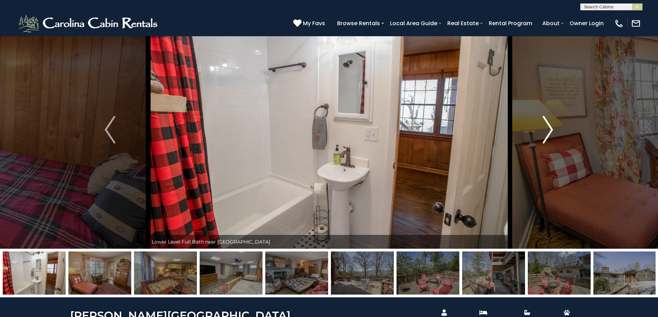
click at [548, 130] on img "Next" at bounding box center [548, 130] width 10 height 28
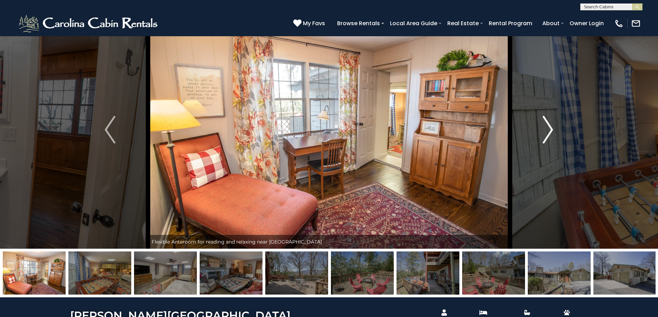
click at [548, 130] on img "Next" at bounding box center [548, 130] width 10 height 28
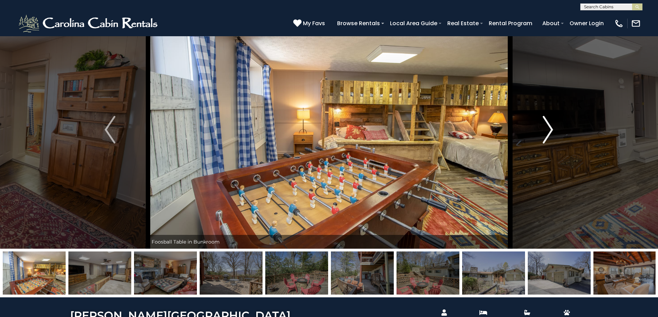
click at [548, 130] on img "Next" at bounding box center [548, 130] width 10 height 28
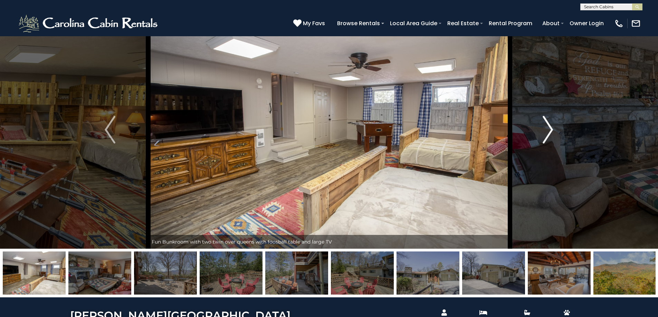
click at [548, 130] on img "Next" at bounding box center [548, 130] width 10 height 28
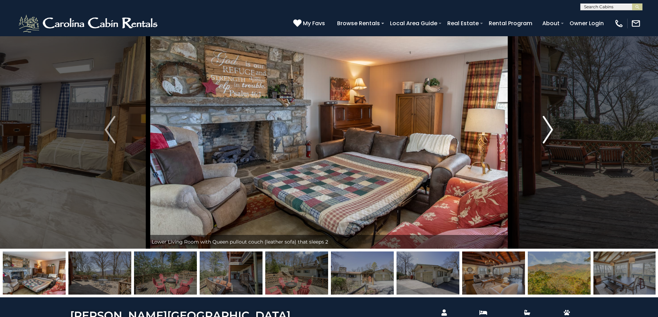
click at [548, 130] on img "Next" at bounding box center [548, 130] width 10 height 28
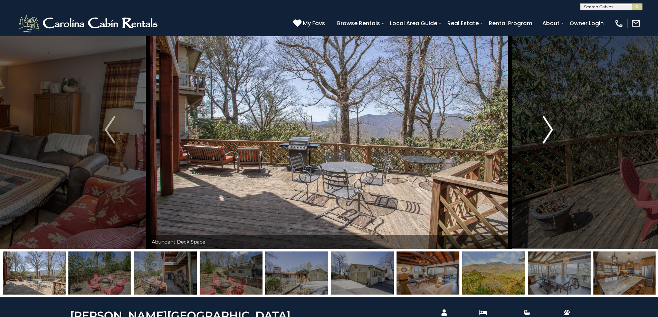
click at [548, 130] on img "Next" at bounding box center [548, 130] width 10 height 28
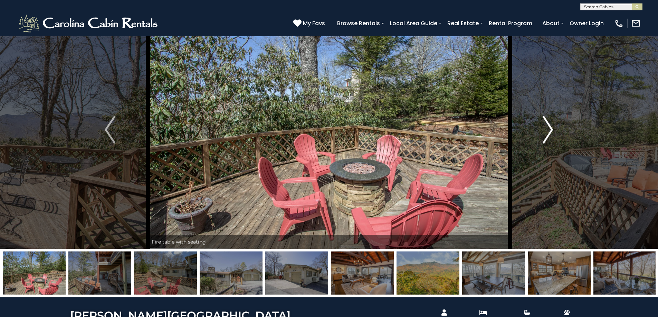
click at [548, 130] on img "Next" at bounding box center [548, 130] width 10 height 28
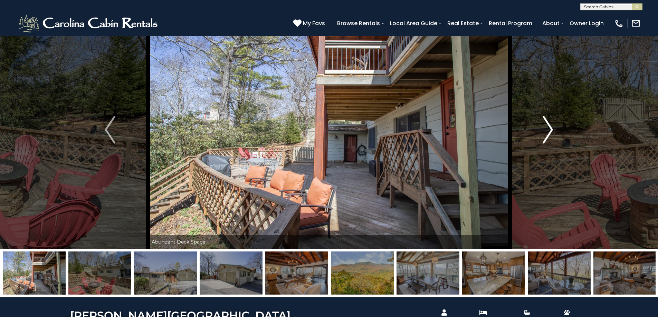
click at [548, 130] on img "Next" at bounding box center [548, 130] width 10 height 28
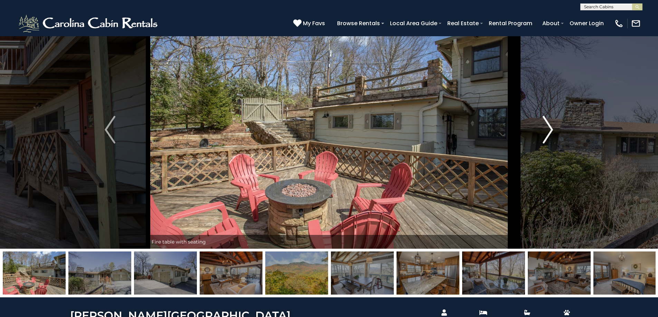
click at [548, 130] on img "Next" at bounding box center [548, 130] width 10 height 28
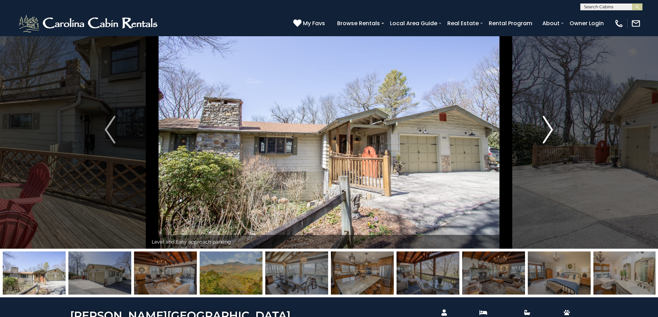
click at [548, 130] on img "Next" at bounding box center [548, 130] width 10 height 28
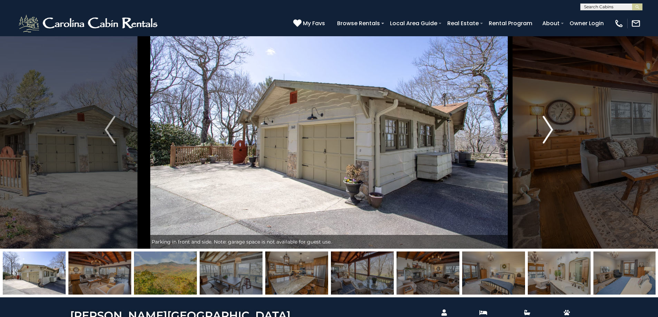
click at [548, 130] on img "Next" at bounding box center [548, 130] width 10 height 28
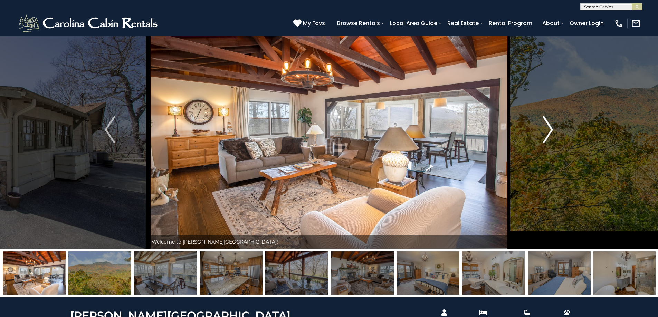
click at [548, 130] on img "Next" at bounding box center [548, 130] width 10 height 28
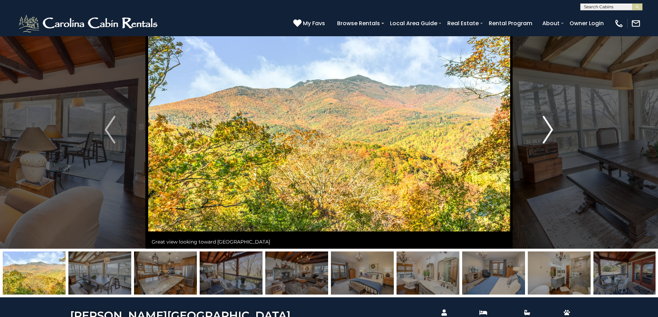
click at [548, 130] on img "Next" at bounding box center [548, 130] width 10 height 28
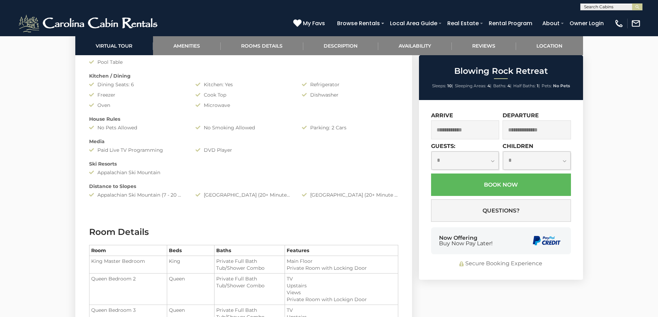
scroll to position [652, 0]
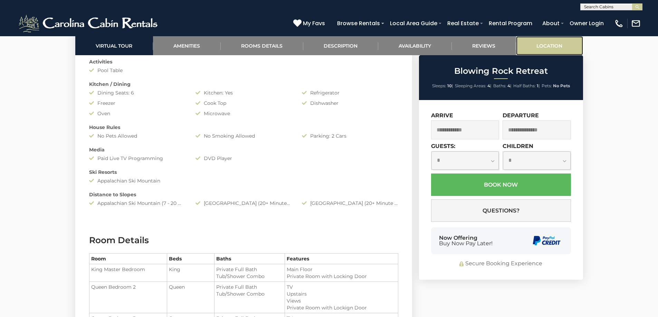
click at [543, 47] on link "Location" at bounding box center [549, 45] width 67 height 19
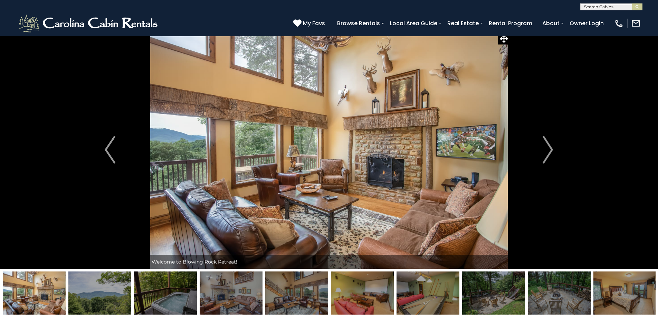
scroll to position [5, 0]
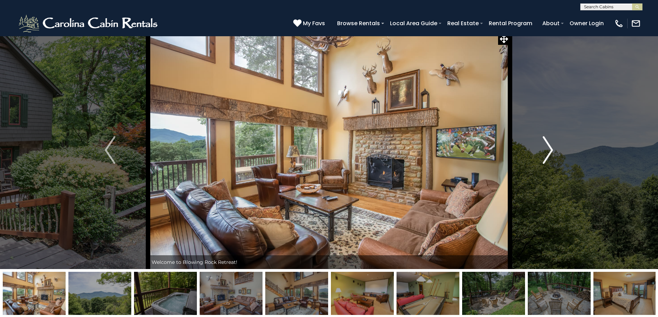
click at [555, 151] on button "Next" at bounding box center [548, 150] width 76 height 238
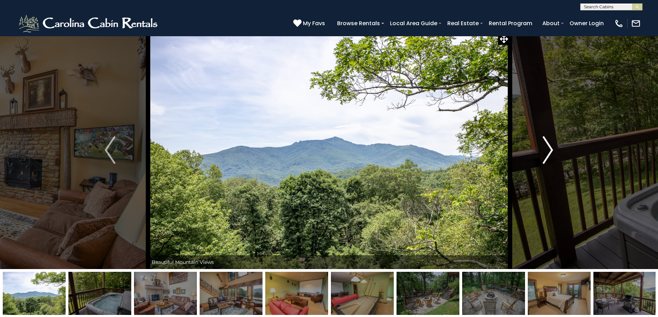
click at [555, 151] on button "Next" at bounding box center [548, 150] width 76 height 238
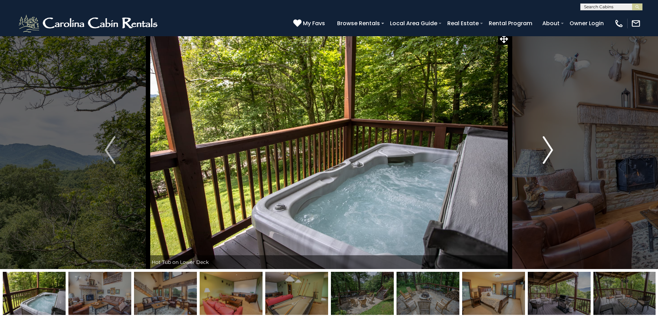
click at [555, 151] on button "Next" at bounding box center [548, 150] width 76 height 238
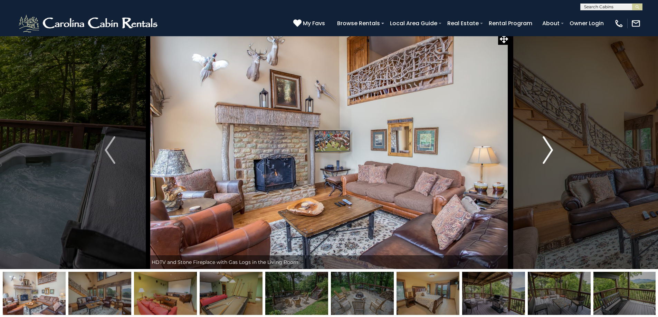
click at [555, 151] on button "Next" at bounding box center [548, 150] width 76 height 238
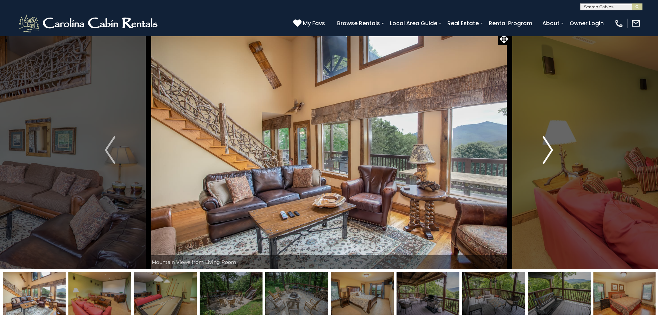
click at [555, 151] on button "Next" at bounding box center [548, 150] width 76 height 238
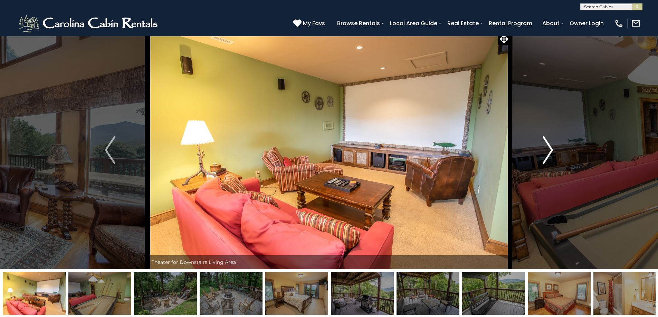
click at [555, 151] on button "Next" at bounding box center [548, 150] width 76 height 238
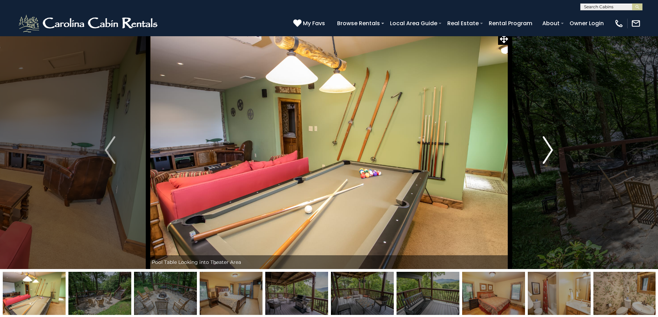
click at [555, 151] on button "Next" at bounding box center [548, 150] width 76 height 238
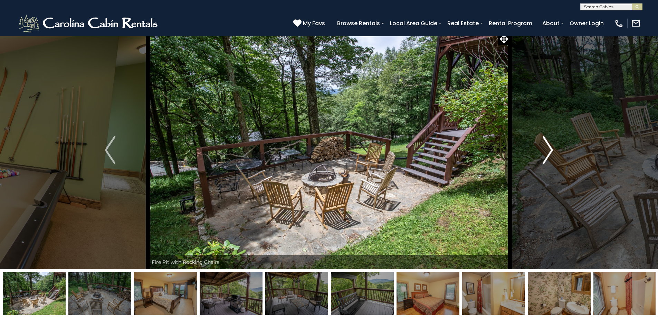
click at [555, 151] on button "Next" at bounding box center [548, 150] width 76 height 238
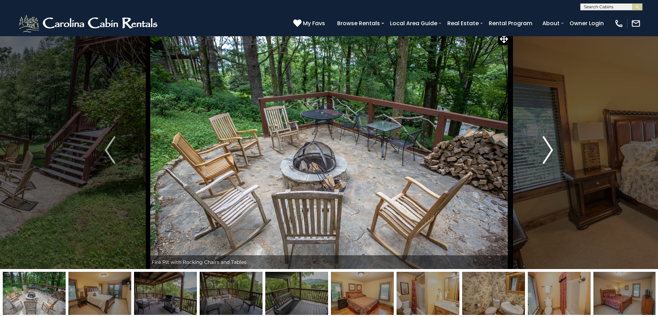
click at [555, 151] on button "Next" at bounding box center [548, 150] width 76 height 238
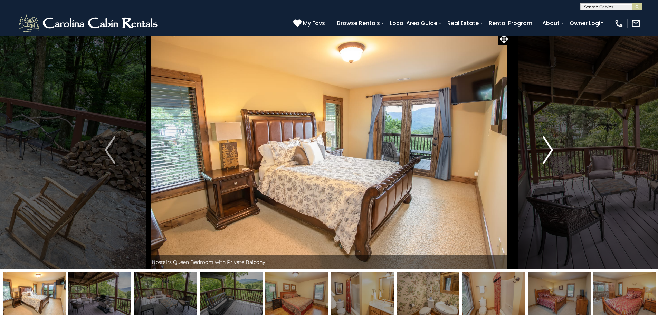
click at [555, 151] on button "Next" at bounding box center [548, 150] width 76 height 238
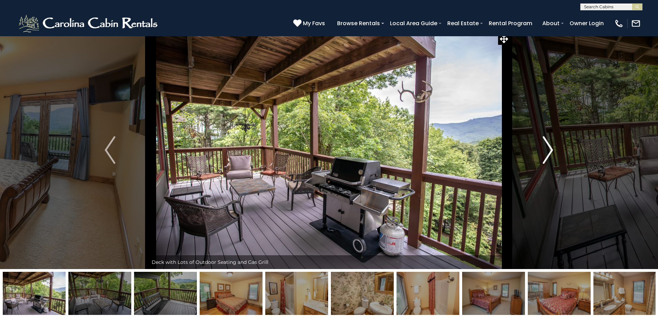
click at [555, 151] on button "Next" at bounding box center [548, 150] width 76 height 238
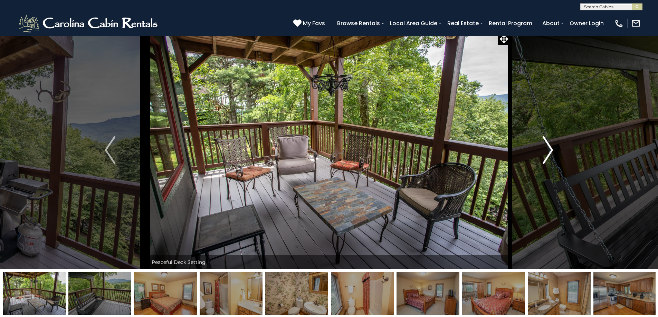
click at [555, 151] on button "Next" at bounding box center [548, 150] width 76 height 238
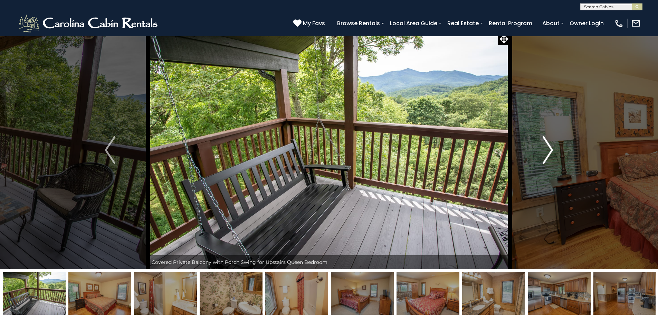
click at [555, 151] on button "Next" at bounding box center [548, 150] width 76 height 238
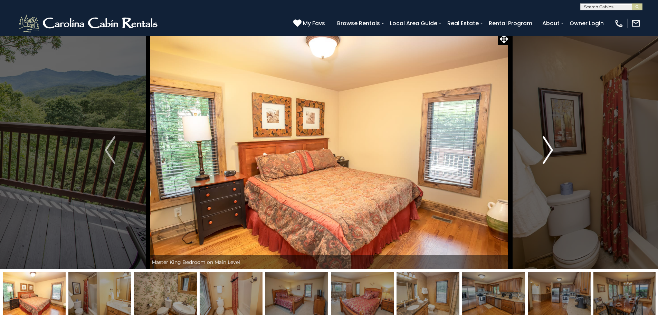
click at [555, 151] on button "Next" at bounding box center [548, 150] width 76 height 238
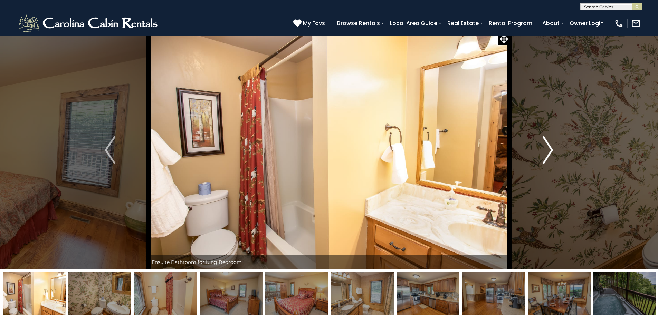
click at [555, 151] on button "Next" at bounding box center [548, 150] width 76 height 238
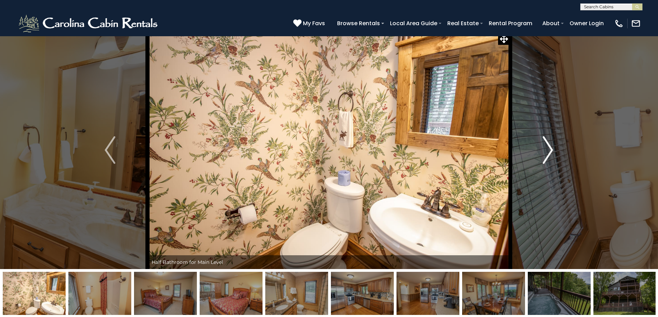
click at [555, 151] on button "Next" at bounding box center [548, 150] width 76 height 238
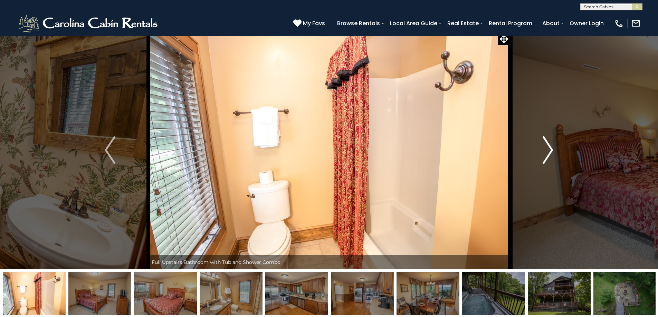
click at [555, 151] on button "Next" at bounding box center [548, 150] width 76 height 238
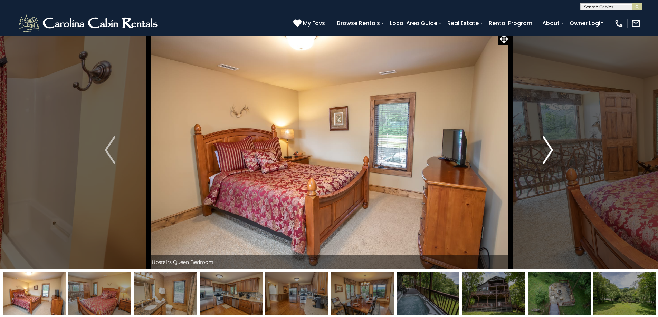
click at [555, 151] on button "Next" at bounding box center [548, 150] width 76 height 238
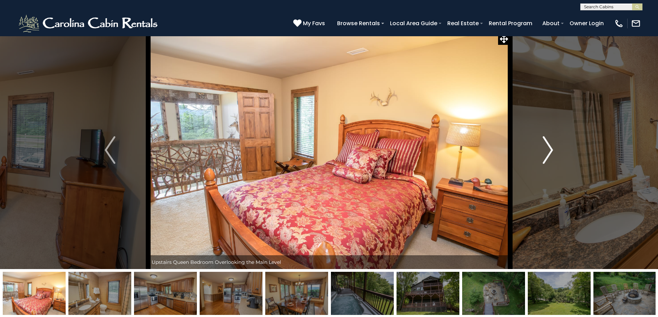
click at [555, 151] on button "Next" at bounding box center [548, 150] width 76 height 238
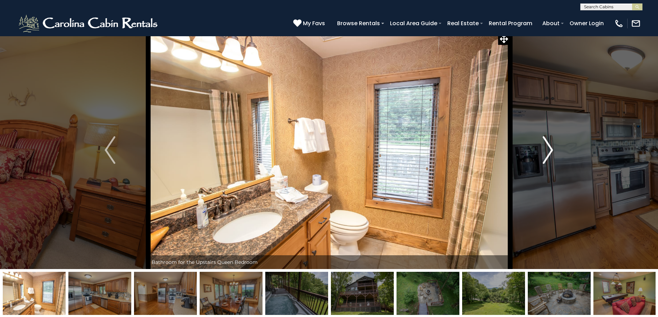
click at [555, 151] on button "Next" at bounding box center [548, 150] width 76 height 238
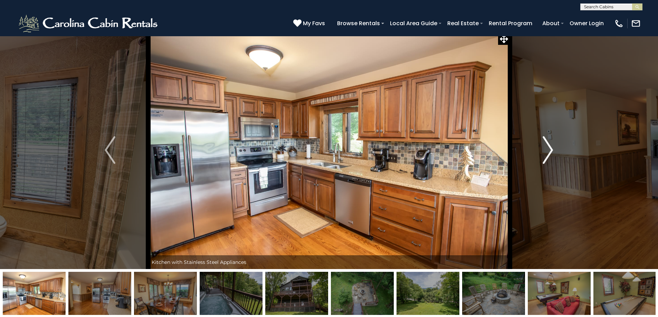
click at [555, 151] on button "Next" at bounding box center [548, 150] width 76 height 238
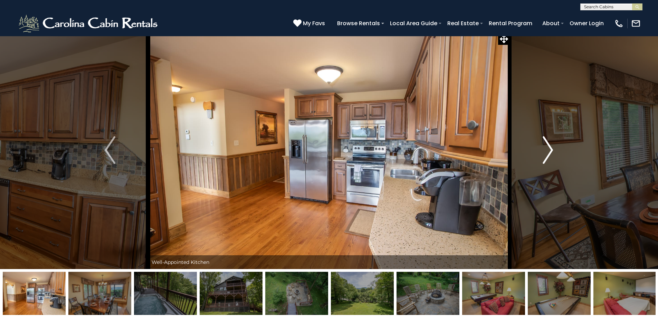
click at [555, 151] on button "Next" at bounding box center [548, 150] width 76 height 238
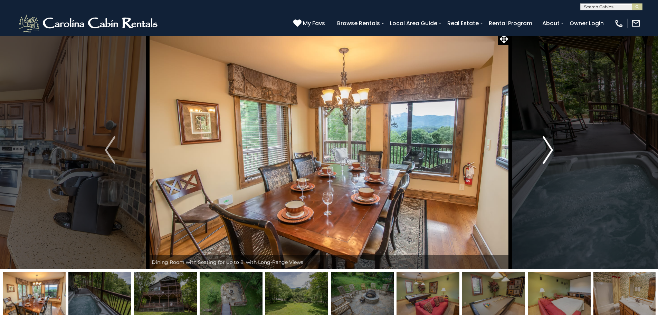
click at [555, 151] on button "Next" at bounding box center [548, 150] width 76 height 238
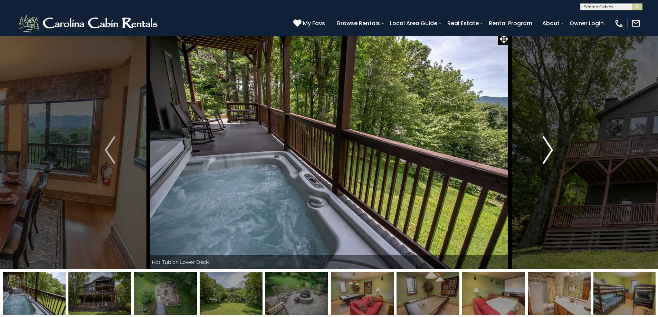
click at [555, 151] on button "Next" at bounding box center [548, 150] width 76 height 238
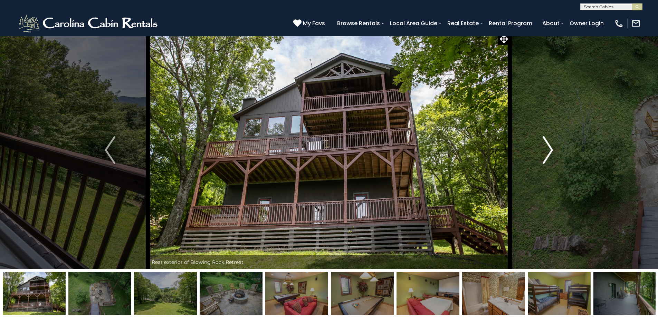
click at [555, 151] on button "Next" at bounding box center [548, 150] width 76 height 238
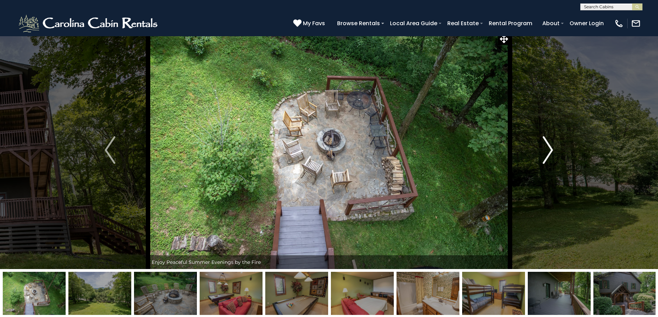
click at [555, 151] on button "Next" at bounding box center [548, 150] width 76 height 238
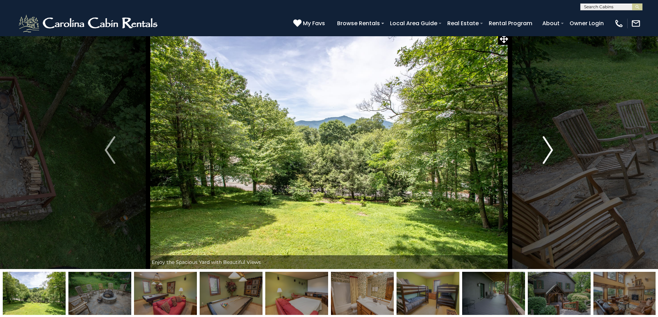
click at [555, 151] on button "Next" at bounding box center [548, 150] width 76 height 238
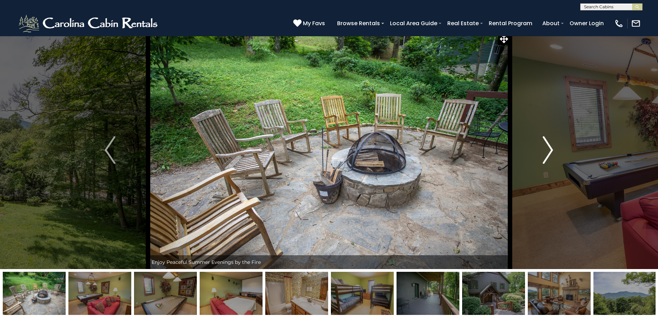
click at [555, 151] on button "Next" at bounding box center [548, 150] width 76 height 238
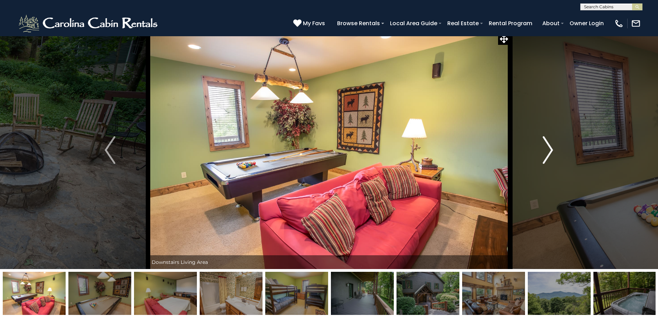
click at [555, 151] on button "Next" at bounding box center [548, 150] width 76 height 238
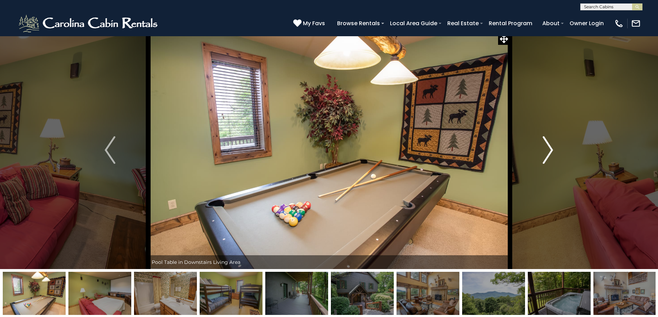
click at [555, 151] on button "Next" at bounding box center [548, 150] width 76 height 238
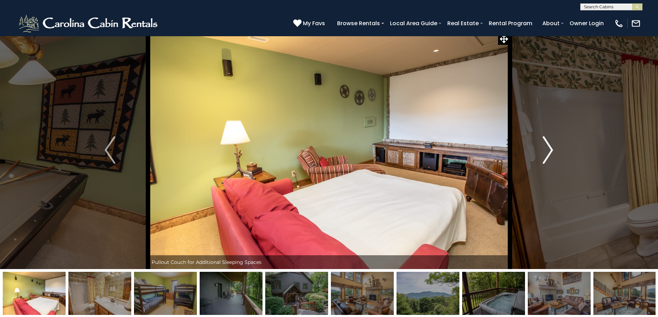
click at [555, 151] on button "Next" at bounding box center [548, 150] width 76 height 238
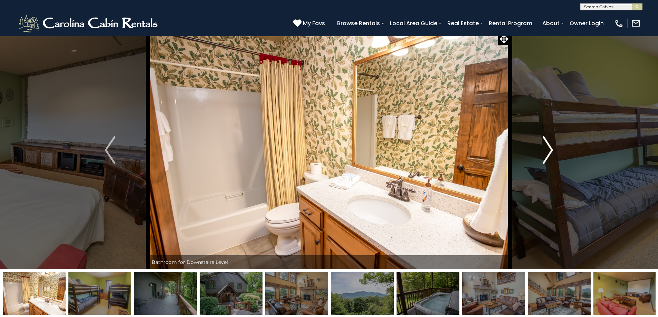
click at [555, 151] on button "Next" at bounding box center [548, 150] width 76 height 238
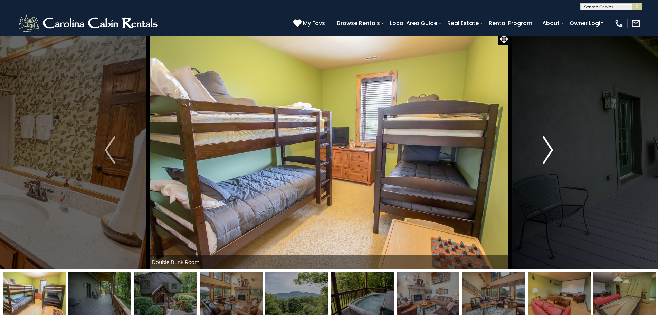
click at [555, 151] on button "Next" at bounding box center [548, 150] width 76 height 238
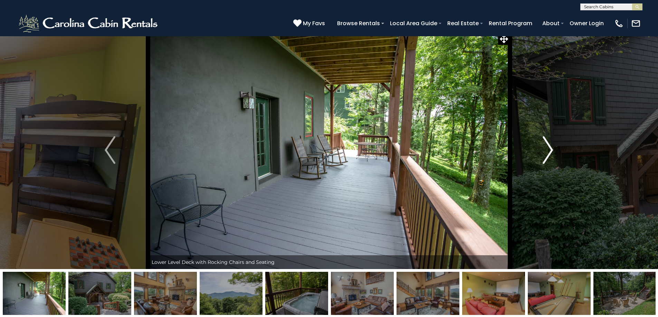
click at [555, 151] on button "Next" at bounding box center [548, 150] width 76 height 238
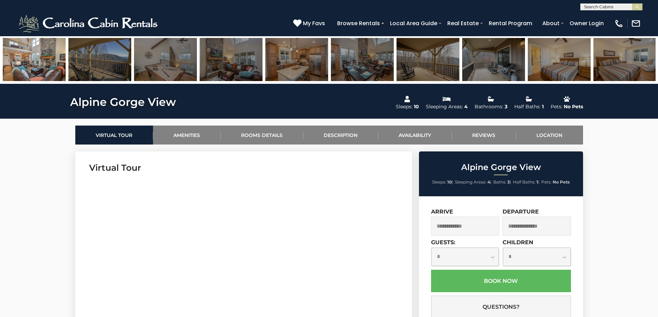
scroll to position [242, 0]
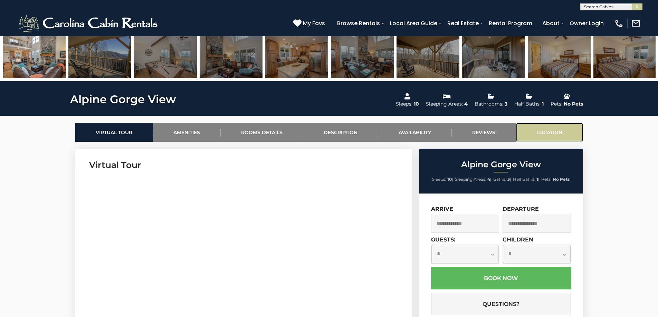
click at [548, 131] on link "Location" at bounding box center [549, 132] width 67 height 19
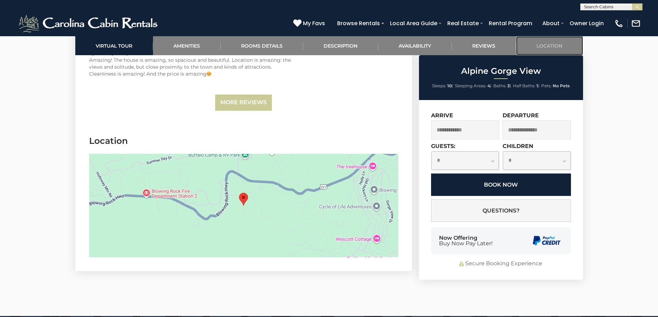
scroll to position [1737, 0]
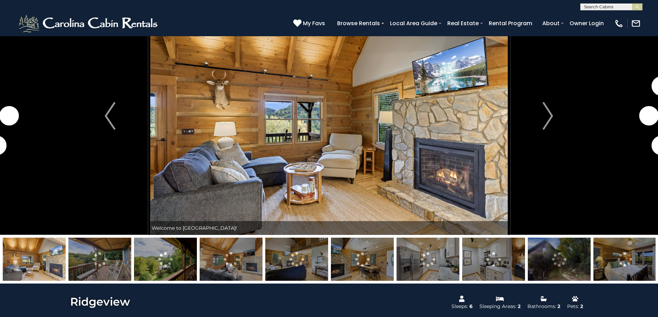
scroll to position [138, 0]
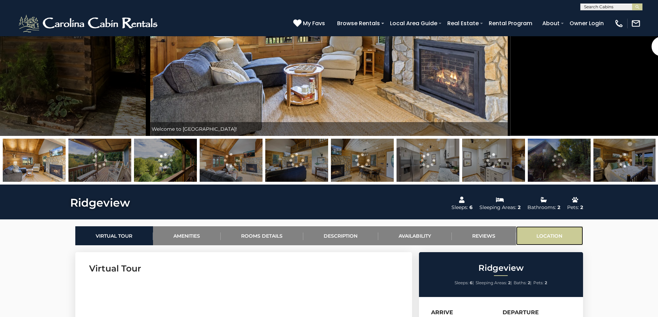
click at [541, 236] on link "Location" at bounding box center [549, 236] width 67 height 19
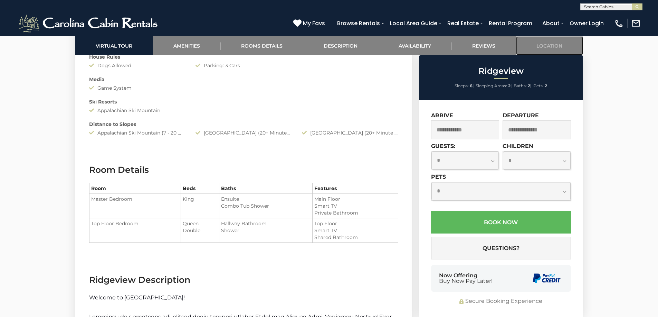
scroll to position [638, 0]
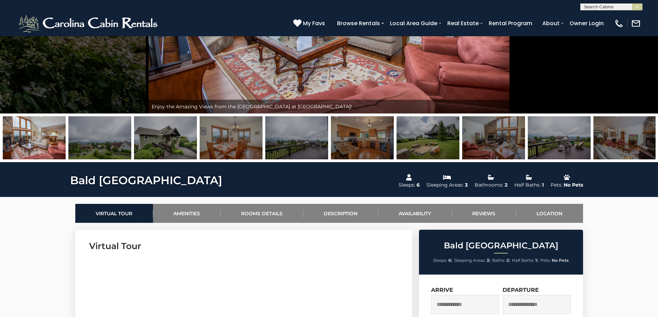
scroll to position [173, 0]
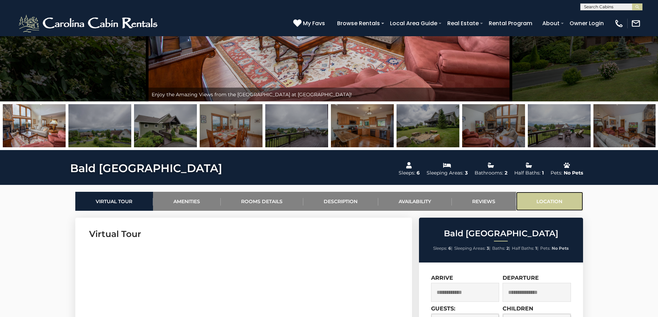
click at [542, 198] on link "Location" at bounding box center [549, 201] width 67 height 19
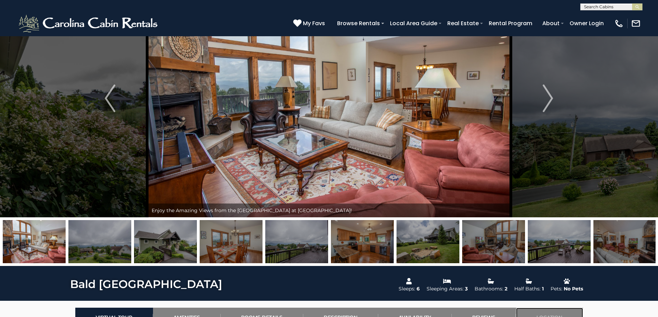
scroll to position [45, 0]
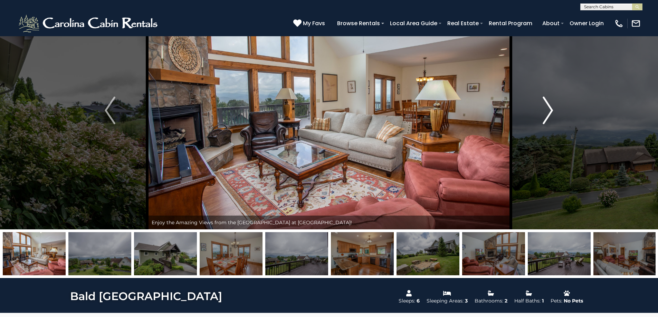
click at [543, 119] on img "Next" at bounding box center [548, 111] width 10 height 28
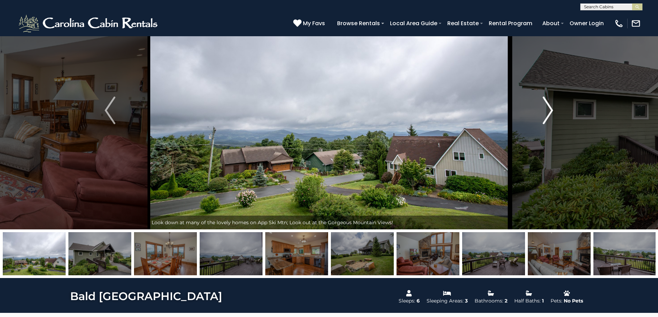
click at [543, 119] on img "Next" at bounding box center [548, 111] width 10 height 28
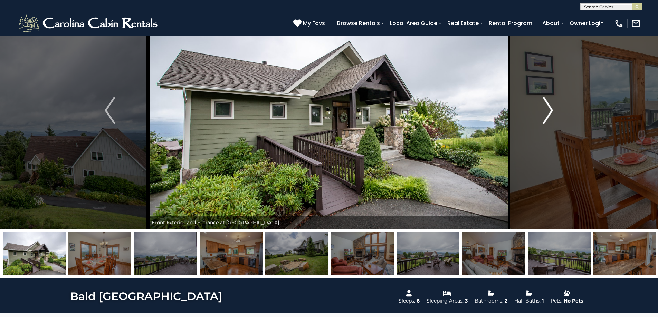
click at [543, 119] on img "Next" at bounding box center [548, 111] width 10 height 28
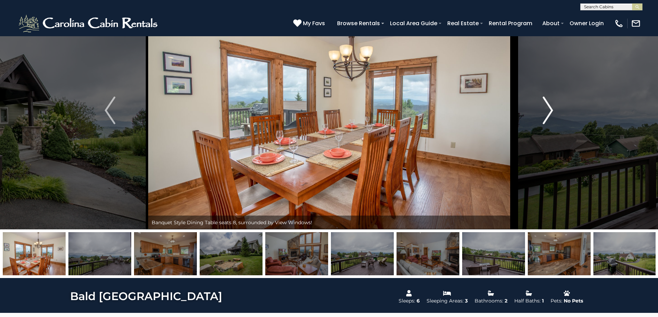
click at [543, 119] on img "Next" at bounding box center [548, 111] width 10 height 28
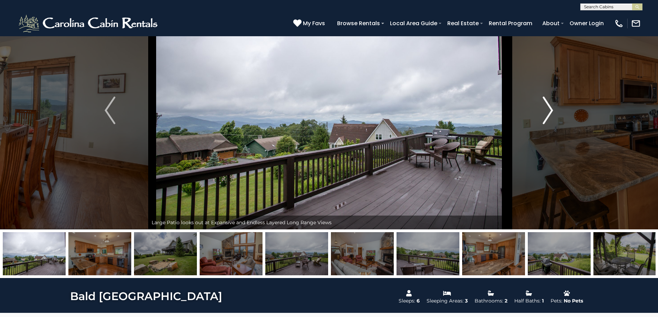
click at [543, 119] on img "Next" at bounding box center [548, 111] width 10 height 28
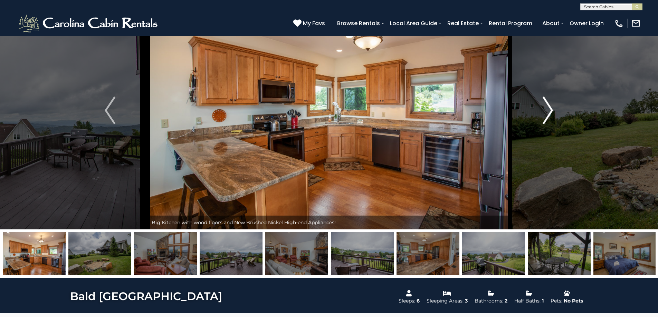
click at [543, 119] on img "Next" at bounding box center [548, 111] width 10 height 28
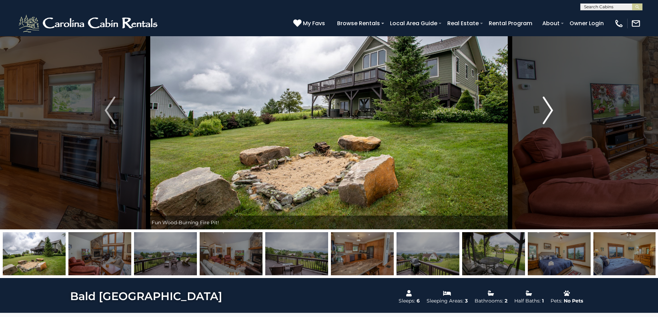
click at [543, 119] on img "Next" at bounding box center [548, 111] width 10 height 28
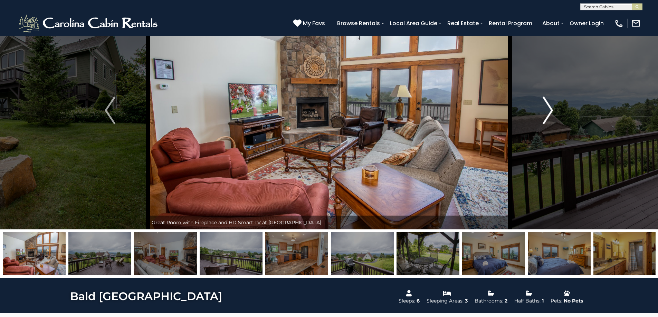
click at [543, 119] on img "Next" at bounding box center [548, 111] width 10 height 28
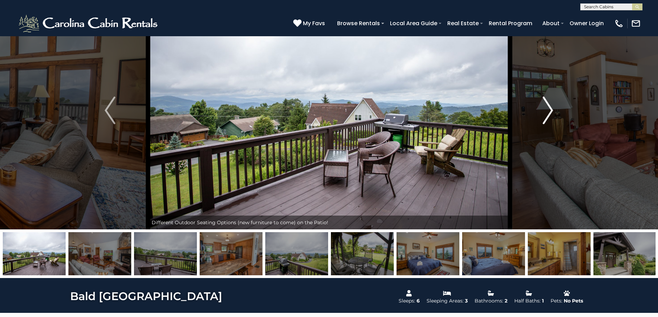
click at [543, 119] on img "Next" at bounding box center [548, 111] width 10 height 28
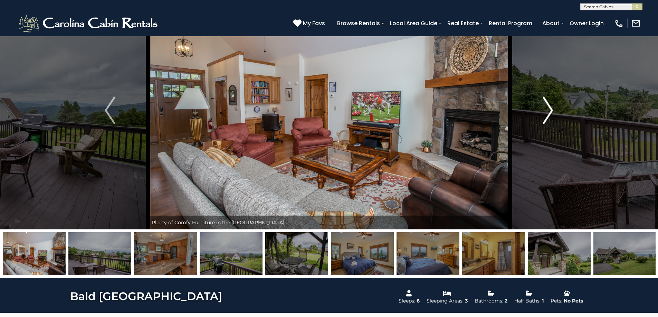
click at [543, 119] on img "Next" at bounding box center [548, 111] width 10 height 28
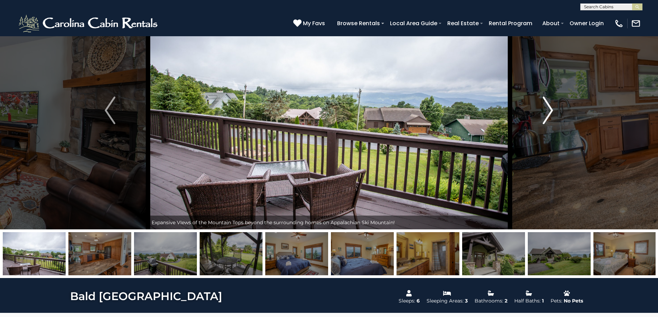
click at [543, 119] on img "Next" at bounding box center [548, 111] width 10 height 28
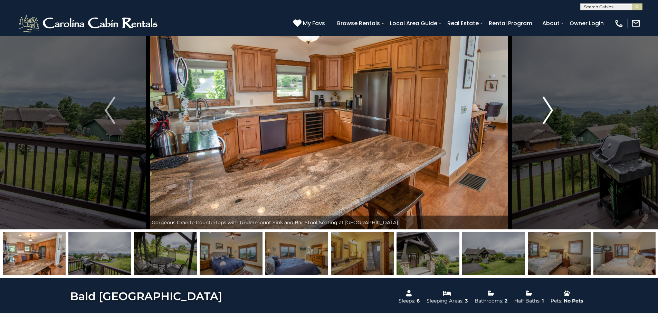
click at [543, 119] on img "Next" at bounding box center [548, 111] width 10 height 28
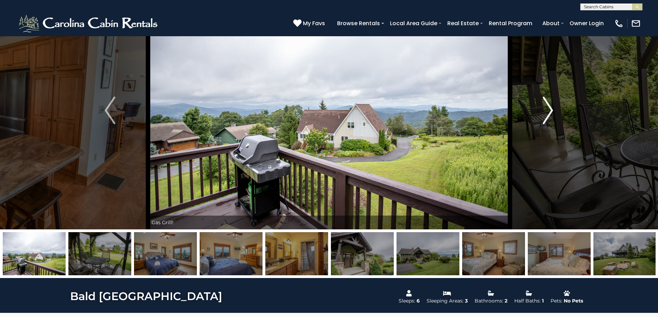
click at [543, 119] on img "Next" at bounding box center [548, 111] width 10 height 28
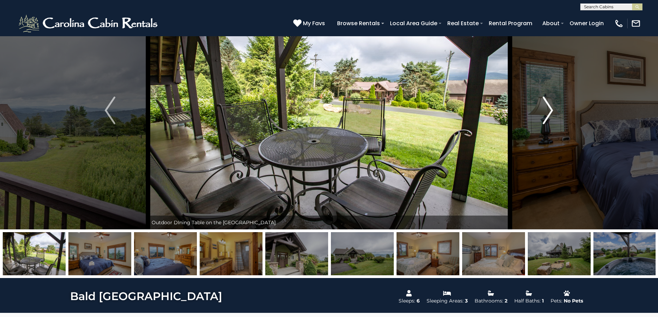
click at [543, 119] on img "Next" at bounding box center [548, 111] width 10 height 28
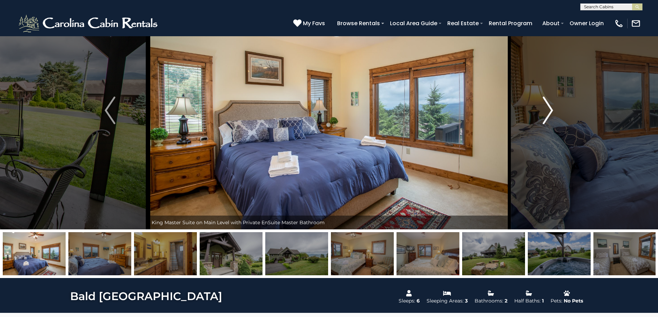
click at [543, 119] on img "Next" at bounding box center [548, 111] width 10 height 28
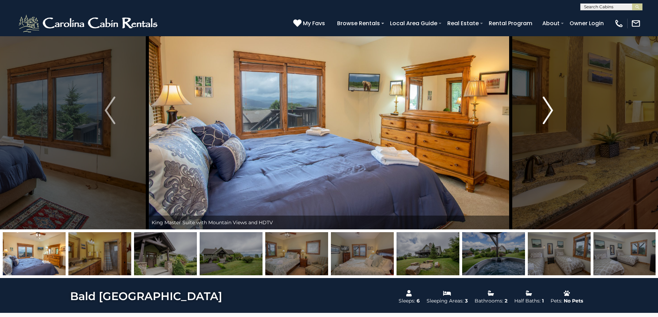
click at [543, 119] on img "Next" at bounding box center [548, 111] width 10 height 28
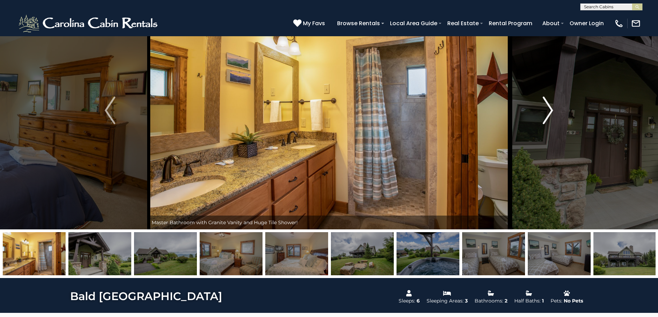
click at [543, 119] on img "Next" at bounding box center [548, 111] width 10 height 28
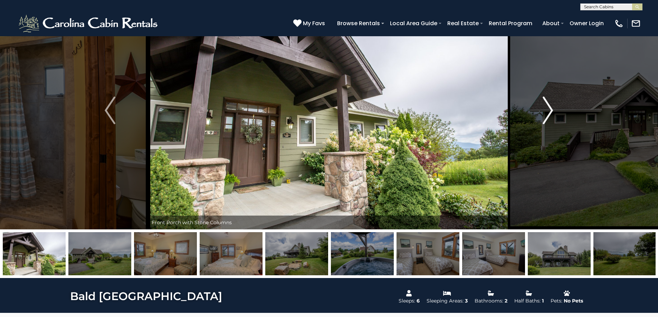
click at [543, 119] on img "Next" at bounding box center [548, 111] width 10 height 28
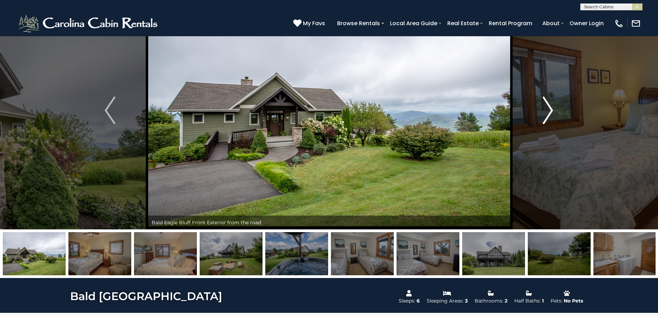
click at [543, 119] on img "Next" at bounding box center [548, 111] width 10 height 28
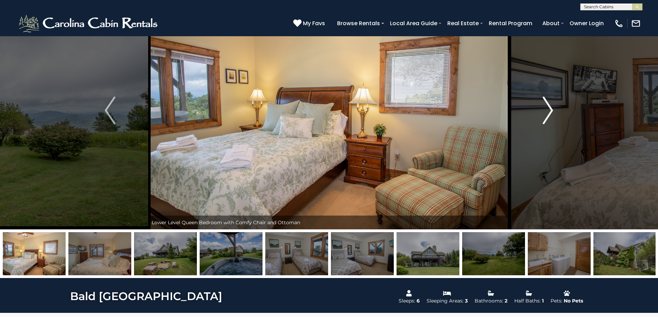
click at [543, 119] on img "Next" at bounding box center [548, 111] width 10 height 28
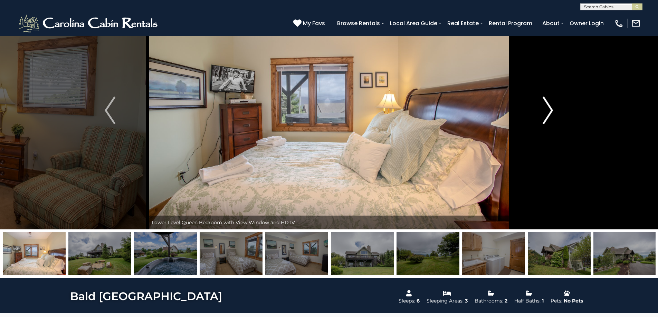
click at [543, 119] on img "Next" at bounding box center [548, 111] width 10 height 28
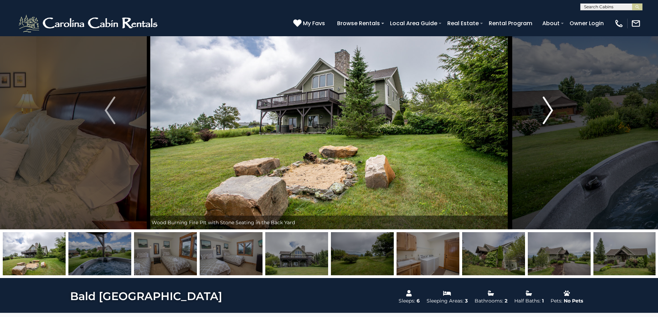
click at [543, 119] on img "Next" at bounding box center [548, 111] width 10 height 28
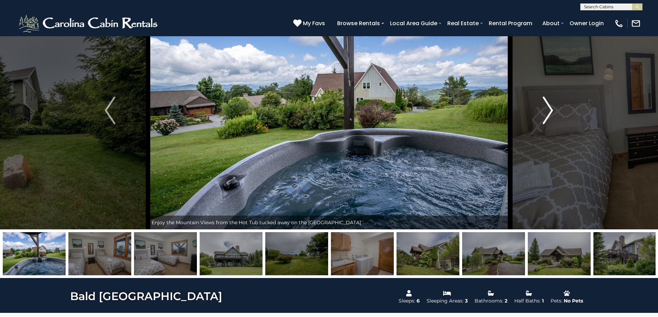
click at [543, 119] on img "Next" at bounding box center [548, 111] width 10 height 28
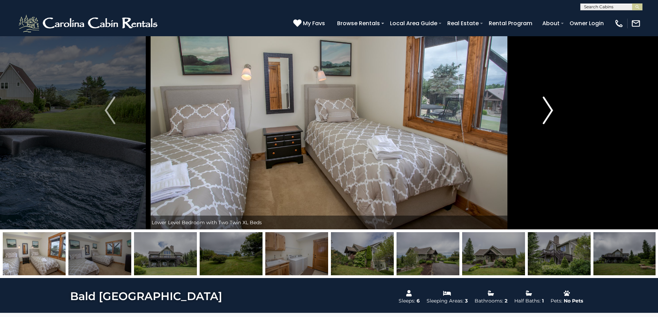
click at [543, 119] on img "Next" at bounding box center [548, 111] width 10 height 28
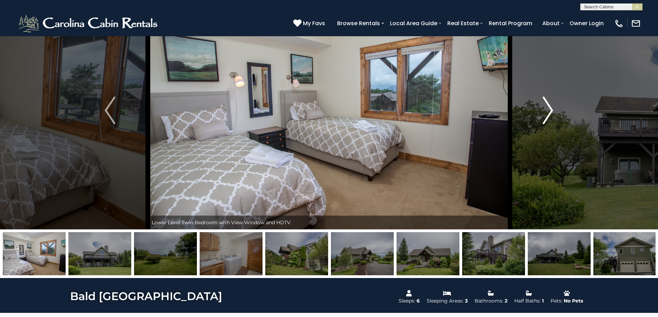
click at [543, 119] on img "Next" at bounding box center [548, 111] width 10 height 28
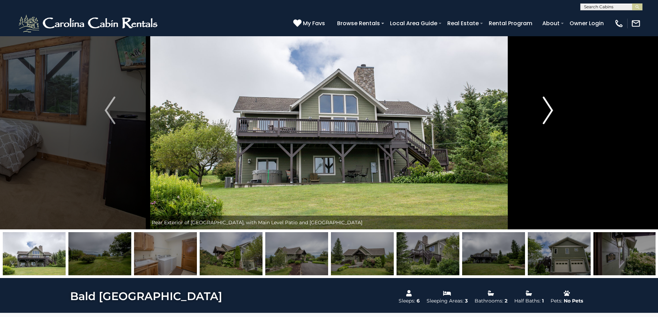
click at [543, 119] on img "Next" at bounding box center [548, 111] width 10 height 28
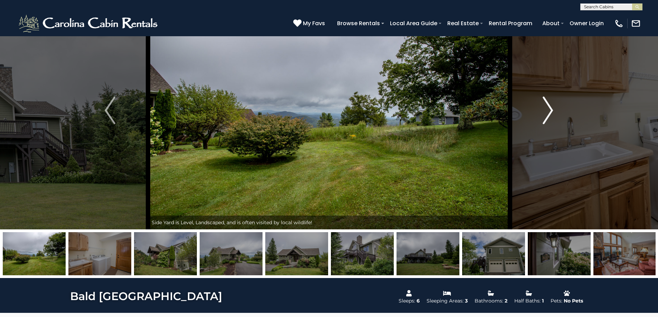
click at [543, 119] on img "Next" at bounding box center [548, 111] width 10 height 28
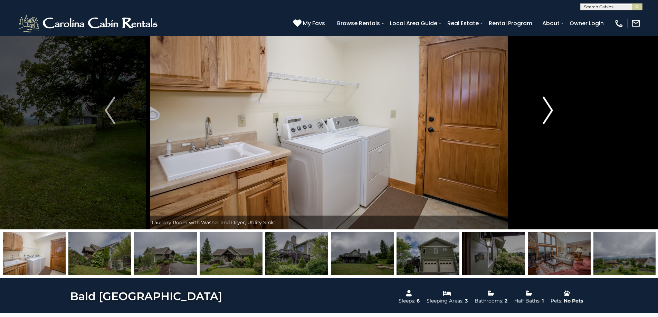
click at [543, 119] on img "Next" at bounding box center [548, 111] width 10 height 28
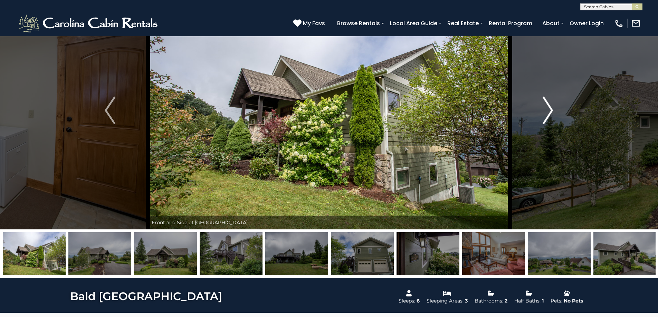
click at [543, 119] on img "Next" at bounding box center [548, 111] width 10 height 28
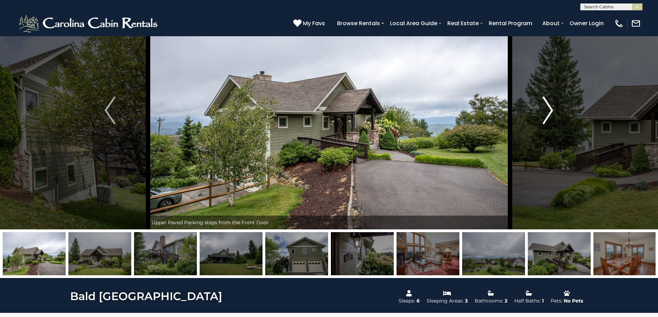
click at [543, 119] on img "Next" at bounding box center [548, 111] width 10 height 28
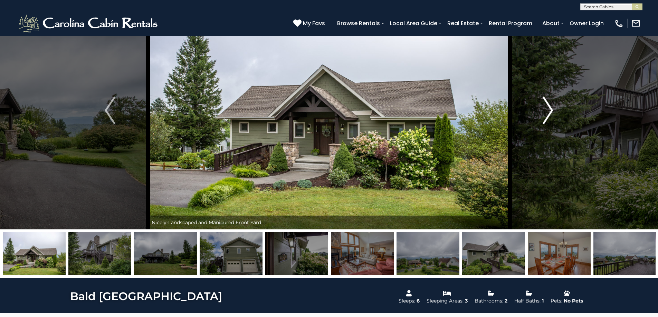
click at [543, 119] on img "Next" at bounding box center [548, 111] width 10 height 28
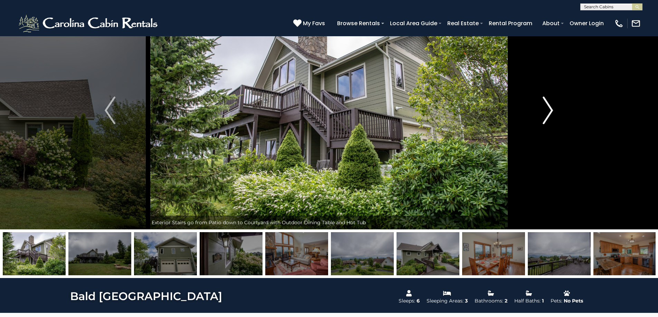
click at [543, 119] on img "Next" at bounding box center [548, 111] width 10 height 28
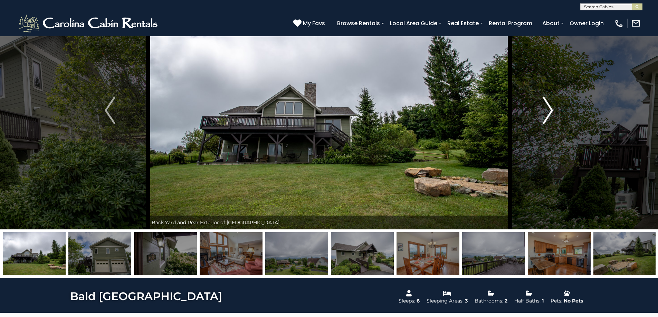
click at [543, 119] on img "Next" at bounding box center [548, 111] width 10 height 28
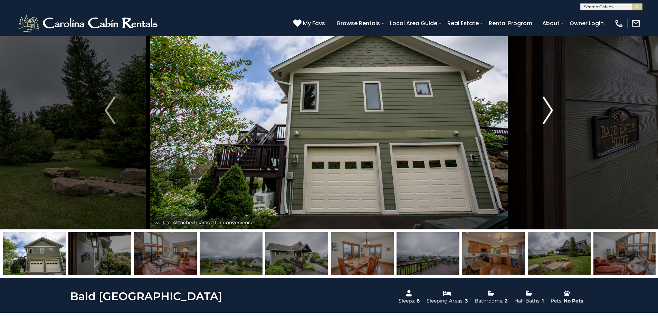
click at [543, 119] on img "Next" at bounding box center [548, 111] width 10 height 28
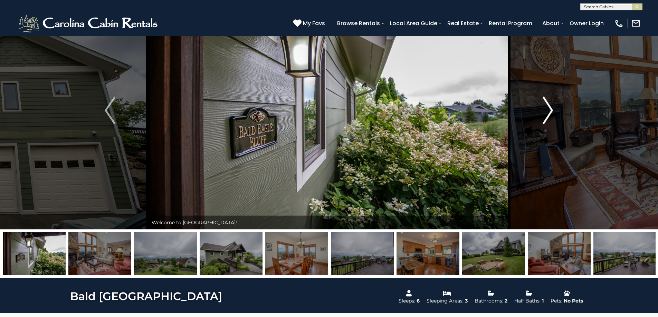
click at [543, 119] on img "Next" at bounding box center [548, 111] width 10 height 28
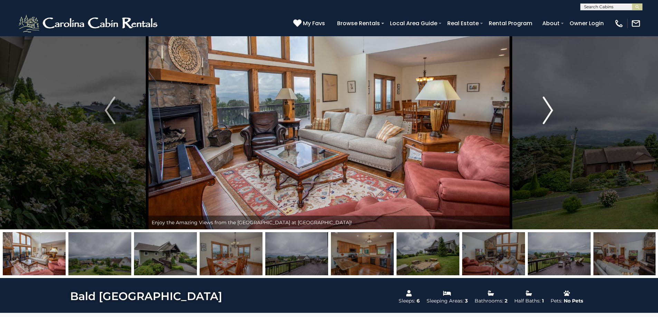
click at [543, 119] on img "Next" at bounding box center [548, 111] width 10 height 28
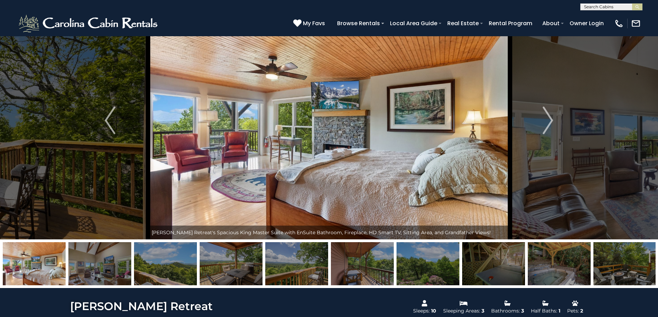
scroll to position [138, 0]
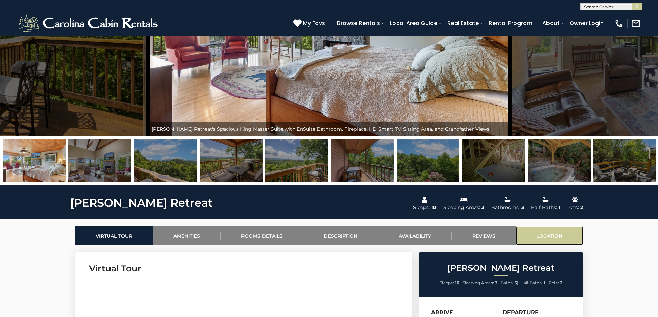
click at [551, 236] on link "Location" at bounding box center [549, 236] width 67 height 19
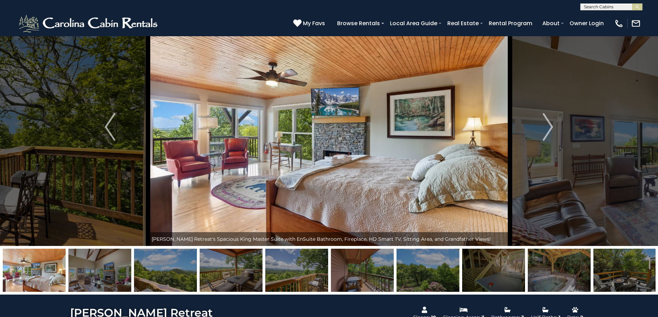
scroll to position [16, 0]
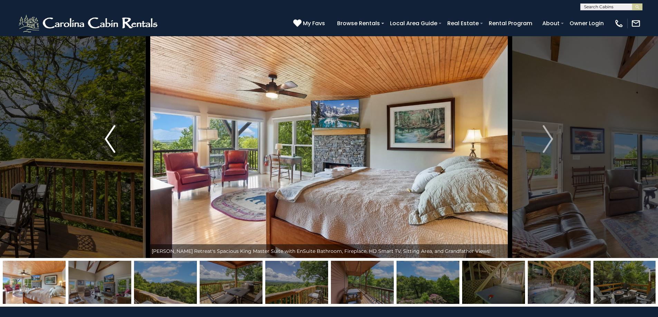
click at [117, 144] on button "Previous" at bounding box center [110, 139] width 76 height 238
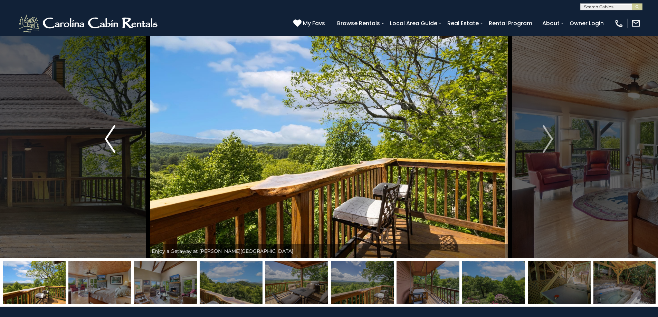
click at [109, 144] on img "Previous" at bounding box center [110, 139] width 10 height 28
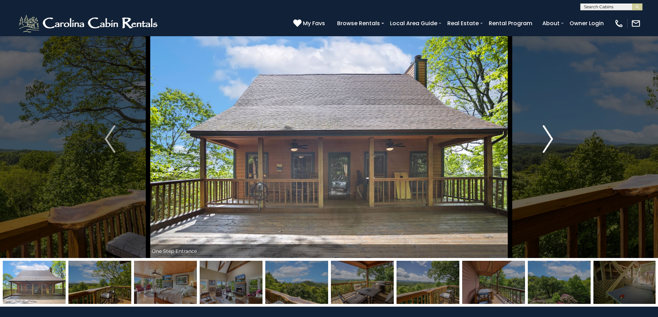
click at [555, 139] on button "Next" at bounding box center [548, 139] width 76 height 238
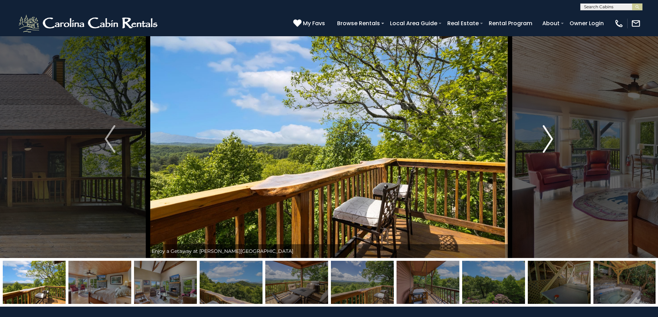
click at [555, 139] on button "Next" at bounding box center [548, 139] width 76 height 238
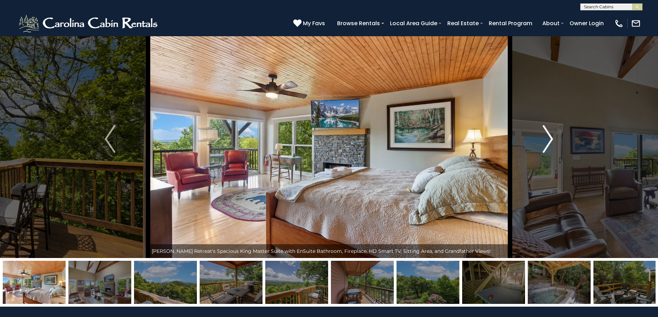
click at [555, 139] on button "Next" at bounding box center [548, 139] width 76 height 238
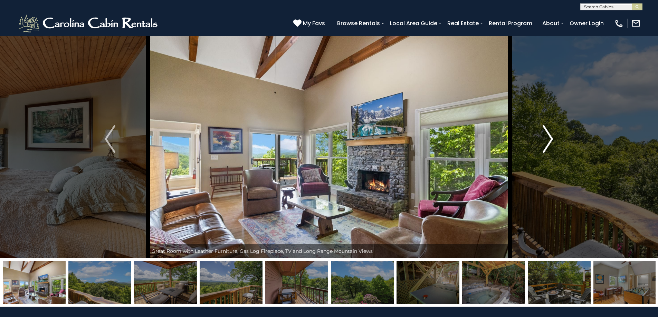
click at [555, 139] on button "Next" at bounding box center [548, 139] width 76 height 238
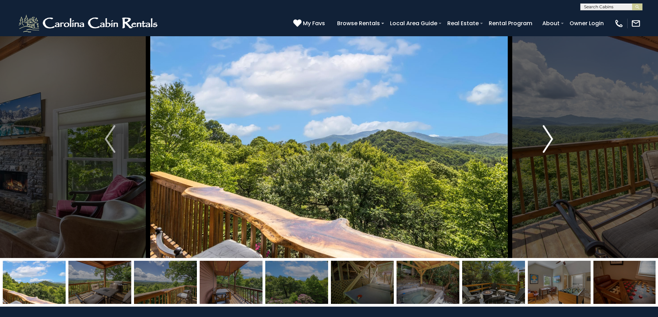
click at [555, 139] on button "Next" at bounding box center [548, 139] width 76 height 238
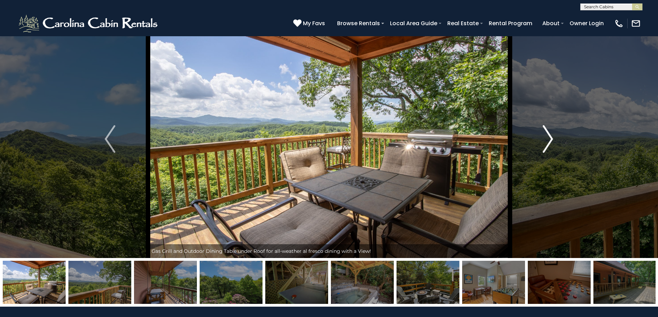
click at [555, 139] on button "Next" at bounding box center [548, 139] width 76 height 238
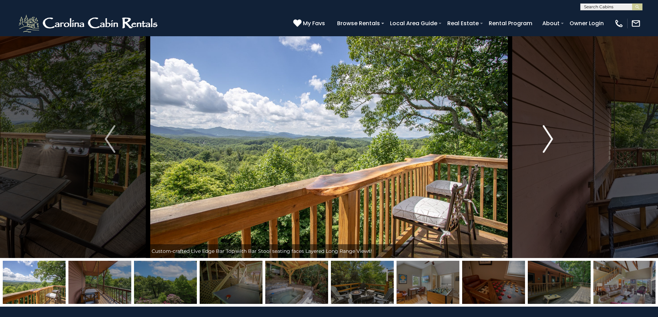
click at [555, 139] on button "Next" at bounding box center [548, 139] width 76 height 238
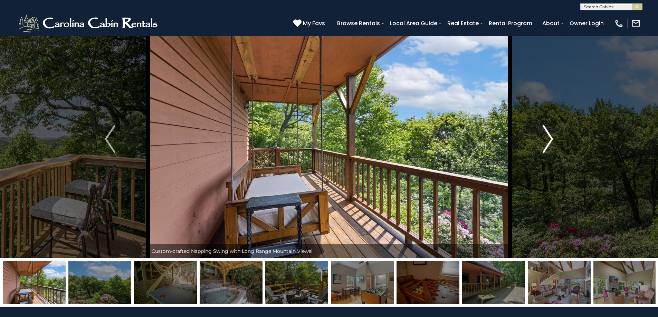
click at [555, 139] on button "Next" at bounding box center [548, 139] width 76 height 238
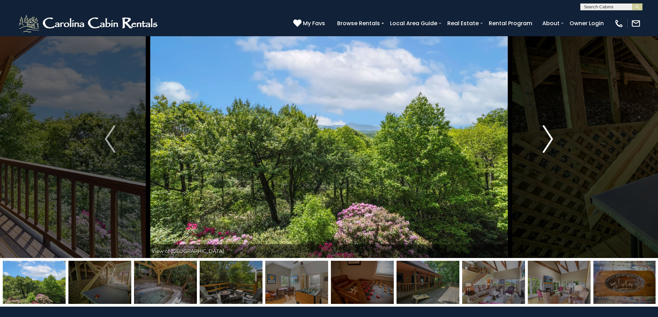
click at [555, 139] on button "Next" at bounding box center [548, 139] width 76 height 238
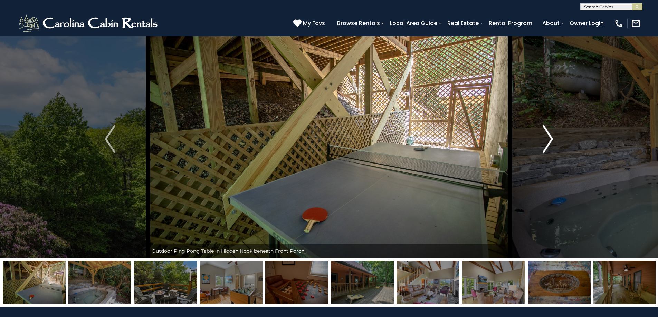
click at [555, 139] on button "Next" at bounding box center [548, 139] width 76 height 238
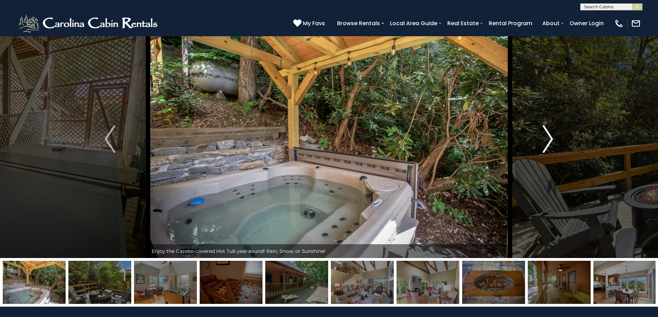
click at [555, 139] on button "Next" at bounding box center [548, 139] width 76 height 238
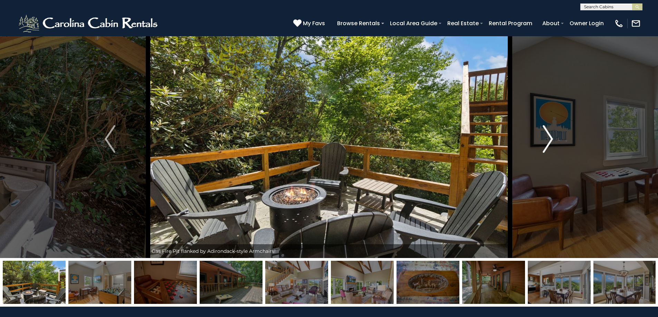
click at [555, 139] on button "Next" at bounding box center [548, 139] width 76 height 238
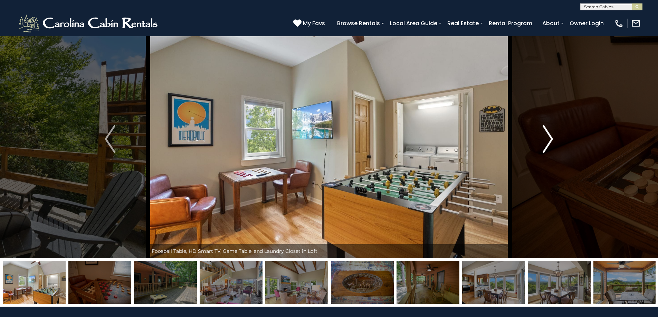
click at [555, 139] on button "Next" at bounding box center [548, 139] width 76 height 238
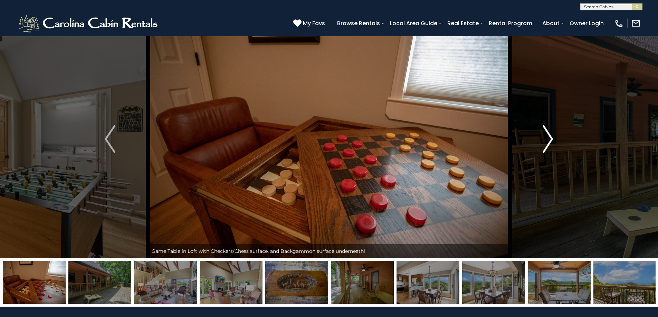
click at [555, 139] on button "Next" at bounding box center [548, 139] width 76 height 238
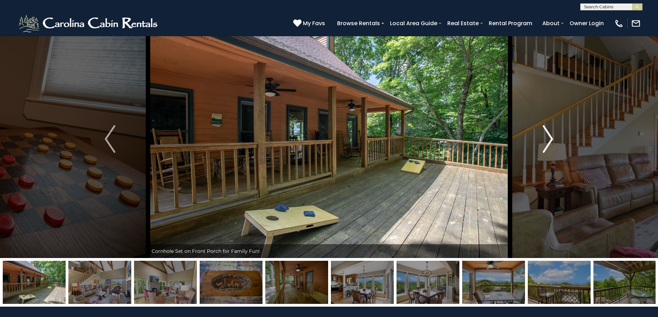
click at [555, 139] on button "Next" at bounding box center [548, 139] width 76 height 238
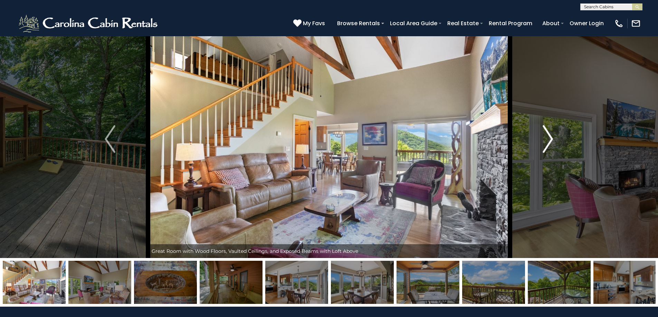
click at [555, 139] on button "Next" at bounding box center [548, 139] width 76 height 238
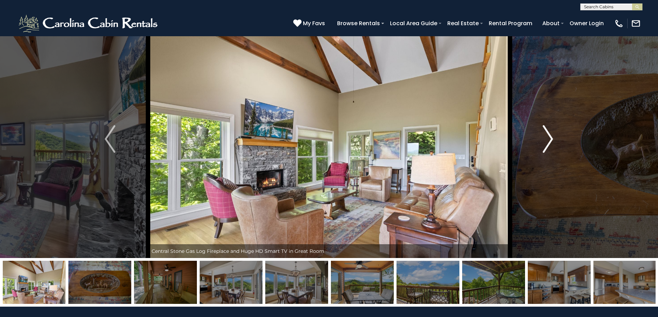
click at [555, 139] on button "Next" at bounding box center [548, 139] width 76 height 238
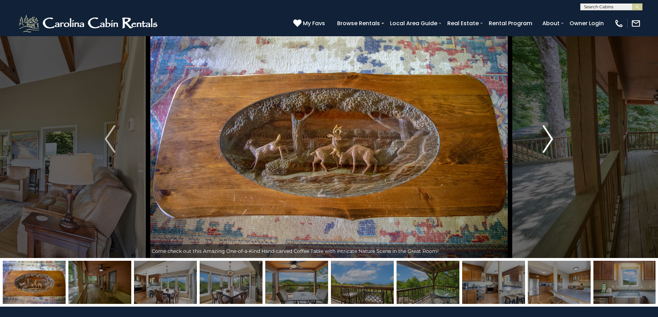
click at [555, 139] on button "Next" at bounding box center [548, 139] width 76 height 238
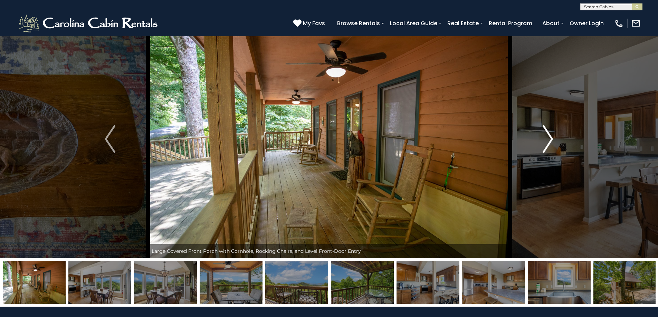
click at [555, 139] on button "Next" at bounding box center [548, 139] width 76 height 238
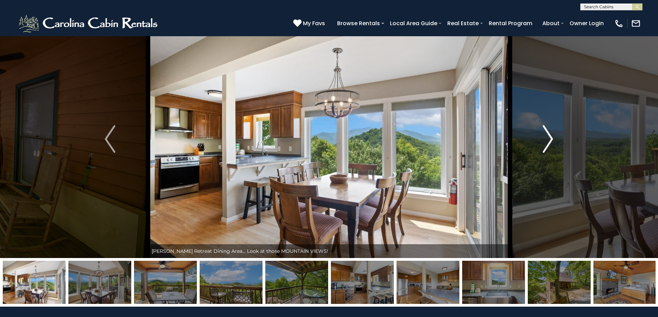
click at [555, 139] on button "Next" at bounding box center [548, 139] width 76 height 238
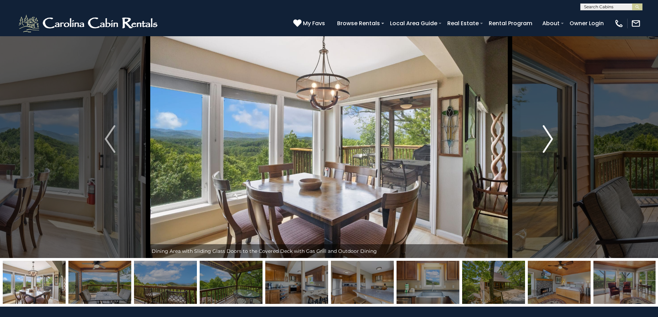
click at [555, 139] on button "Next" at bounding box center [548, 139] width 76 height 238
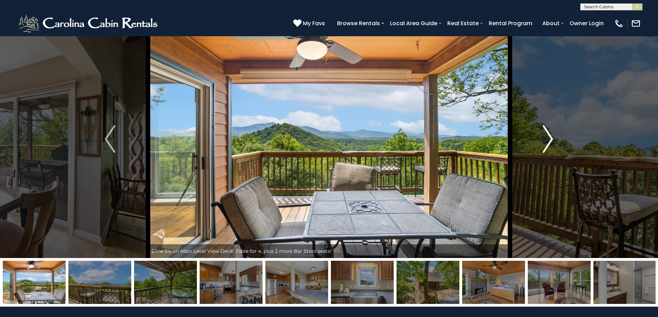
click at [555, 139] on button "Next" at bounding box center [548, 139] width 76 height 238
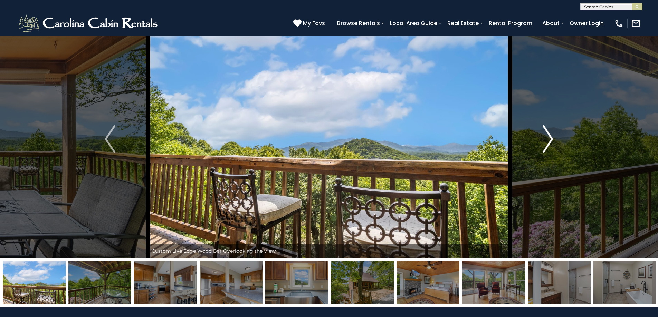
click at [555, 138] on button "Next" at bounding box center [548, 139] width 76 height 238
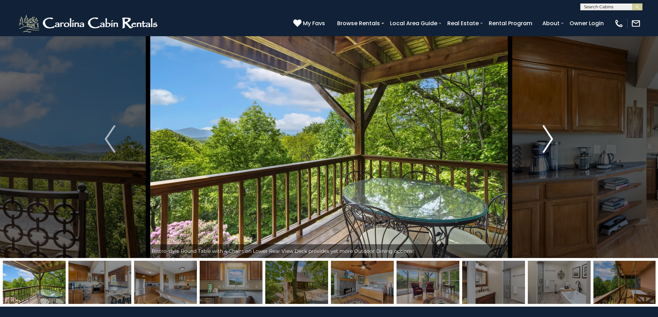
click at [555, 138] on button "Next" at bounding box center [548, 139] width 76 height 238
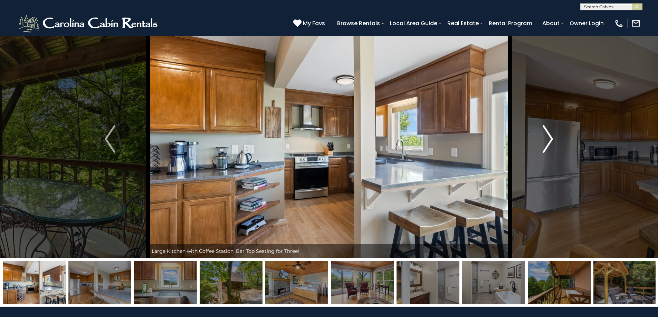
click at [555, 138] on button "Next" at bounding box center [548, 139] width 76 height 238
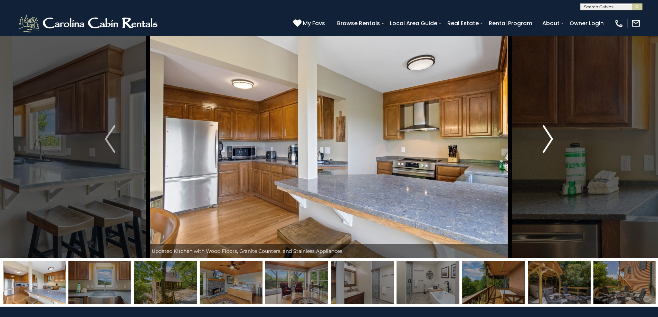
click at [555, 138] on button "Next" at bounding box center [548, 139] width 76 height 238
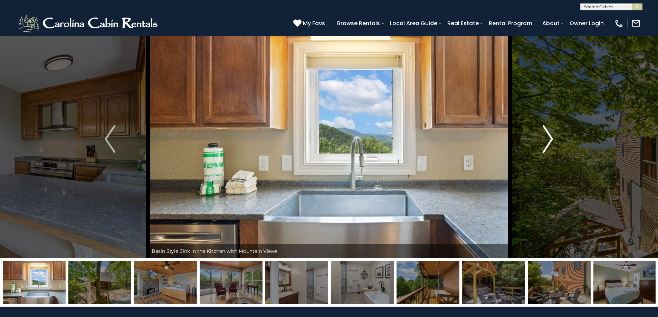
click at [555, 138] on button "Next" at bounding box center [548, 139] width 76 height 238
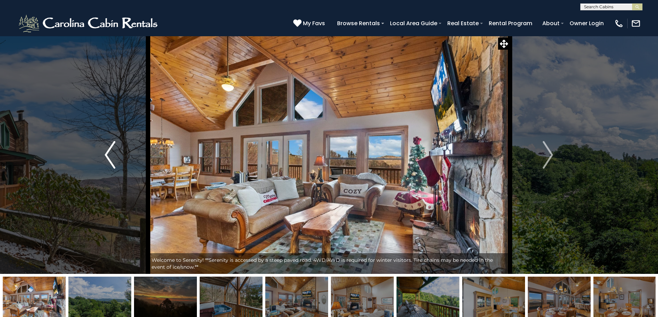
click at [106, 153] on img "Previous" at bounding box center [110, 155] width 10 height 28
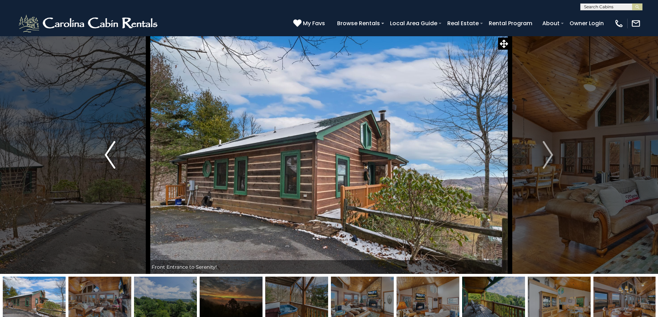
click at [112, 160] on img "Previous" at bounding box center [110, 155] width 10 height 28
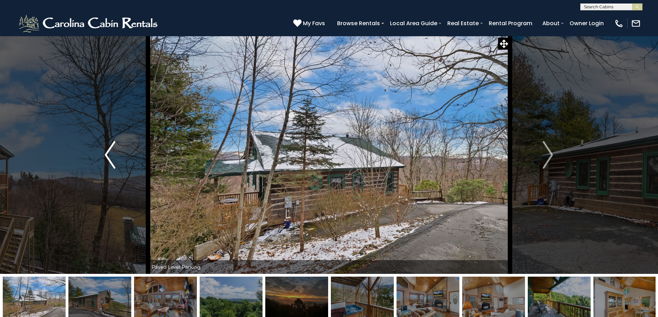
click at [107, 156] on img "Previous" at bounding box center [110, 155] width 10 height 28
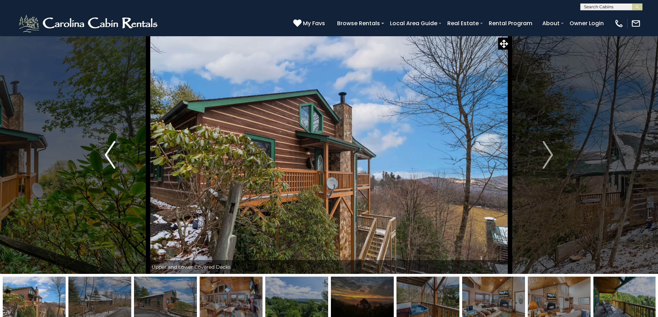
click at [112, 155] on img "Previous" at bounding box center [110, 155] width 10 height 28
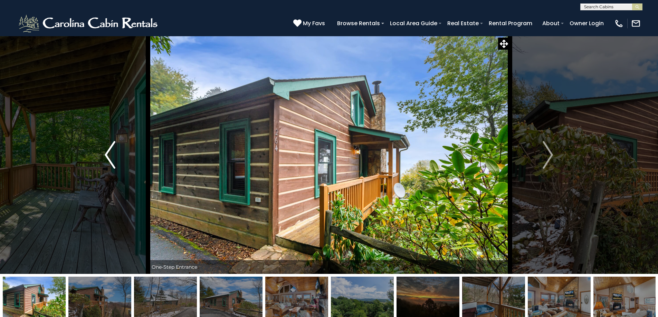
click at [114, 157] on img "Previous" at bounding box center [110, 155] width 10 height 28
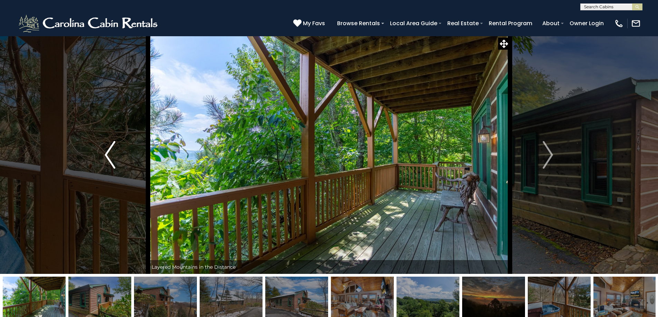
click at [115, 159] on button "Previous" at bounding box center [110, 155] width 76 height 238
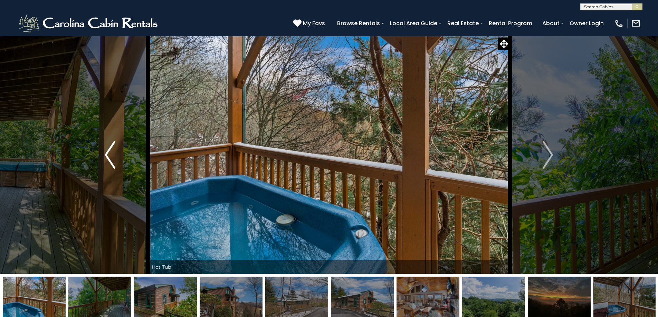
click at [107, 157] on img "Previous" at bounding box center [110, 155] width 10 height 28
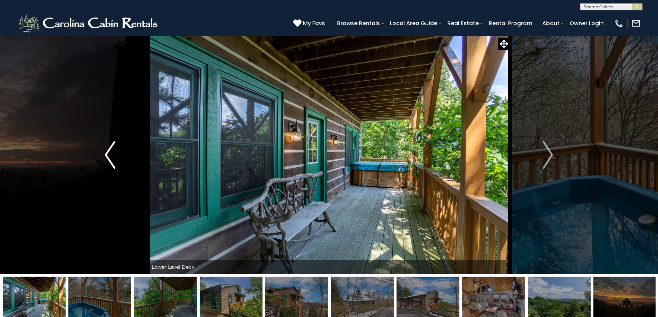
click at [109, 157] on img "Previous" at bounding box center [110, 155] width 10 height 28
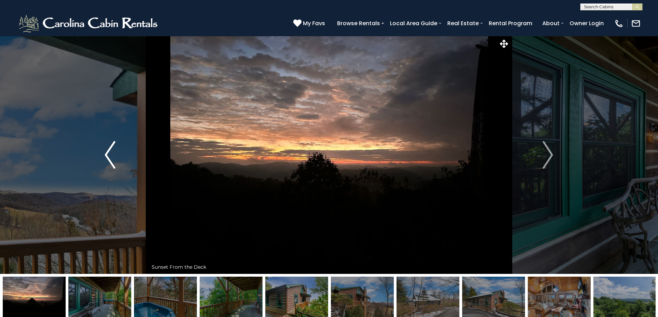
click at [112, 155] on img "Previous" at bounding box center [110, 155] width 10 height 28
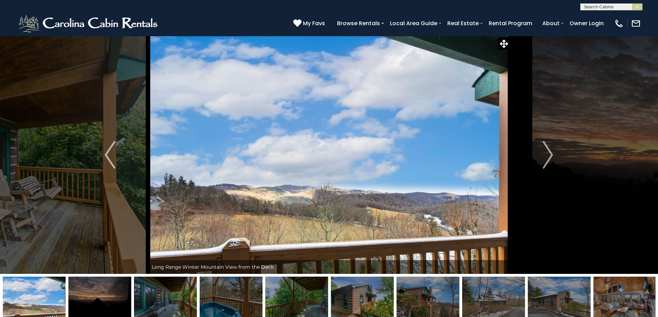
click at [636, 294] on img at bounding box center [624, 298] width 63 height 43
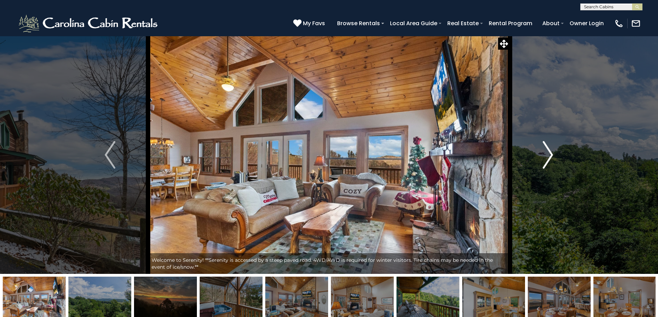
click at [546, 160] on img "Next" at bounding box center [548, 155] width 10 height 28
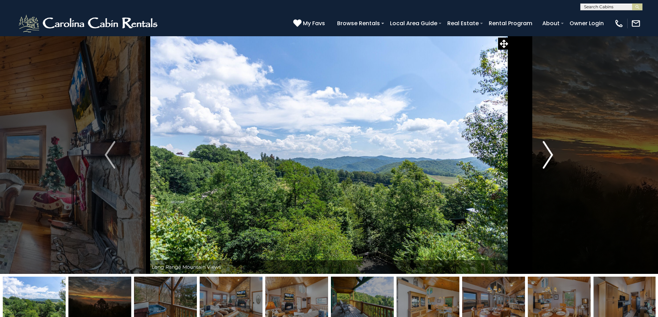
click at [546, 160] on img "Next" at bounding box center [548, 155] width 10 height 28
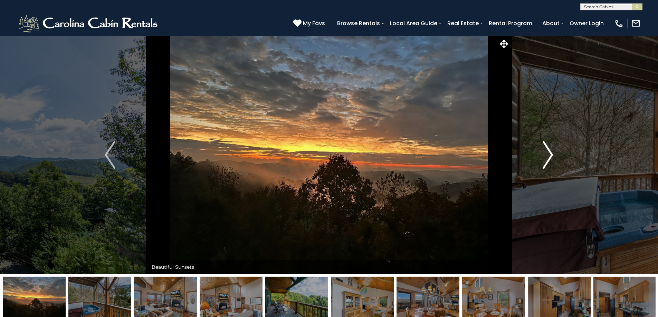
click at [546, 161] on img "Next" at bounding box center [548, 155] width 10 height 28
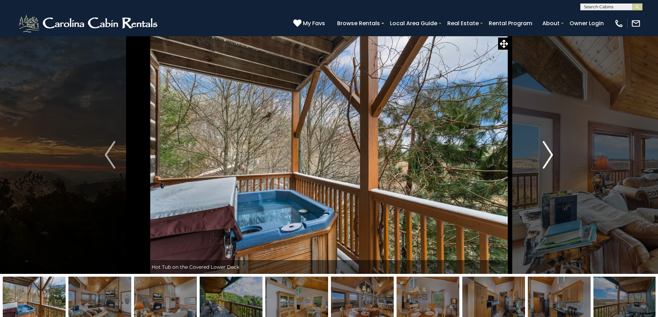
click at [546, 161] on img "Next" at bounding box center [548, 155] width 10 height 28
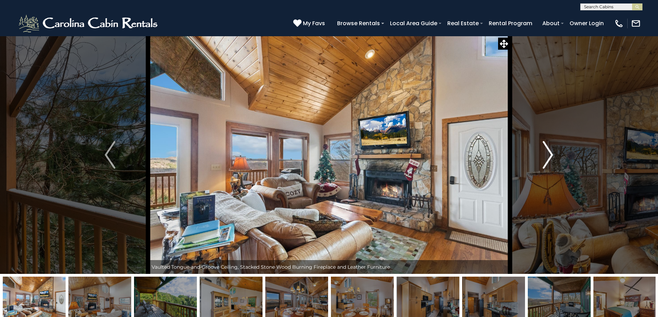
click at [545, 161] on img "Next" at bounding box center [548, 155] width 10 height 28
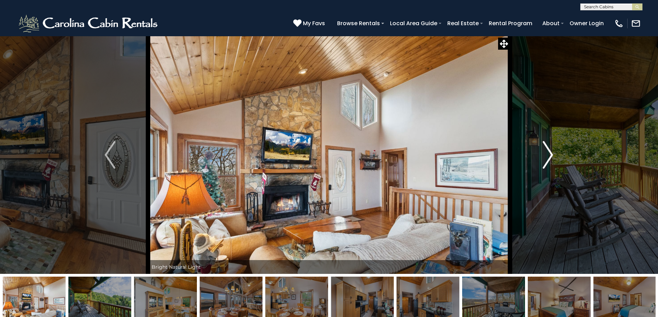
click at [545, 161] on img "Next" at bounding box center [548, 155] width 10 height 28
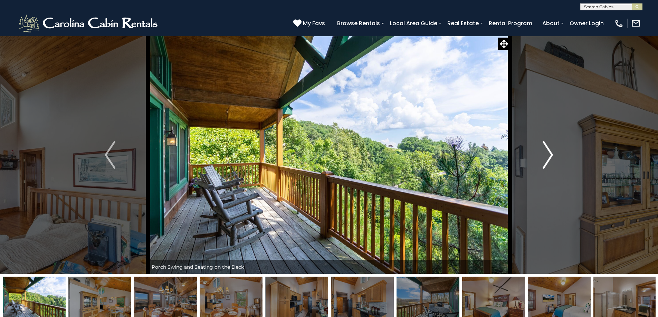
click at [545, 161] on img "Next" at bounding box center [548, 155] width 10 height 28
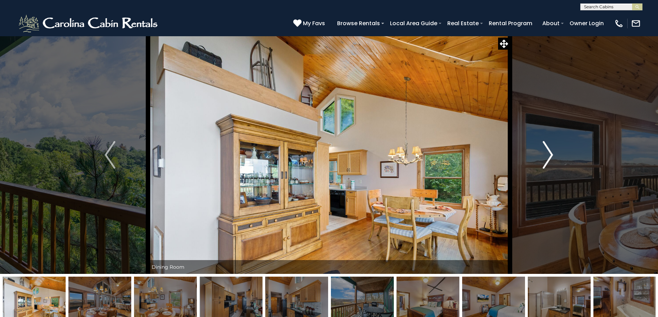
click at [545, 161] on img "Next" at bounding box center [548, 155] width 10 height 28
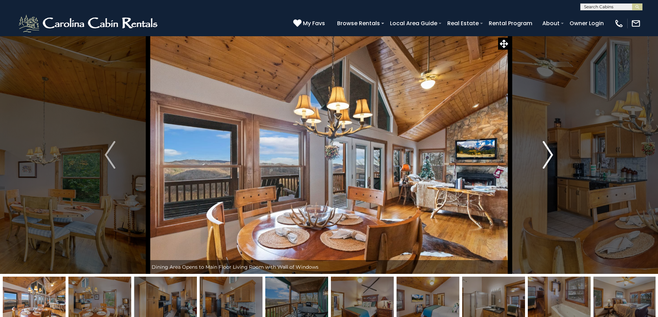
click at [545, 161] on img "Next" at bounding box center [548, 155] width 10 height 28
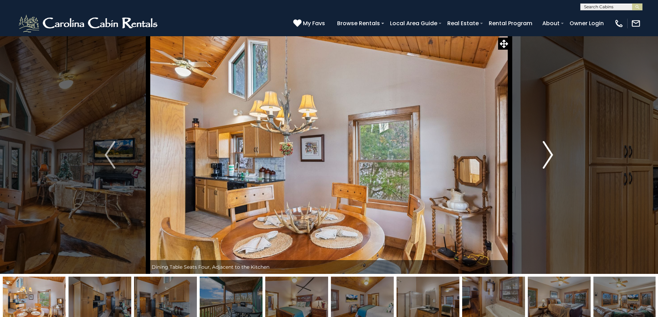
click at [545, 160] on img "Next" at bounding box center [548, 155] width 10 height 28
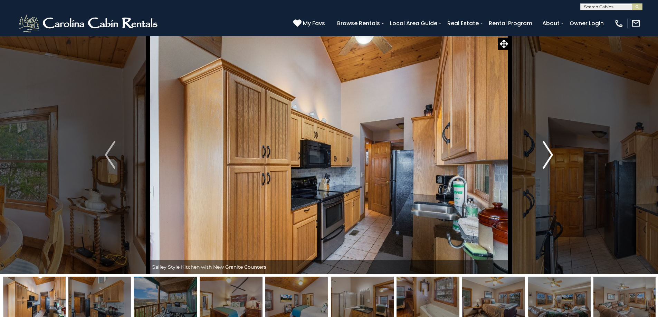
click at [545, 160] on img "Next" at bounding box center [548, 155] width 10 height 28
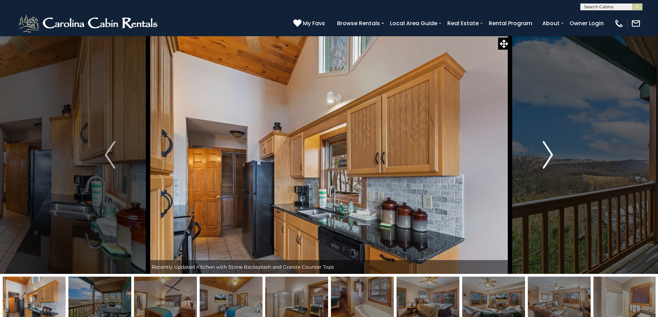
click at [545, 160] on img "Next" at bounding box center [548, 155] width 10 height 28
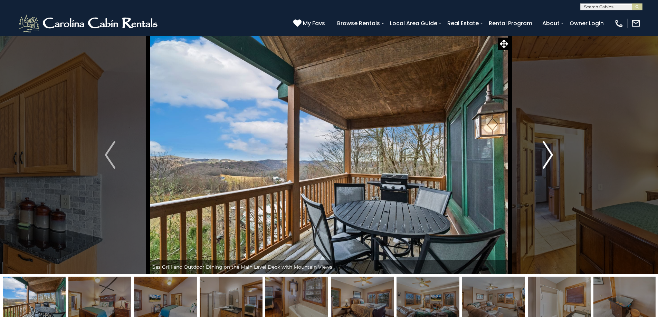
click at [545, 160] on img "Next" at bounding box center [548, 155] width 10 height 28
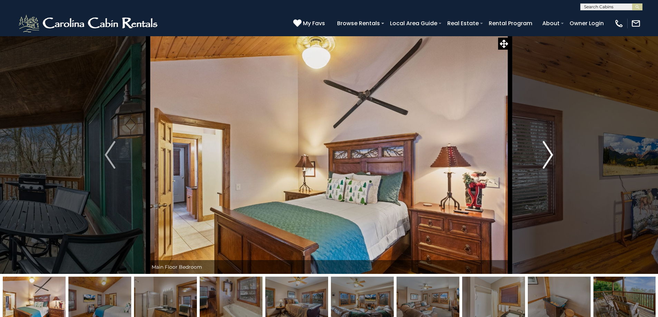
click at [545, 160] on img "Next" at bounding box center [548, 155] width 10 height 28
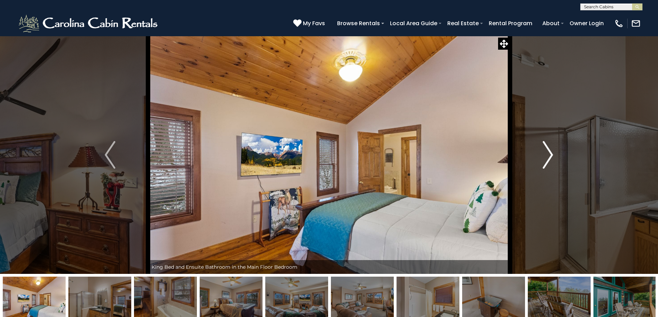
click at [545, 160] on img "Next" at bounding box center [548, 155] width 10 height 28
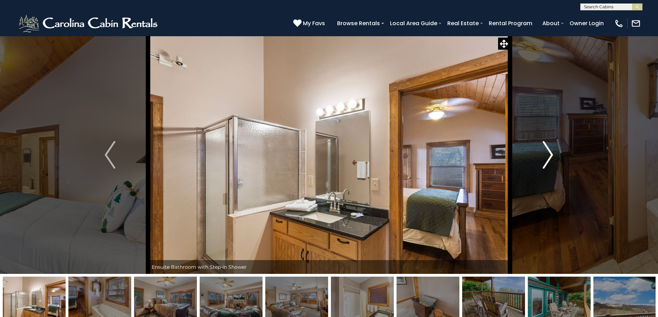
click at [545, 160] on img "Next" at bounding box center [548, 155] width 10 height 28
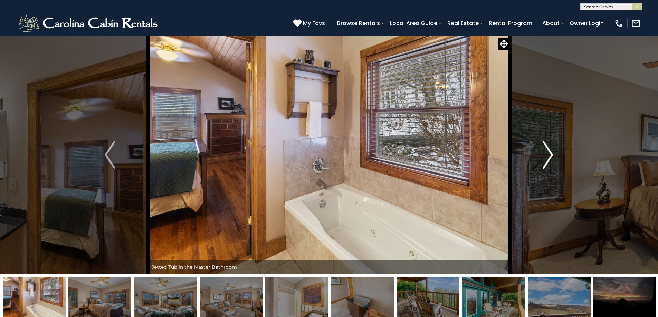
click at [545, 160] on img "Next" at bounding box center [548, 155] width 10 height 28
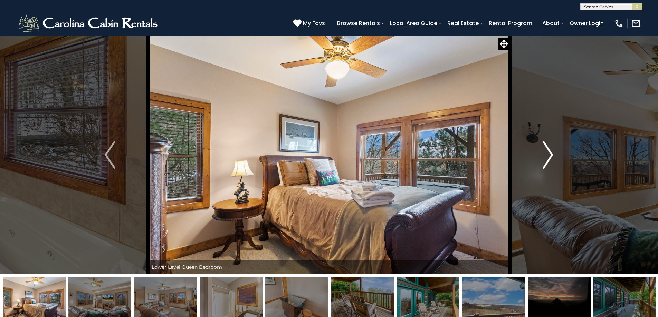
click at [545, 160] on img "Next" at bounding box center [548, 155] width 10 height 28
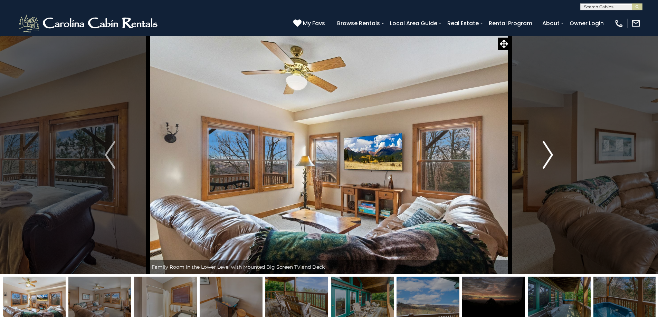
click at [545, 160] on img "Next" at bounding box center [548, 155] width 10 height 28
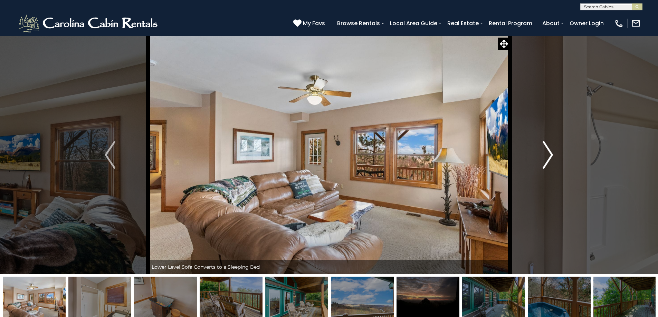
click at [545, 160] on img "Next" at bounding box center [548, 155] width 10 height 28
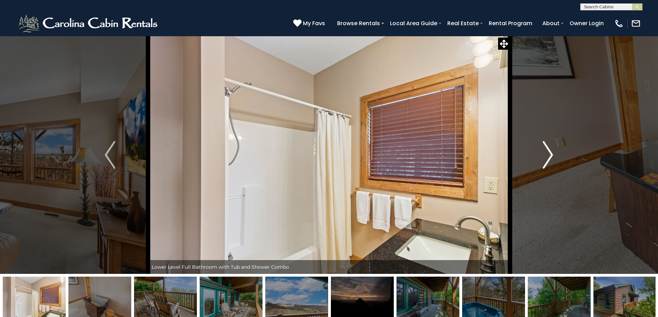
click at [545, 160] on img "Next" at bounding box center [548, 155] width 10 height 28
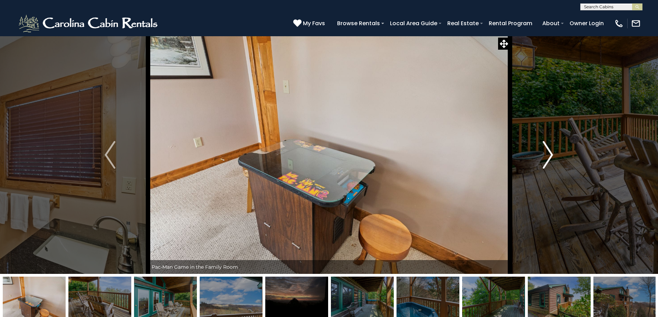
click at [545, 160] on img "Next" at bounding box center [548, 155] width 10 height 28
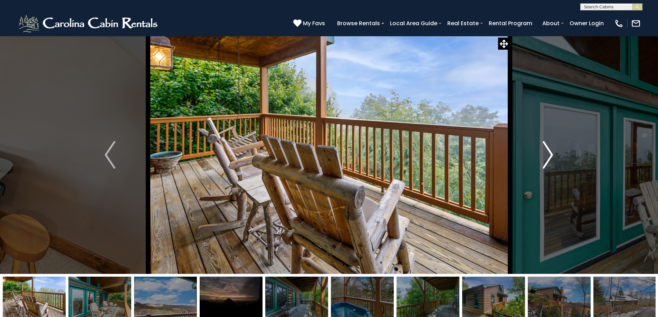
click at [545, 160] on img "Next" at bounding box center [548, 155] width 10 height 28
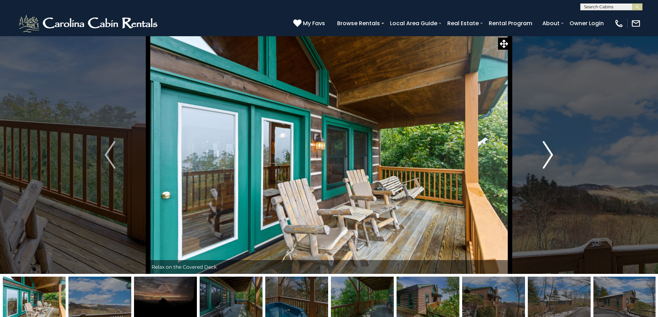
click at [545, 160] on img "Next" at bounding box center [548, 155] width 10 height 28
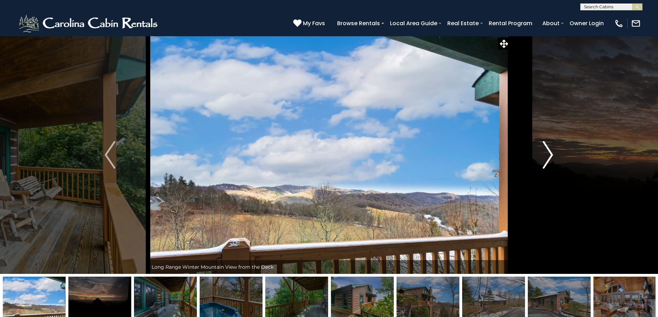
click at [545, 160] on img "Next" at bounding box center [548, 155] width 10 height 28
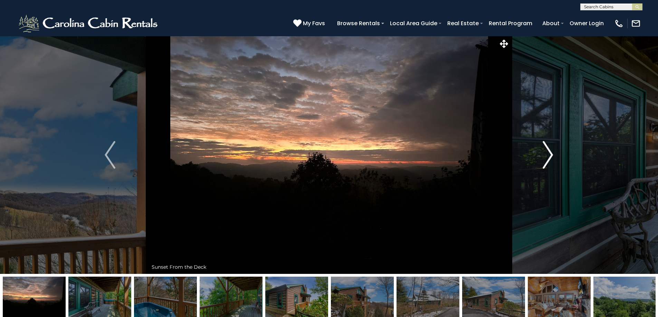
click at [545, 160] on img "Next" at bounding box center [548, 155] width 10 height 28
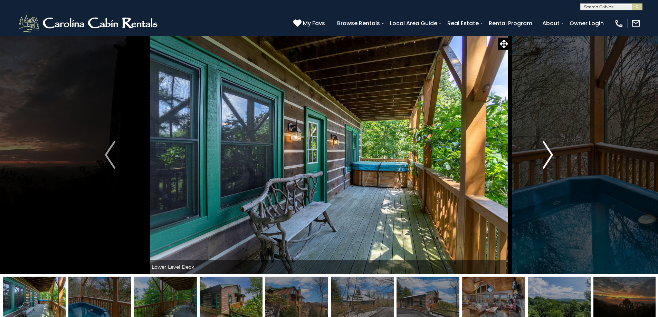
click at [545, 160] on img "Next" at bounding box center [548, 155] width 10 height 28
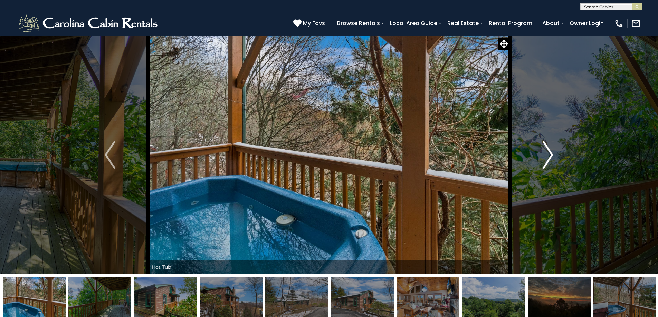
click at [545, 160] on img "Next" at bounding box center [548, 155] width 10 height 28
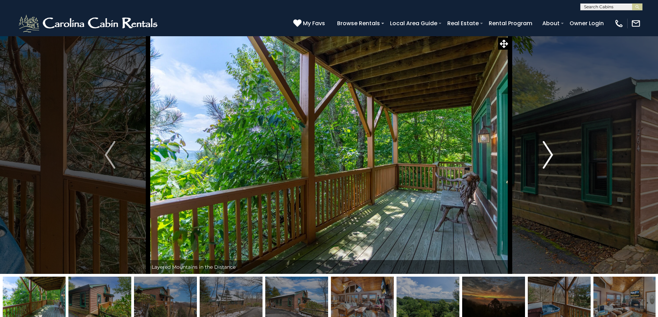
click at [545, 160] on img "Next" at bounding box center [548, 155] width 10 height 28
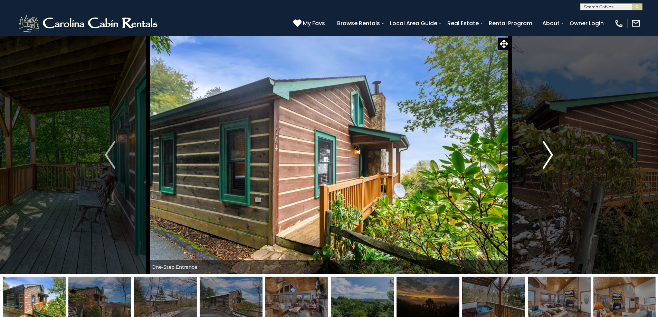
click at [545, 161] on img "Next" at bounding box center [548, 155] width 10 height 28
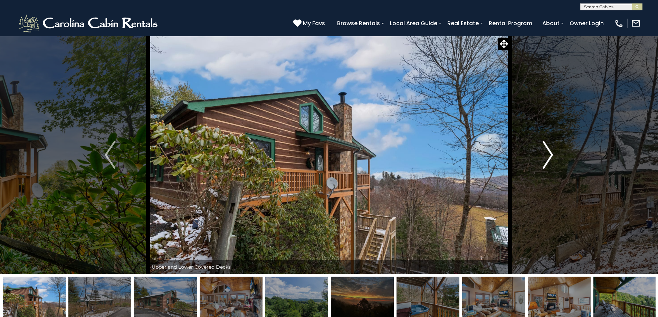
click at [545, 161] on img "Next" at bounding box center [548, 155] width 10 height 28
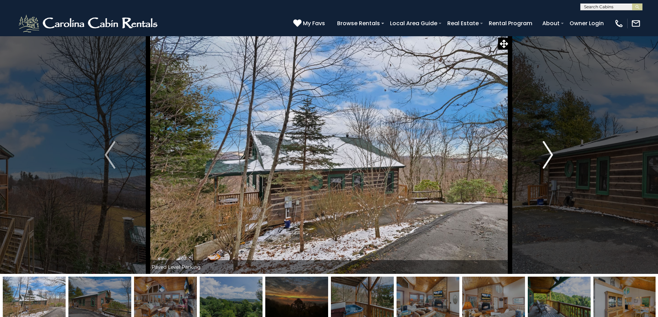
click at [545, 161] on img "Next" at bounding box center [548, 155] width 10 height 28
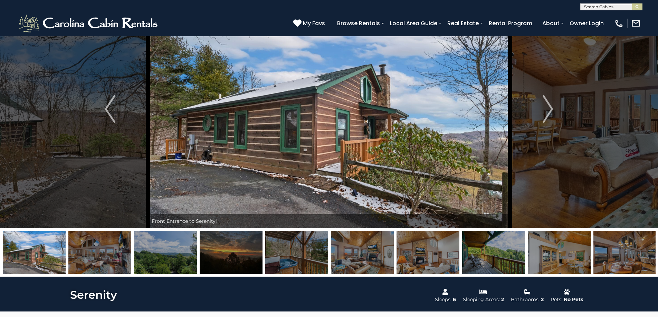
scroll to position [138, 0]
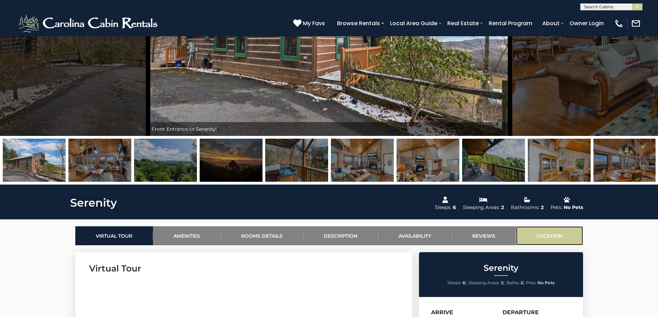
click at [548, 233] on link "Location" at bounding box center [549, 236] width 67 height 19
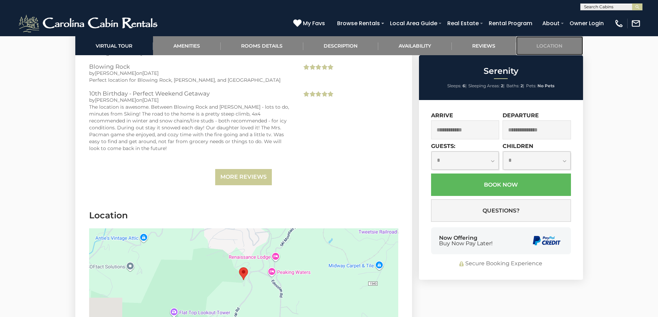
scroll to position [1732, 0]
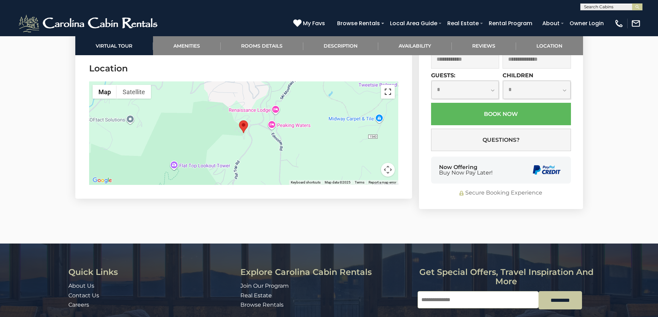
click at [385, 89] on button "Toggle fullscreen view" at bounding box center [388, 92] width 14 height 14
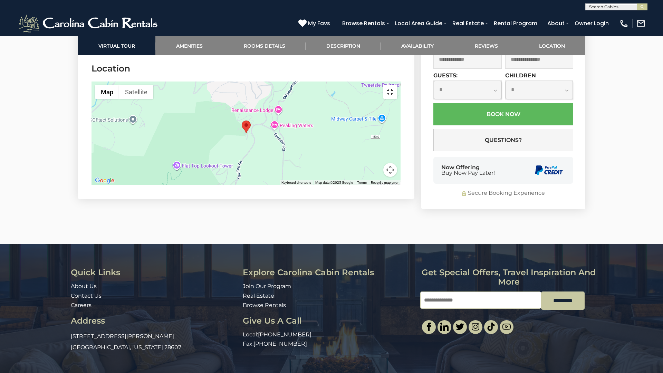
click at [397, 85] on button "Toggle fullscreen view" at bounding box center [390, 92] width 14 height 14
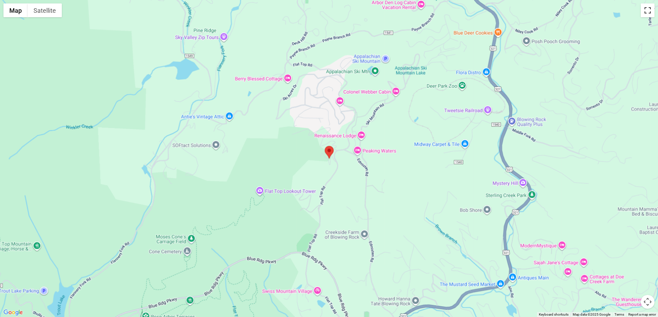
click at [641, 17] on button "Toggle fullscreen view" at bounding box center [648, 10] width 14 height 14
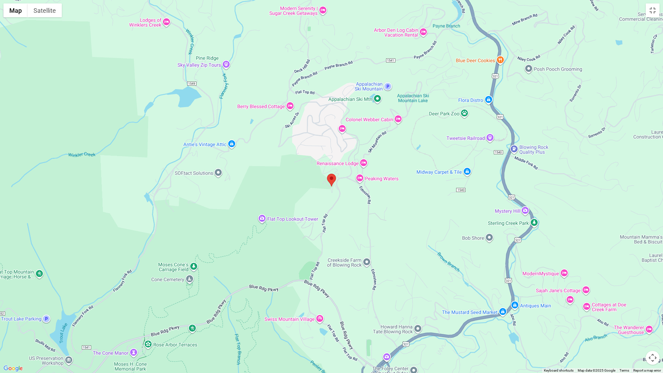
click at [327, 174] on area "Serenity" at bounding box center [327, 174] width 0 height 0
click at [15, 11] on button "Map" at bounding box center [15, 10] width 24 height 14
click at [45, 9] on button "Satellite" at bounding box center [45, 10] width 34 height 14
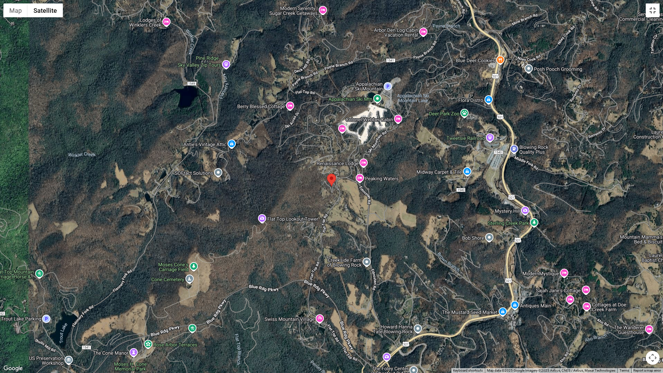
click at [651, 10] on button "Toggle fullscreen view" at bounding box center [653, 10] width 14 height 14
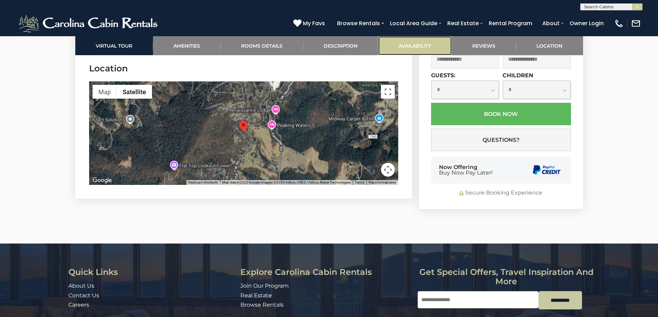
click at [412, 47] on link "Availability" at bounding box center [415, 45] width 74 height 19
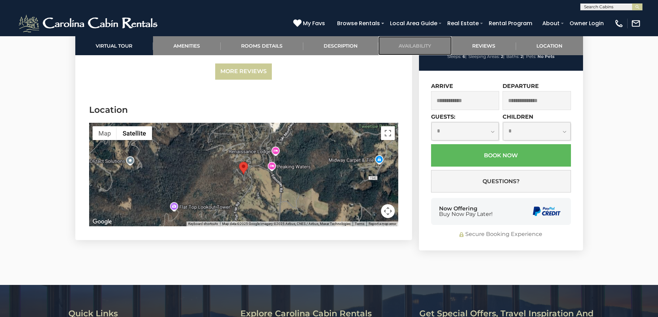
scroll to position [1707, 0]
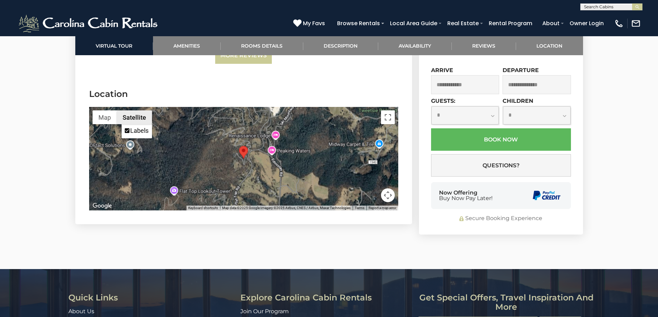
click at [140, 115] on button "Satellite" at bounding box center [134, 118] width 35 height 14
drag, startPoint x: 390, startPoint y: 195, endPoint x: 388, endPoint y: 193, distance: 3.7
click at [389, 194] on button "Map camera controls" at bounding box center [388, 196] width 14 height 14
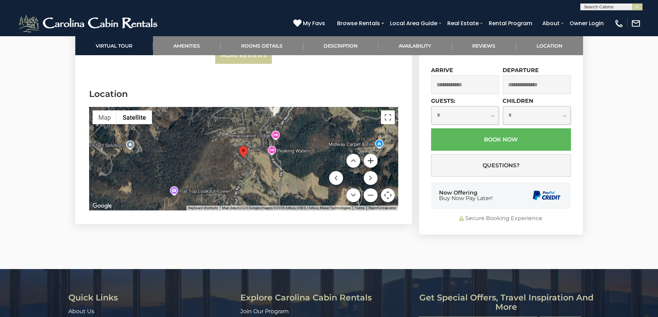
click at [370, 160] on button "Zoom in" at bounding box center [371, 161] width 14 height 14
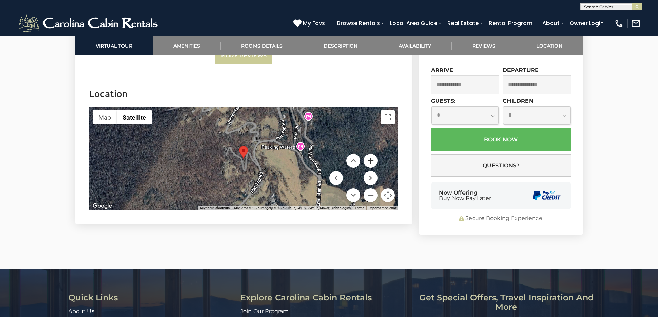
click at [370, 160] on button "Zoom in" at bounding box center [371, 161] width 14 height 14
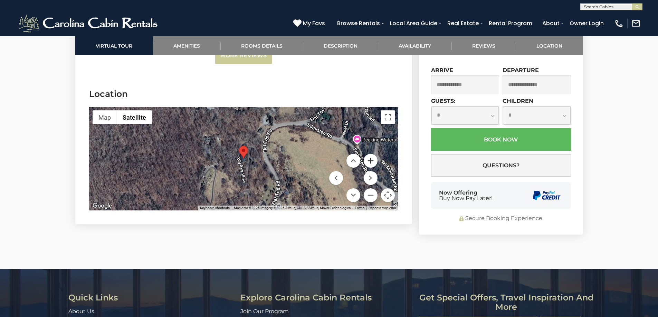
click at [370, 160] on button "Zoom in" at bounding box center [371, 161] width 14 height 14
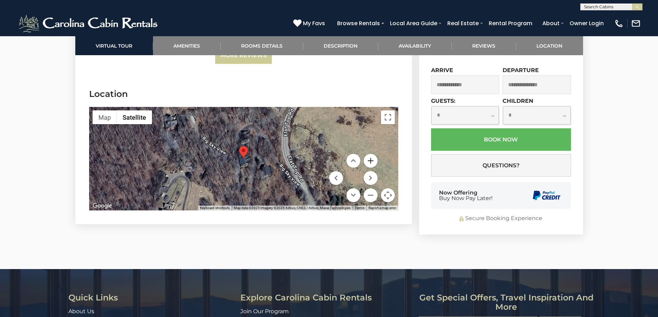
click at [371, 161] on button "Zoom in" at bounding box center [371, 161] width 14 height 14
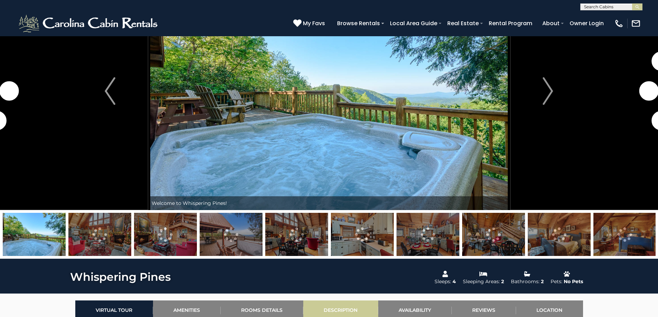
scroll to position [138, 0]
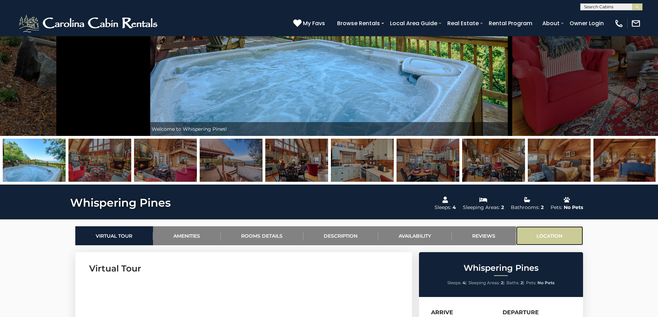
click at [555, 233] on link "Location" at bounding box center [549, 236] width 67 height 19
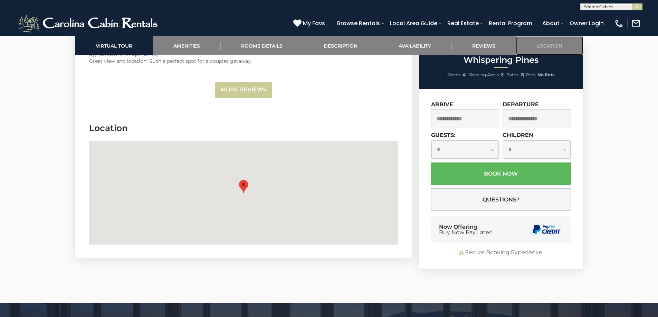
scroll to position [1557, 0]
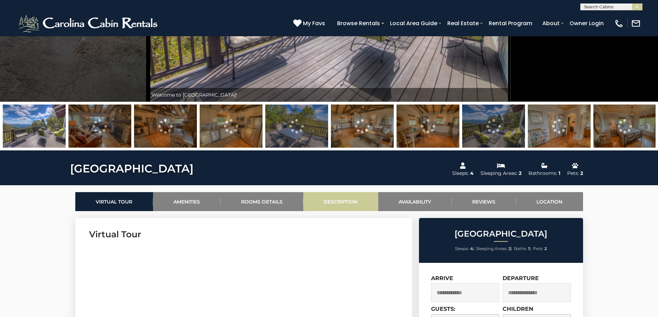
scroll to position [173, 0]
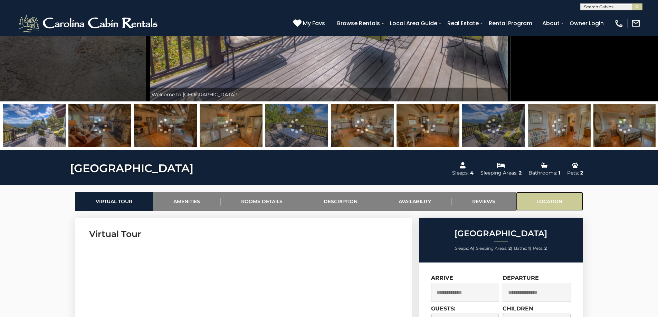
click at [545, 202] on link "Location" at bounding box center [549, 201] width 67 height 19
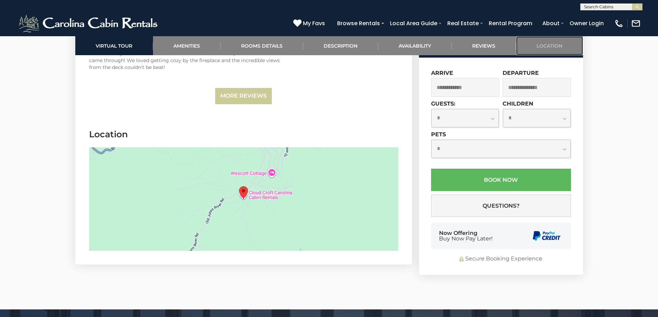
scroll to position [1512, 0]
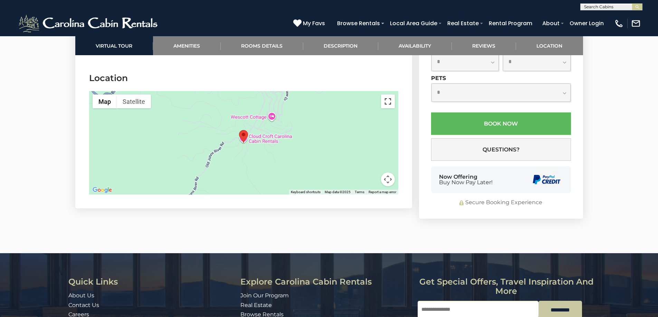
click at [390, 95] on button "Toggle fullscreen view" at bounding box center [388, 102] width 14 height 14
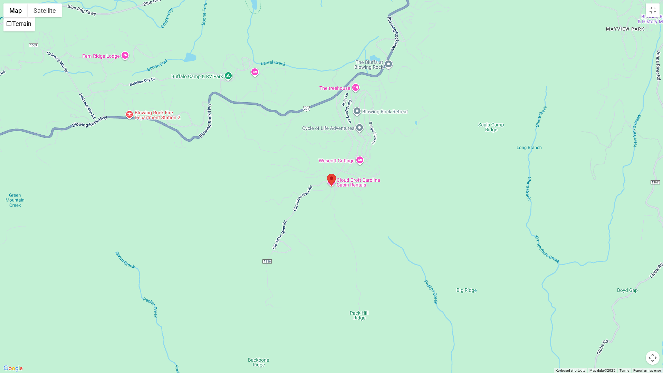
click at [345, 211] on div at bounding box center [331, 186] width 663 height 373
click at [651, 10] on button "Toggle fullscreen view" at bounding box center [653, 10] width 14 height 14
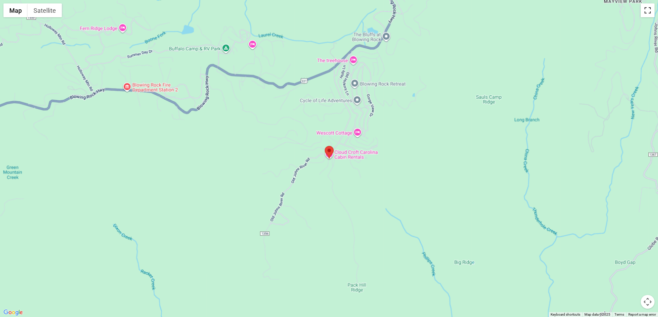
scroll to position [1166, 0]
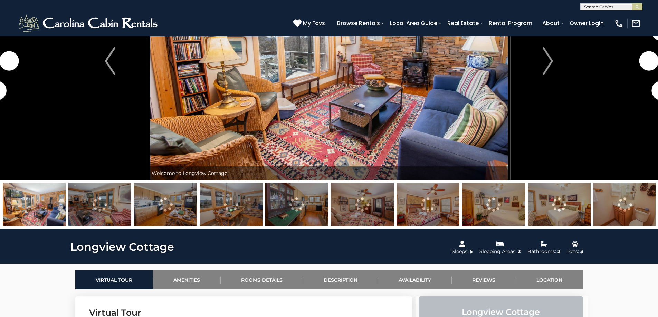
scroll to position [104, 0]
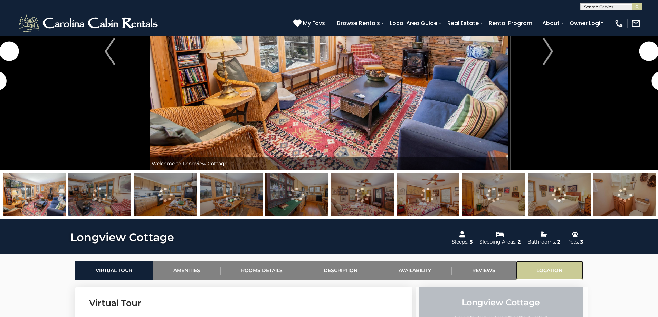
click at [539, 268] on link "Location" at bounding box center [549, 270] width 67 height 19
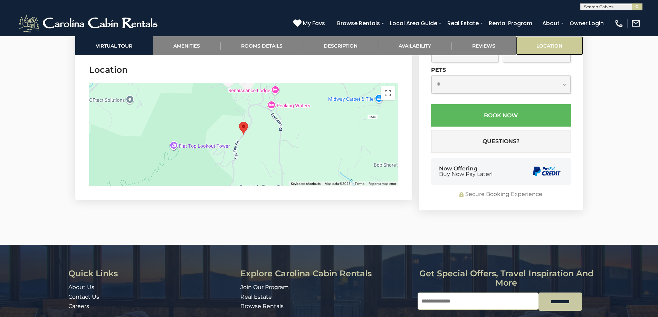
scroll to position [1690, 0]
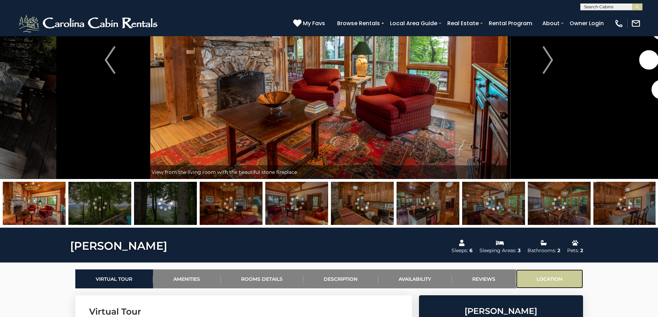
click at [544, 275] on link "Location" at bounding box center [549, 279] width 67 height 19
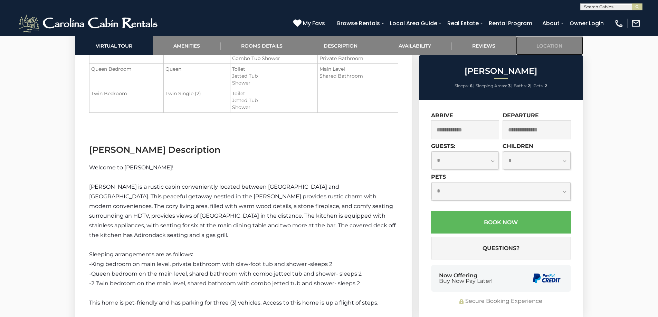
scroll to position [1662, 0]
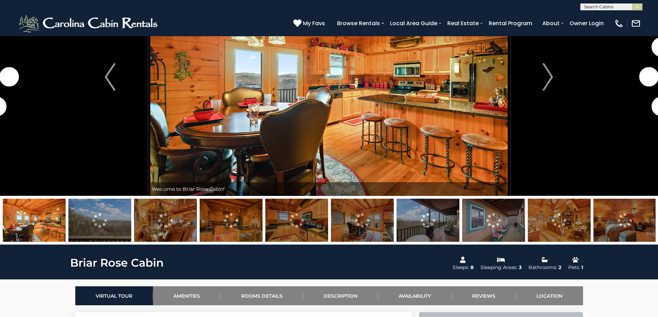
scroll to position [104, 0]
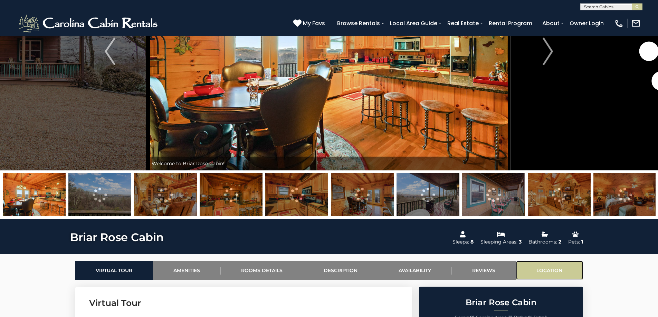
click at [540, 266] on link "Location" at bounding box center [549, 270] width 67 height 19
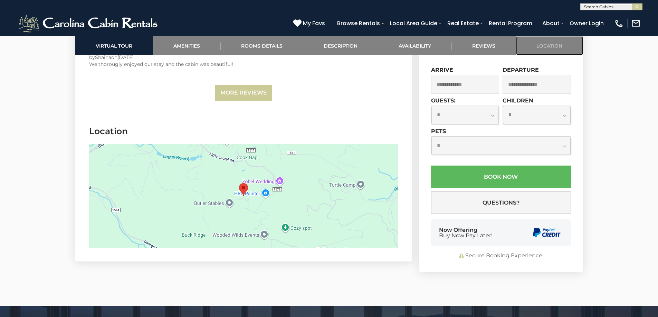
scroll to position [1668, 0]
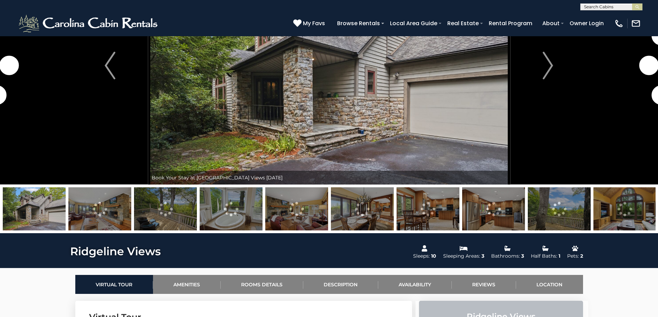
scroll to position [104, 0]
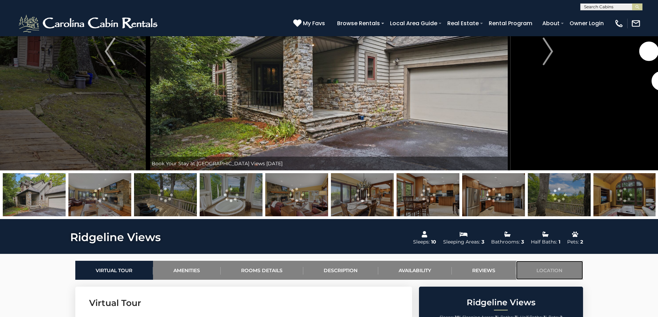
click at [552, 269] on link "Location" at bounding box center [549, 270] width 67 height 19
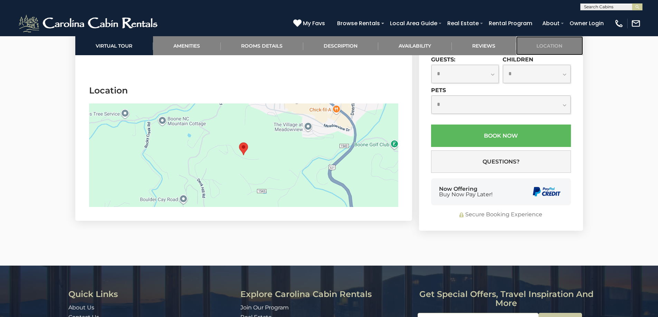
scroll to position [1732, 0]
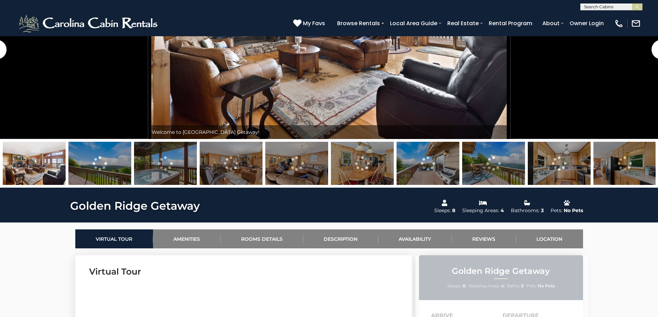
scroll to position [138, 0]
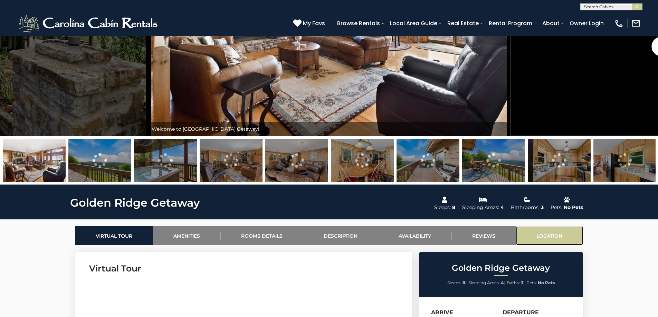
click at [548, 235] on link "Location" at bounding box center [549, 236] width 67 height 19
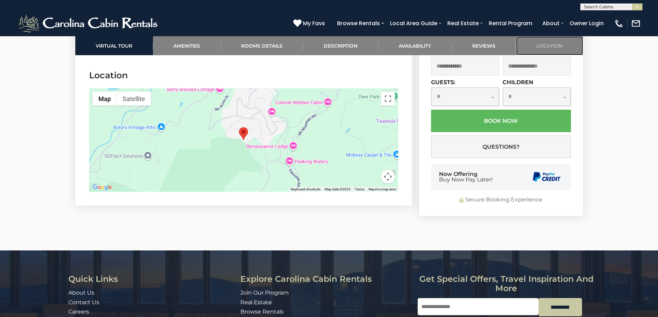
scroll to position [1734, 0]
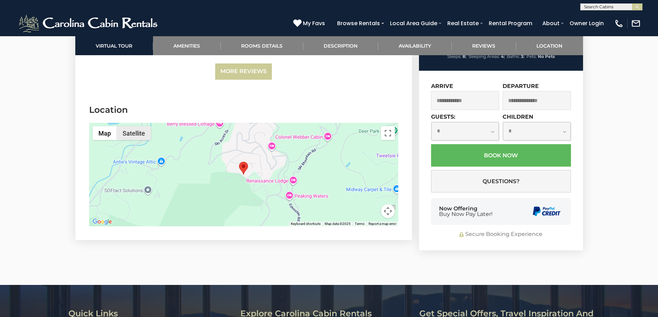
click at [130, 127] on button "Satellite" at bounding box center [134, 133] width 34 height 14
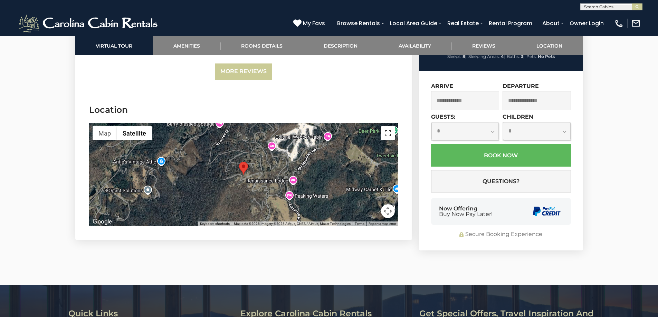
click at [386, 130] on button "Toggle fullscreen view" at bounding box center [388, 133] width 14 height 14
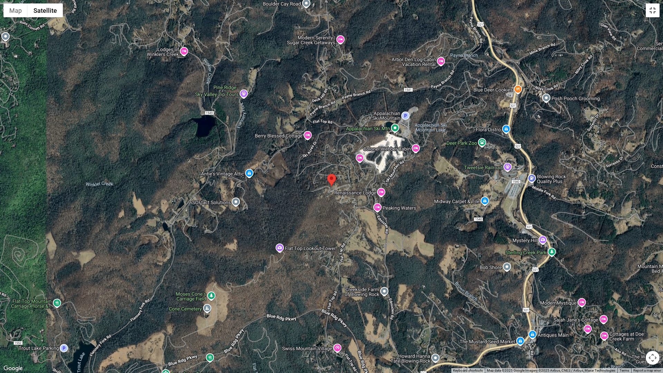
click at [652, 10] on button "Toggle fullscreen view" at bounding box center [653, 10] width 14 height 14
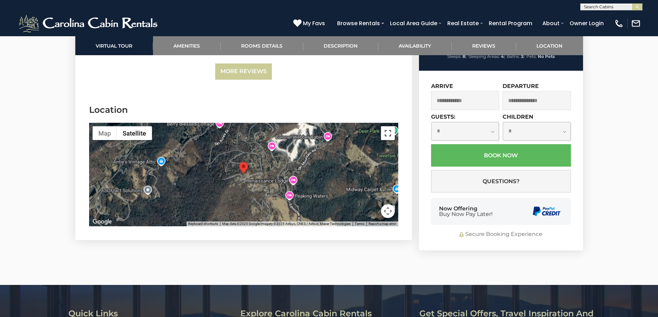
click at [386, 128] on button "Toggle fullscreen view" at bounding box center [388, 133] width 14 height 14
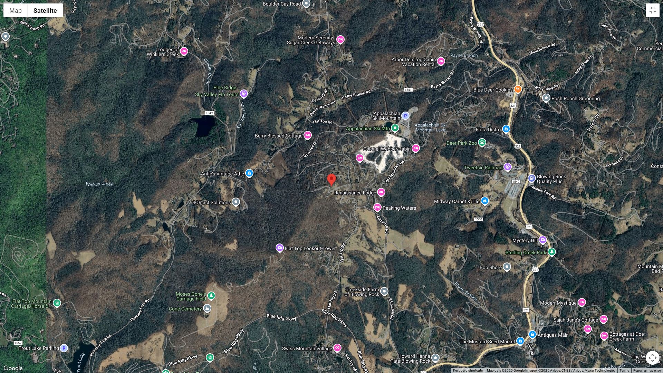
click at [328, 187] on div at bounding box center [331, 186] width 663 height 373
click at [651, 13] on button "Toggle fullscreen view" at bounding box center [653, 10] width 14 height 14
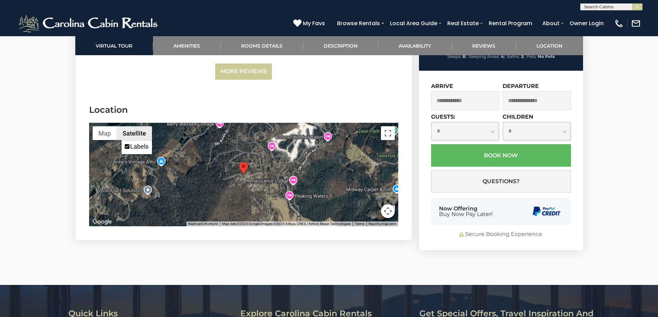
click at [132, 126] on button "Satellite" at bounding box center [134, 133] width 35 height 14
click at [392, 126] on button "Toggle fullscreen view" at bounding box center [388, 133] width 14 height 14
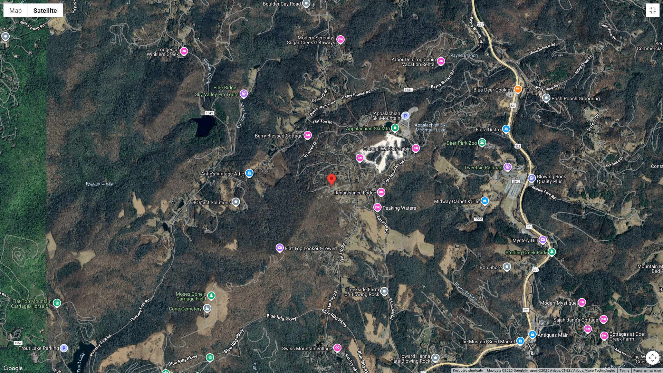
click at [371, 192] on div at bounding box center [331, 186] width 663 height 373
click at [46, 9] on button "Satellite" at bounding box center [45, 10] width 35 height 14
click at [654, 317] on button "Map camera controls" at bounding box center [653, 358] width 14 height 14
click at [635, 317] on button "Zoom in" at bounding box center [636, 323] width 14 height 14
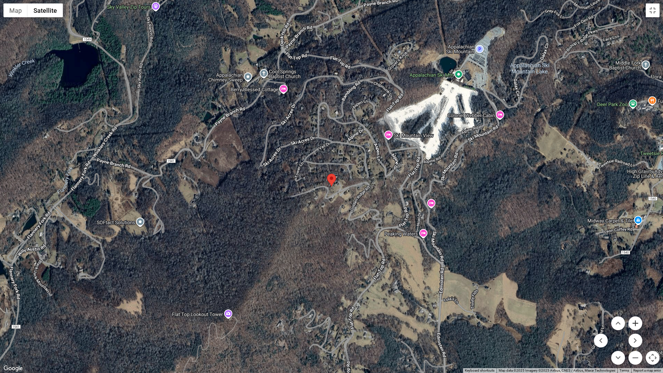
click at [635, 317] on button "Zoom in" at bounding box center [636, 323] width 14 height 14
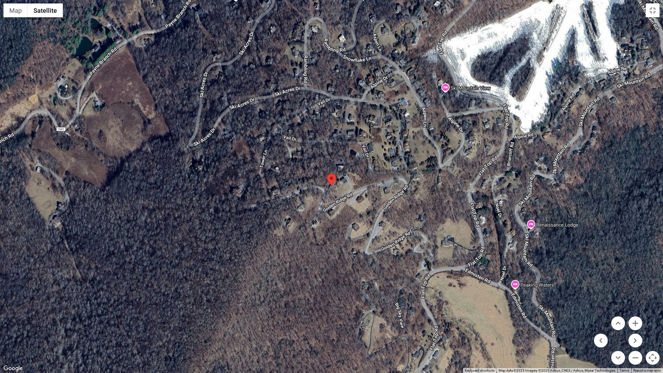
click at [316, 224] on div at bounding box center [331, 186] width 663 height 373
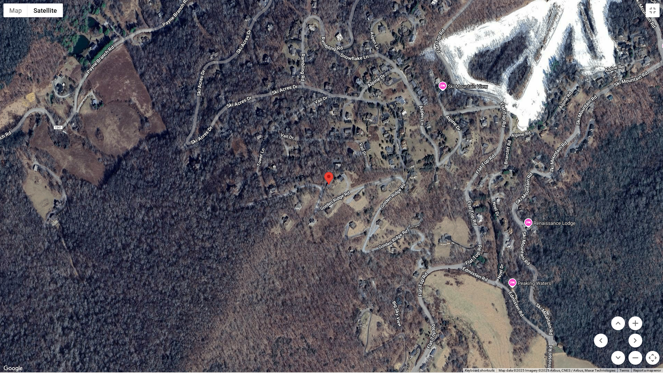
drag, startPoint x: 305, startPoint y: 87, endPoint x: 267, endPoint y: 63, distance: 45.5
click at [291, 79] on div at bounding box center [331, 186] width 663 height 373
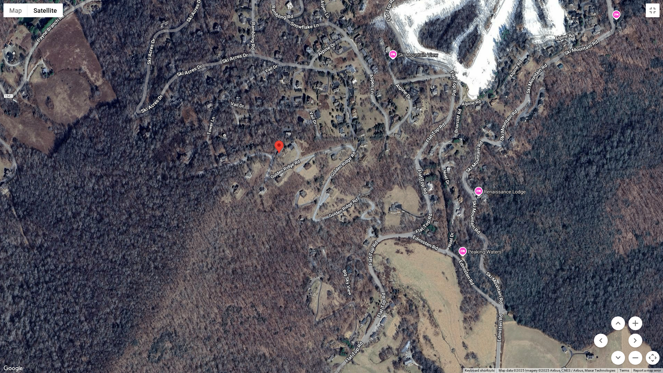
click at [653, 317] on button "Map camera controls" at bounding box center [653, 358] width 14 height 14
click at [654, 14] on button "Toggle fullscreen view" at bounding box center [653, 10] width 14 height 14
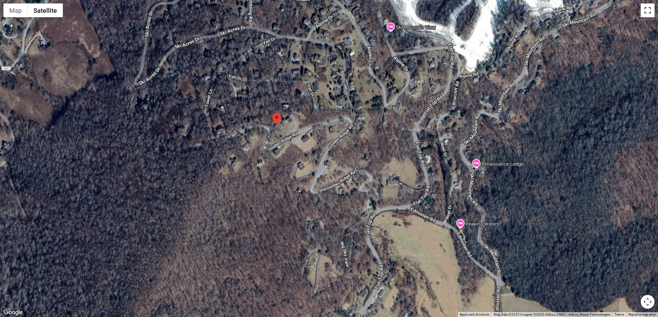
scroll to position [41, 0]
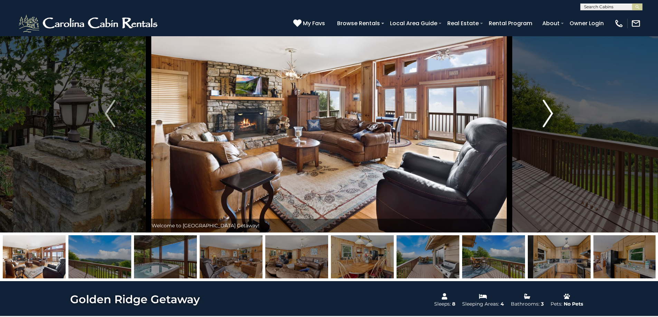
click at [548, 113] on img "Next" at bounding box center [548, 114] width 10 height 28
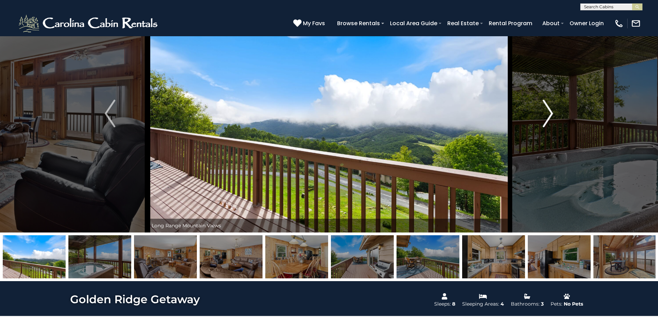
click at [548, 114] on img "Next" at bounding box center [548, 114] width 10 height 28
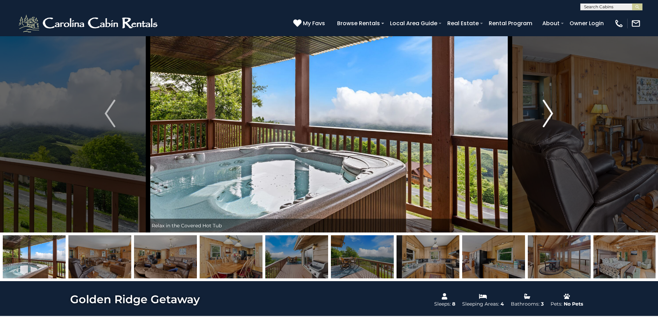
click at [549, 115] on img "Next" at bounding box center [548, 114] width 10 height 28
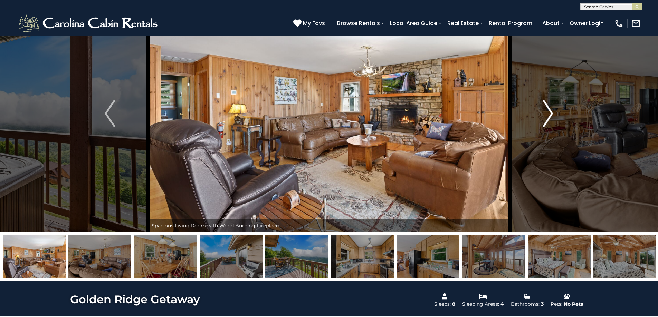
click at [549, 115] on img "Next" at bounding box center [548, 114] width 10 height 28
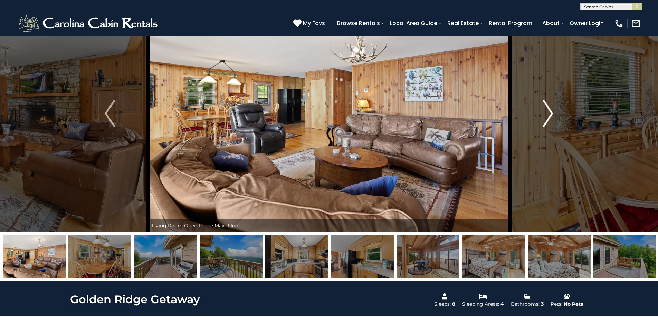
click at [549, 115] on img "Next" at bounding box center [548, 114] width 10 height 28
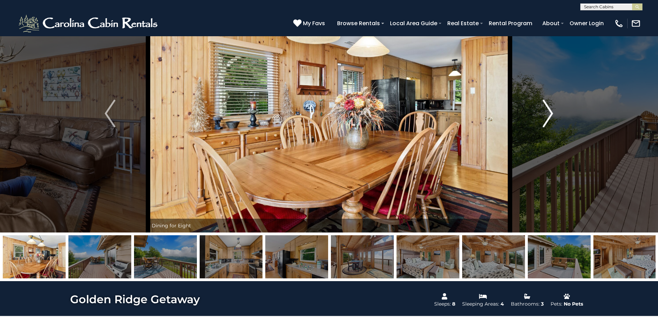
click at [550, 116] on img "Next" at bounding box center [548, 114] width 10 height 28
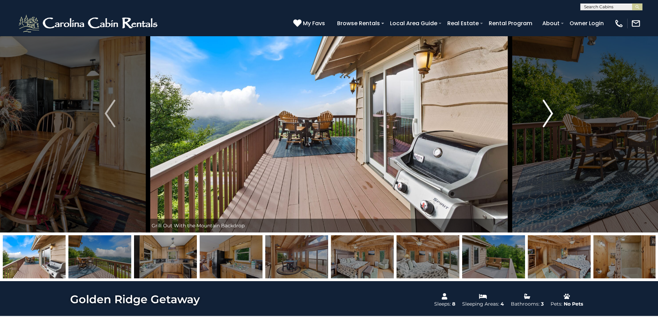
click at [550, 116] on img "Next" at bounding box center [548, 114] width 10 height 28
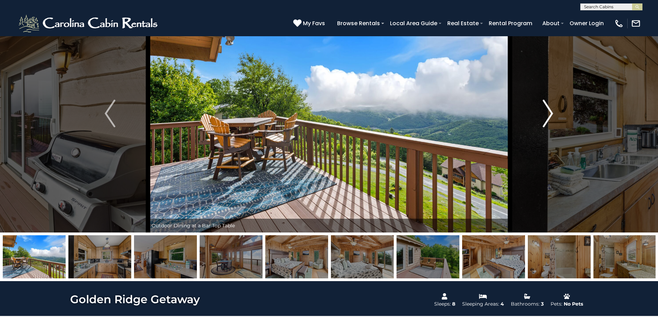
click at [550, 116] on img "Next" at bounding box center [548, 114] width 10 height 28
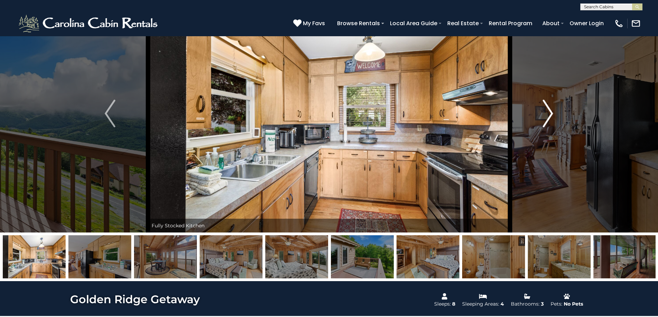
click at [550, 116] on img "Next" at bounding box center [548, 114] width 10 height 28
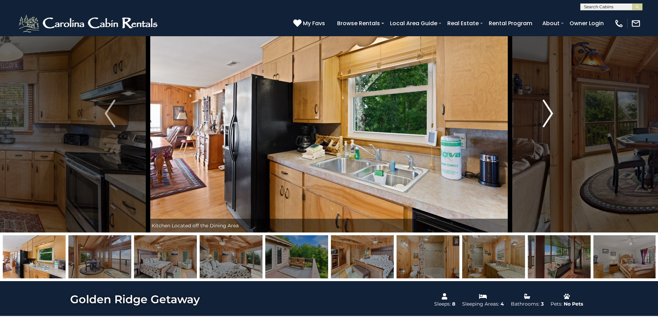
click at [550, 116] on img "Next" at bounding box center [548, 114] width 10 height 28
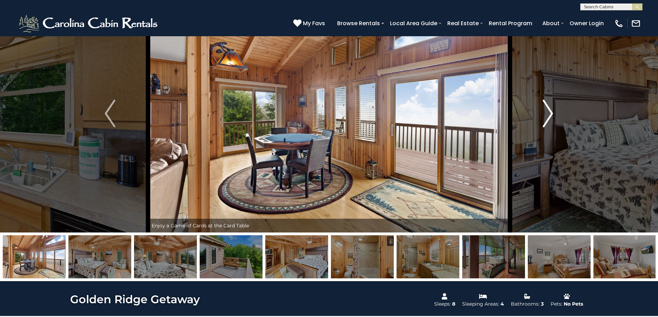
click at [550, 116] on img "Next" at bounding box center [548, 114] width 10 height 28
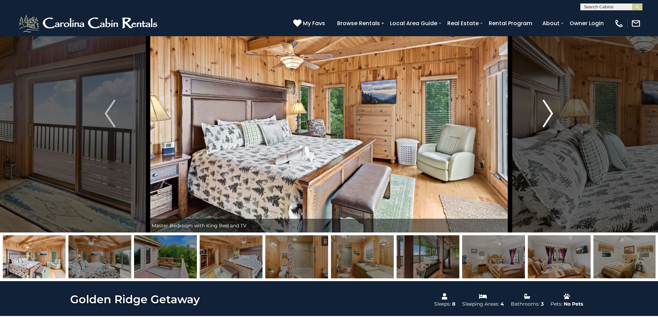
click at [550, 116] on img "Next" at bounding box center [548, 114] width 10 height 28
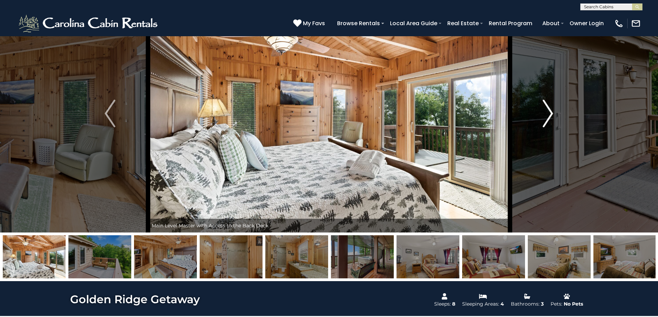
click at [550, 116] on img "Next" at bounding box center [548, 114] width 10 height 28
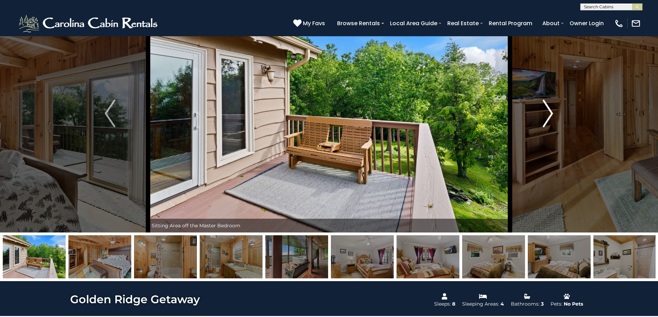
click at [550, 116] on img "Next" at bounding box center [548, 114] width 10 height 28
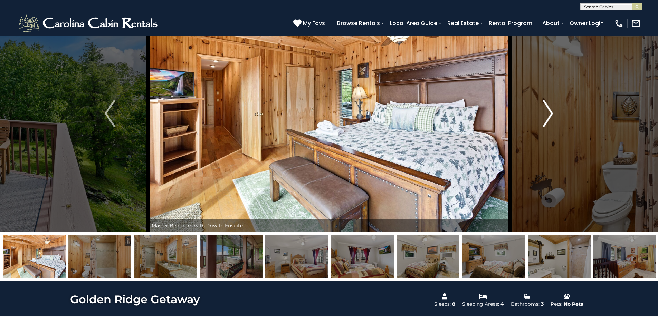
click at [550, 116] on img "Next" at bounding box center [548, 114] width 10 height 28
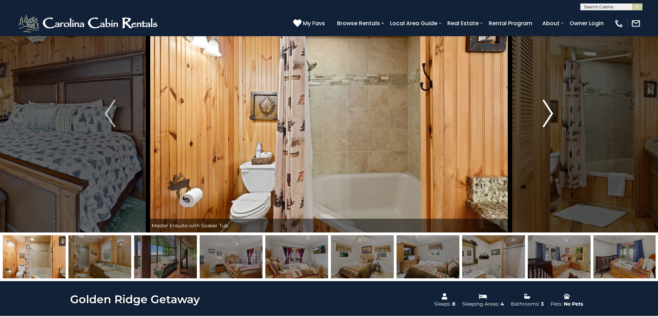
click at [550, 116] on img "Next" at bounding box center [548, 114] width 10 height 28
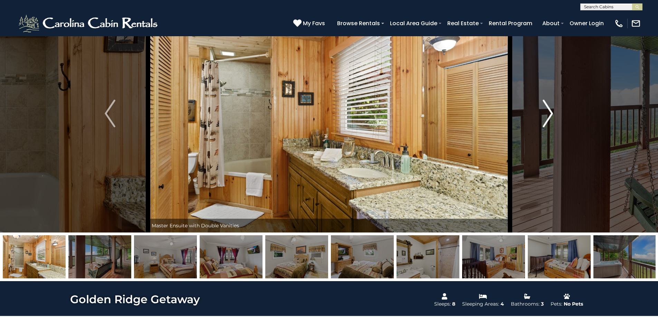
click at [550, 116] on img "Next" at bounding box center [548, 114] width 10 height 28
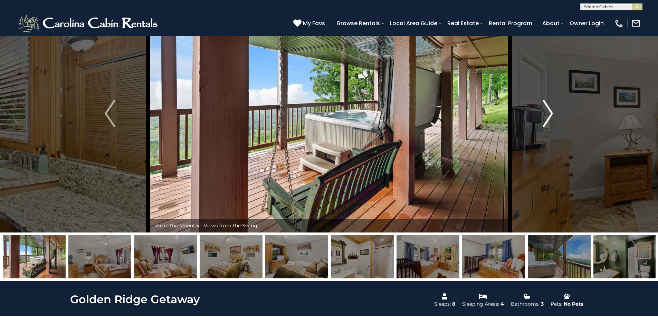
click at [550, 116] on img "Next" at bounding box center [548, 114] width 10 height 28
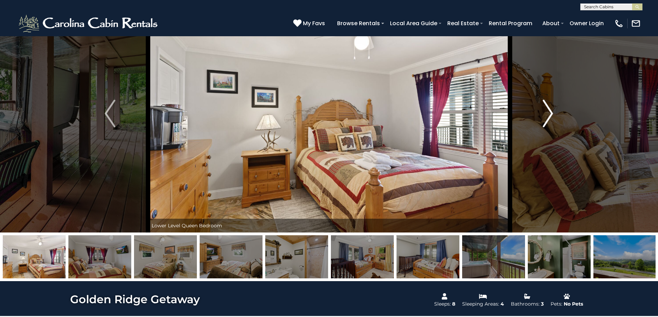
click at [550, 116] on img "Next" at bounding box center [548, 114] width 10 height 28
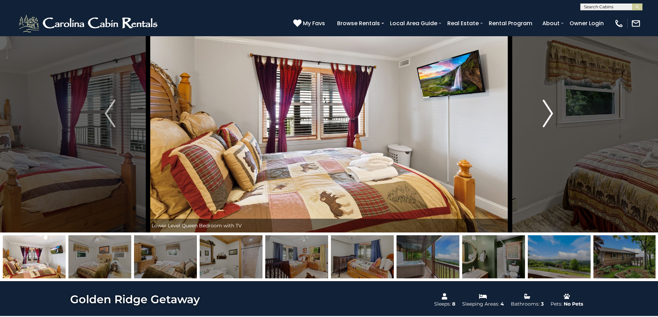
click at [550, 116] on img "Next" at bounding box center [548, 114] width 10 height 28
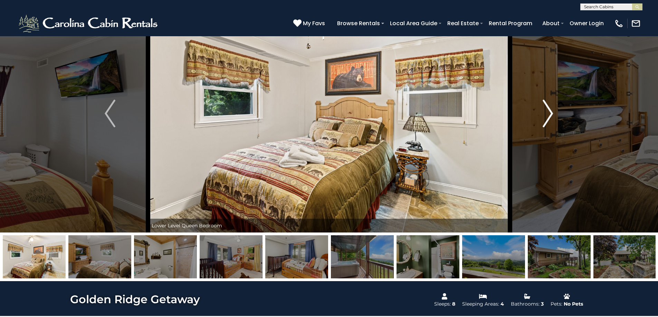
click at [550, 116] on img "Next" at bounding box center [548, 114] width 10 height 28
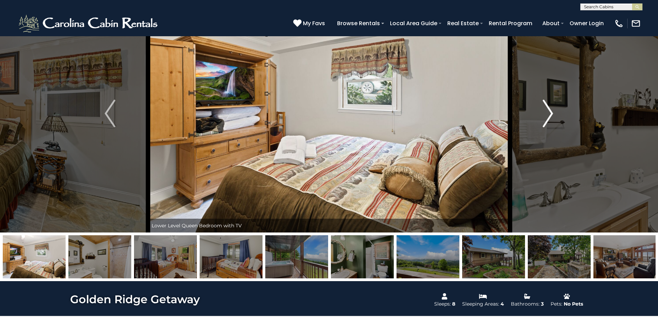
click at [550, 116] on img "Next" at bounding box center [548, 114] width 10 height 28
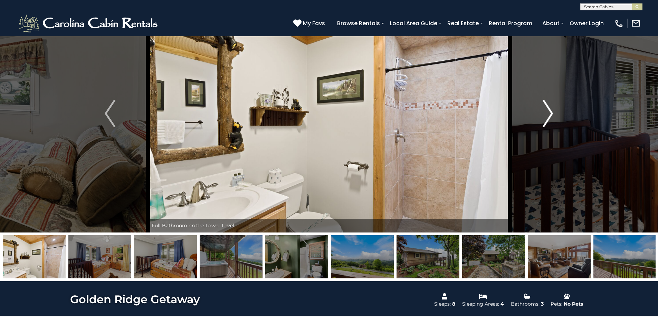
click at [550, 116] on img "Next" at bounding box center [548, 114] width 10 height 28
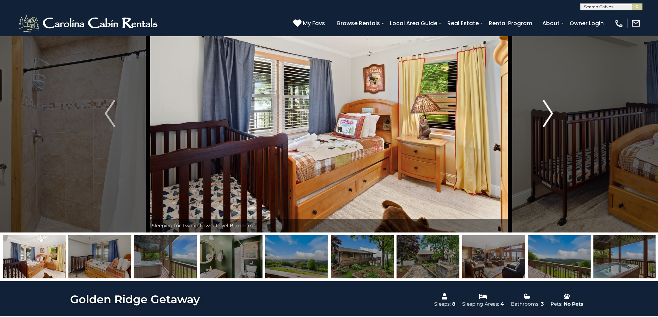
click at [550, 116] on img "Next" at bounding box center [548, 114] width 10 height 28
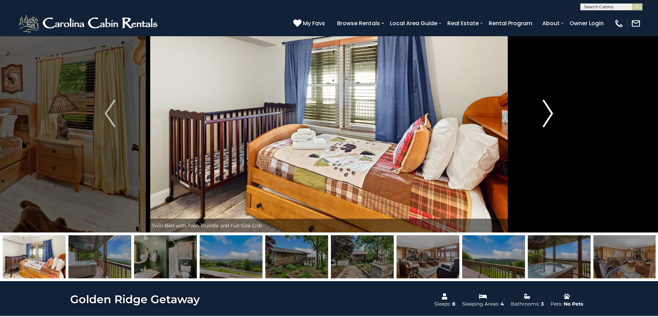
click at [550, 116] on img "Next" at bounding box center [548, 114] width 10 height 28
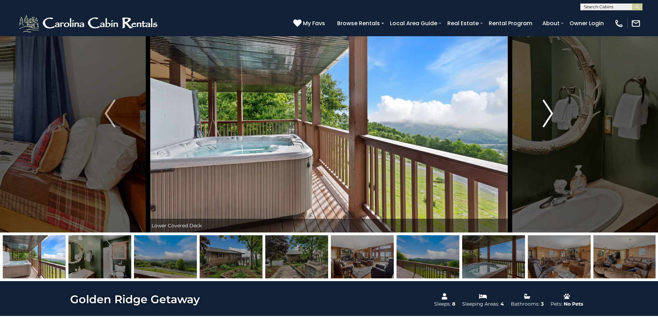
click at [550, 116] on img "Next" at bounding box center [548, 114] width 10 height 28
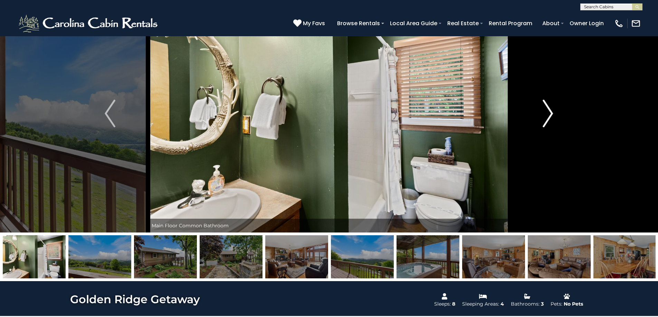
click at [550, 116] on img "Next" at bounding box center [548, 114] width 10 height 28
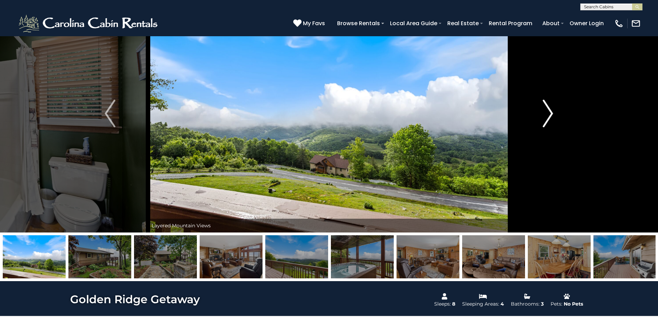
click at [550, 116] on img "Next" at bounding box center [548, 114] width 10 height 28
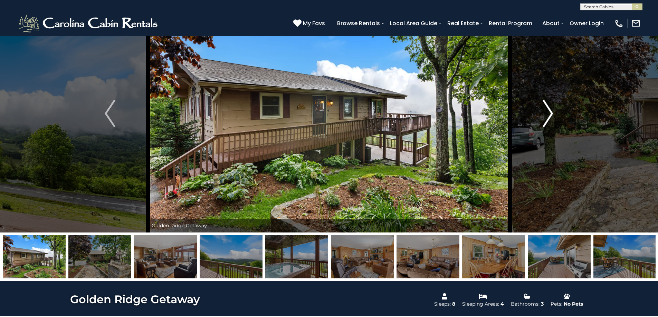
click at [549, 116] on img "Next" at bounding box center [548, 114] width 10 height 28
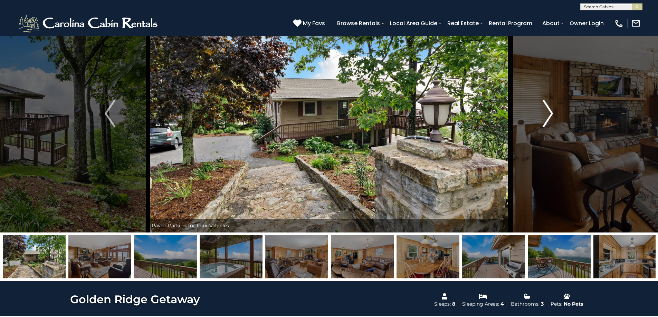
click at [549, 116] on img "Next" at bounding box center [548, 114] width 10 height 28
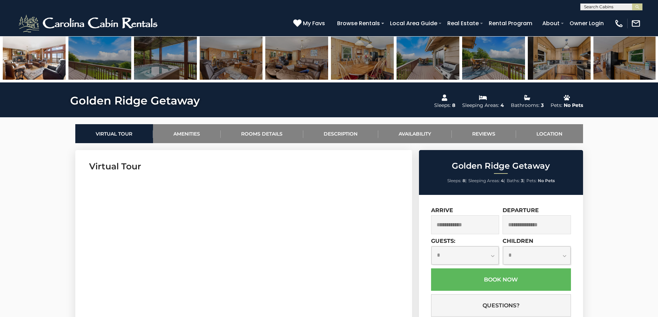
scroll to position [249, 0]
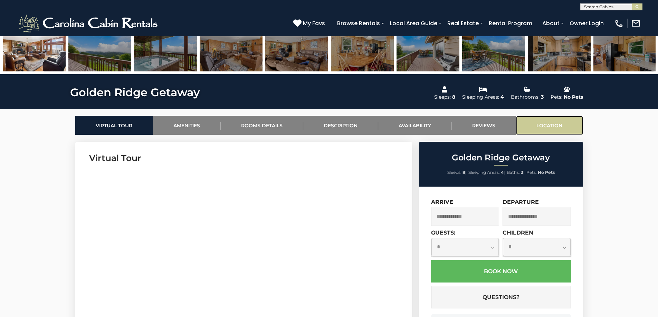
click at [558, 119] on link "Location" at bounding box center [549, 125] width 67 height 19
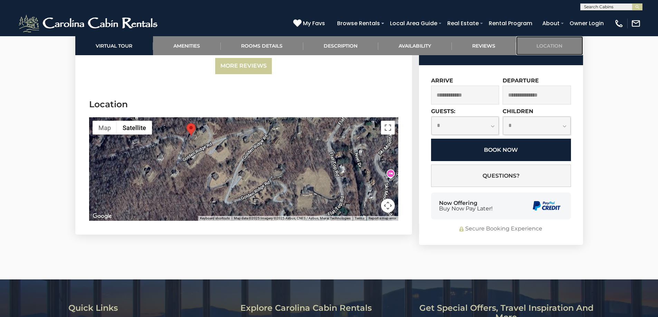
scroll to position [1768, 0]
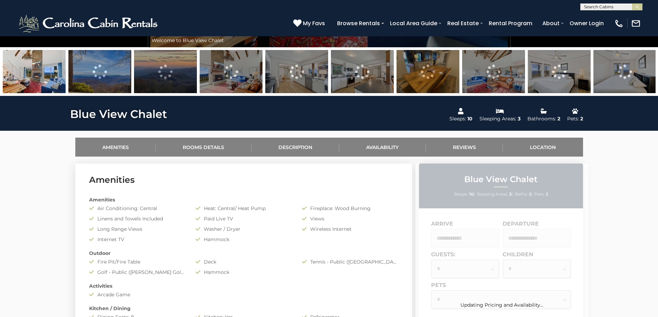
scroll to position [242, 0]
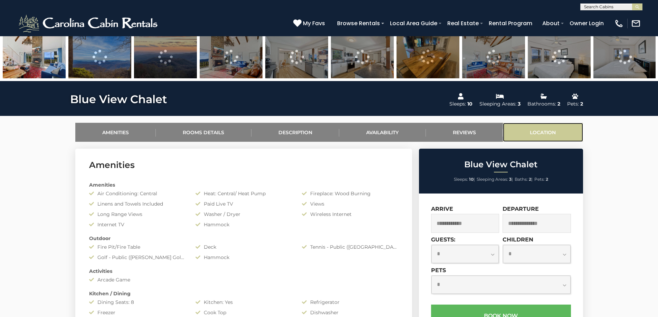
click at [561, 131] on link "Location" at bounding box center [543, 132] width 80 height 19
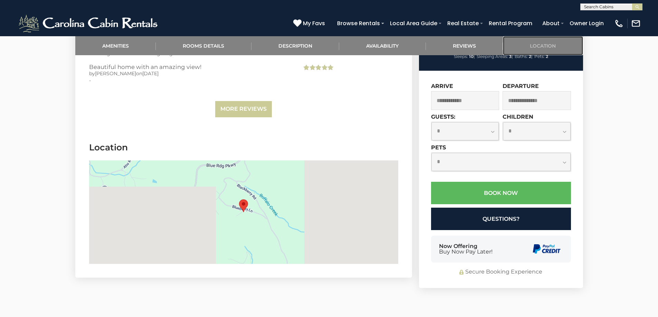
scroll to position [1665, 0]
